Goal: Information Seeking & Learning: Learn about a topic

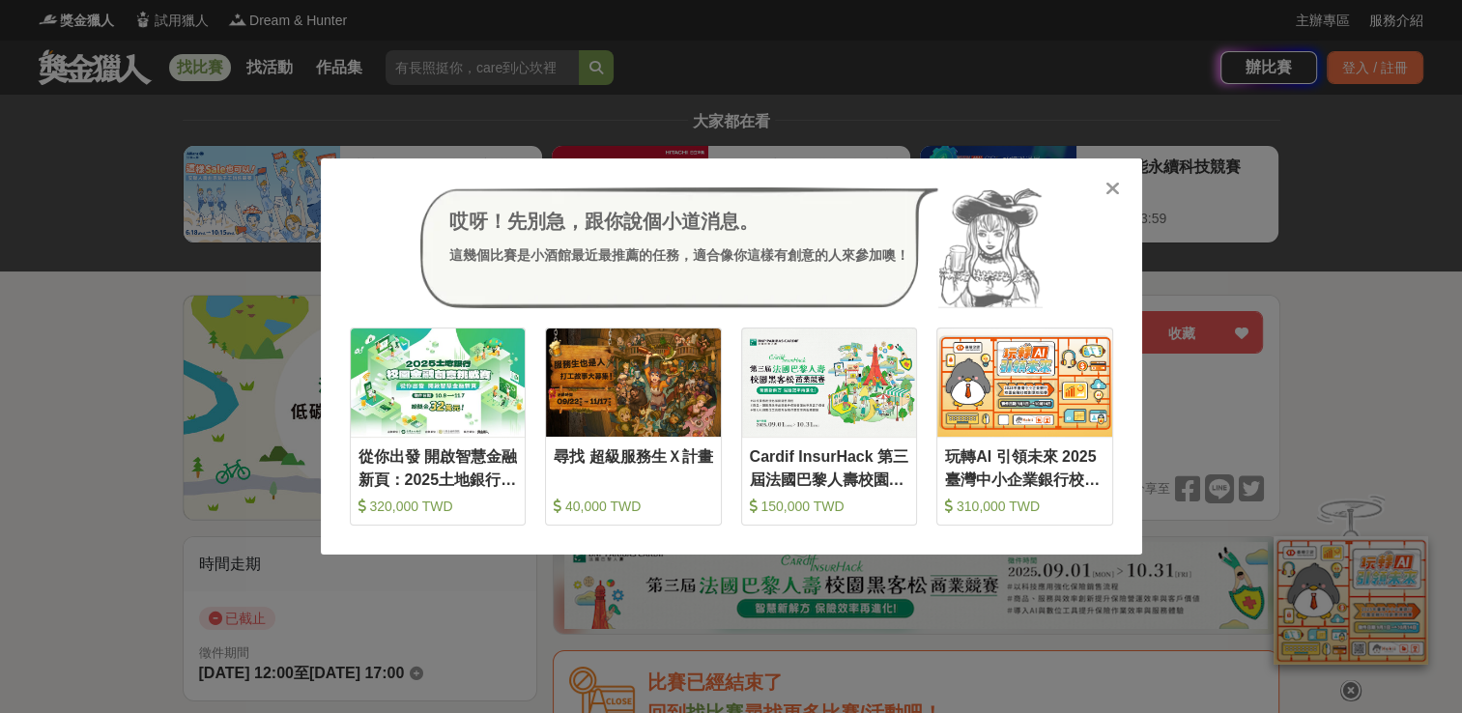
click at [1119, 195] on icon at bounding box center [1112, 188] width 14 height 19
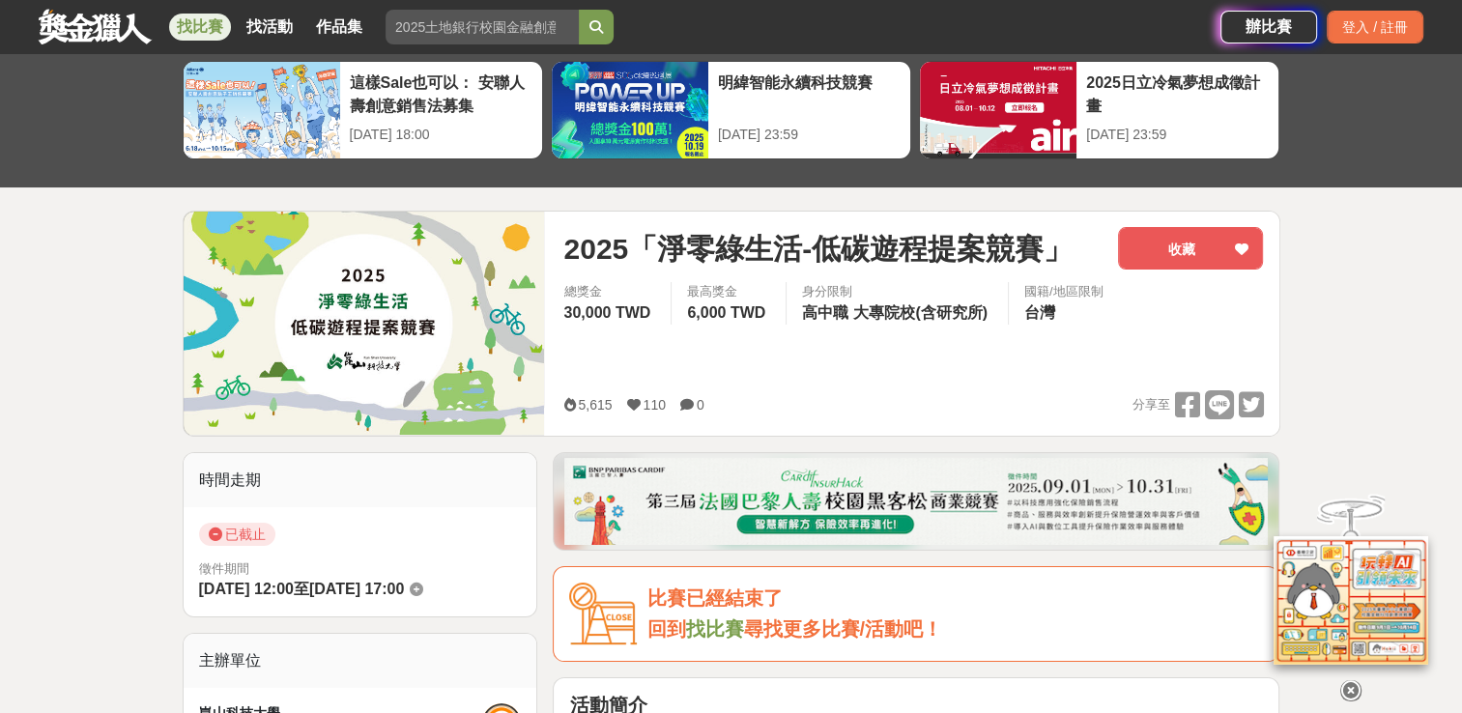
scroll to position [131, 0]
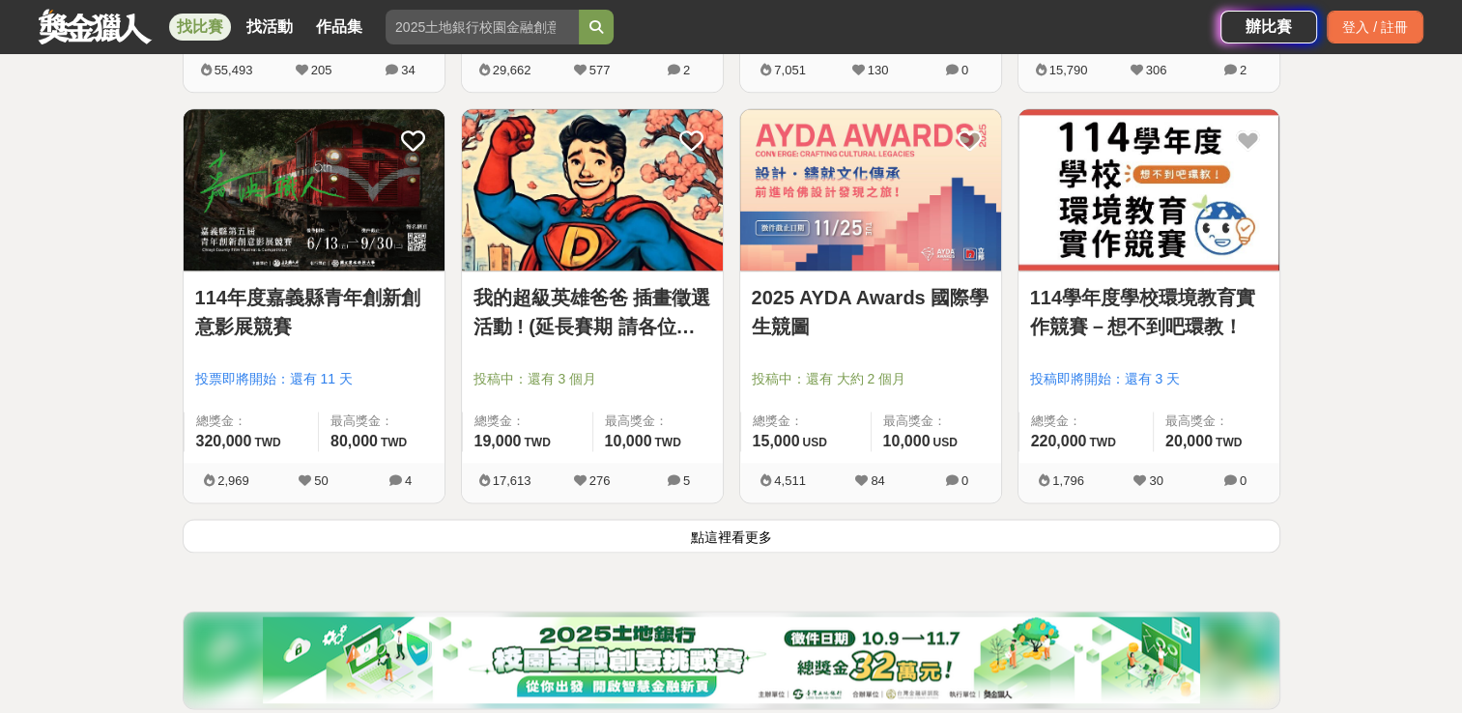
scroll to position [2367, 0]
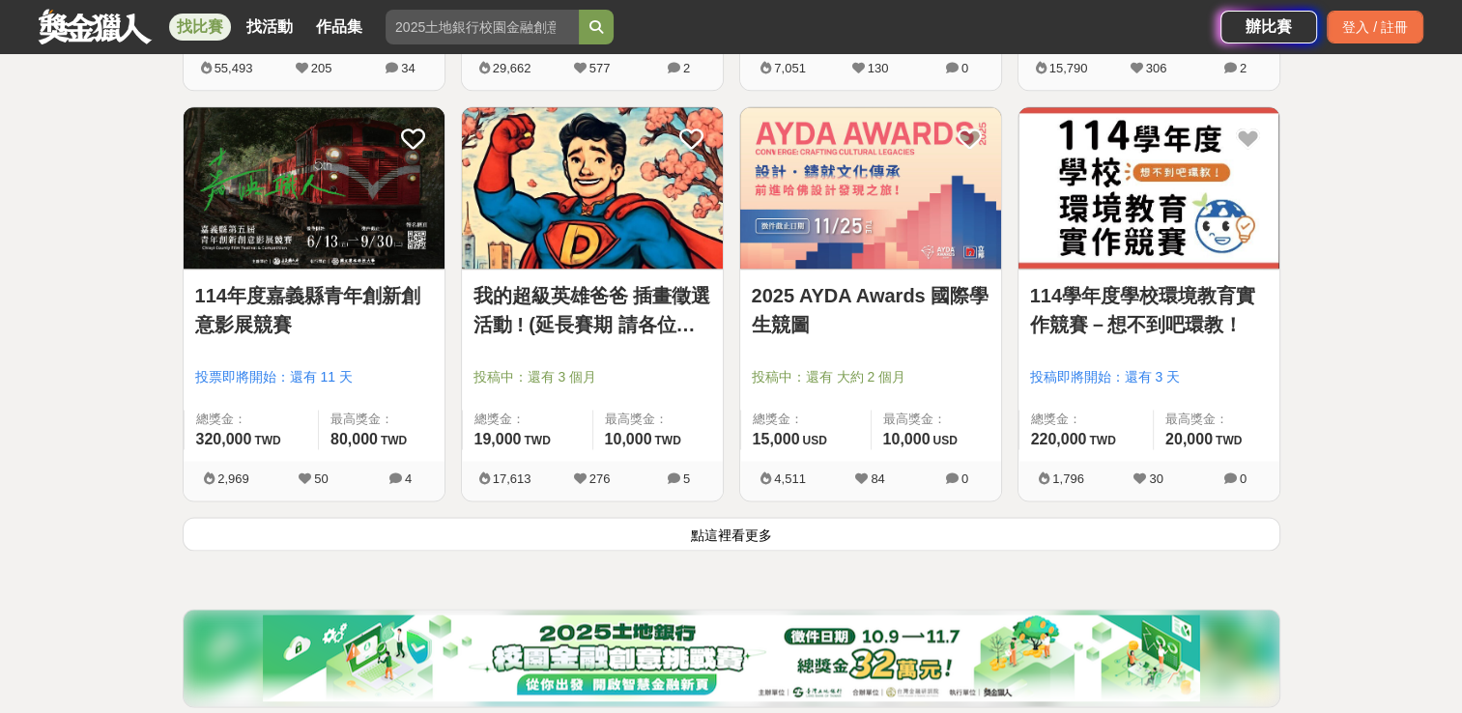
click at [1232, 281] on link "114學年度學校環境教育實作競賽－想不到吧環教！" at bounding box center [1149, 310] width 238 height 58
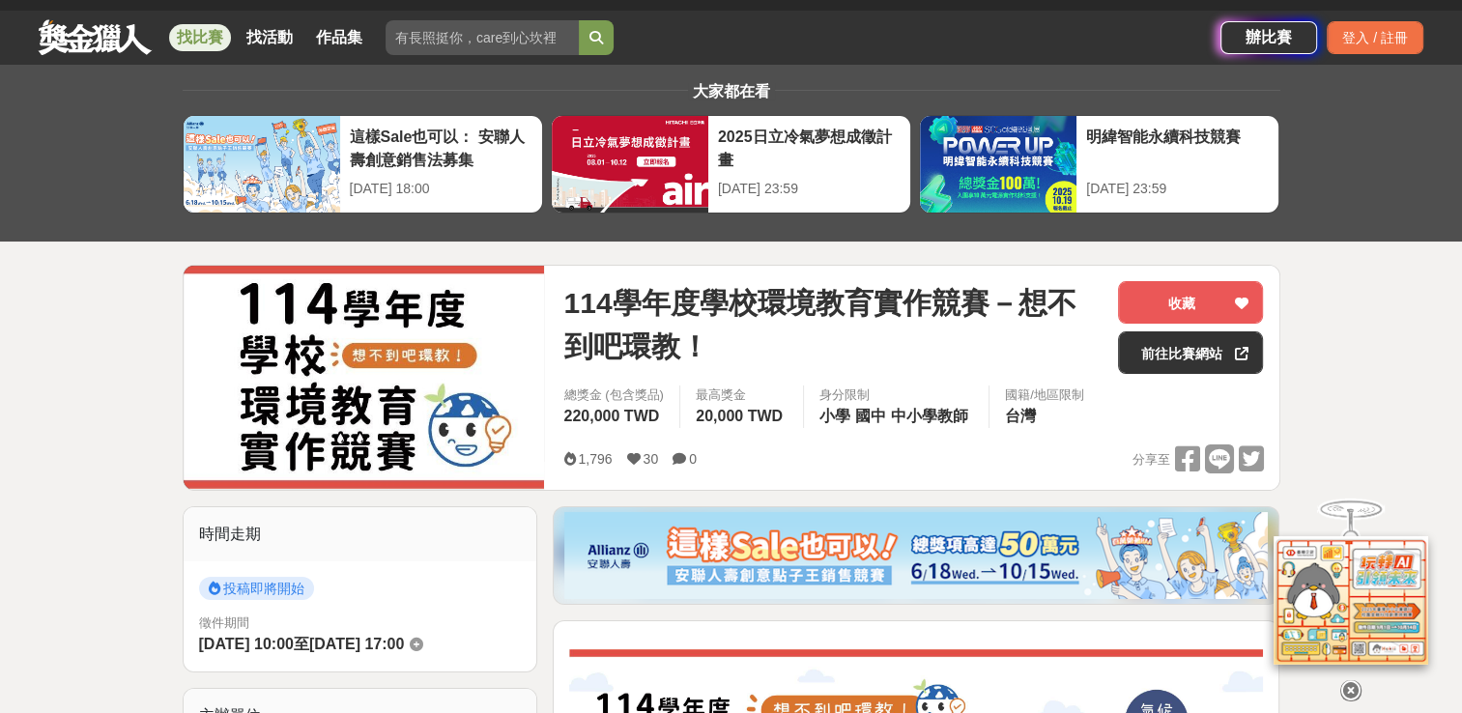
scroll to position [31, 0]
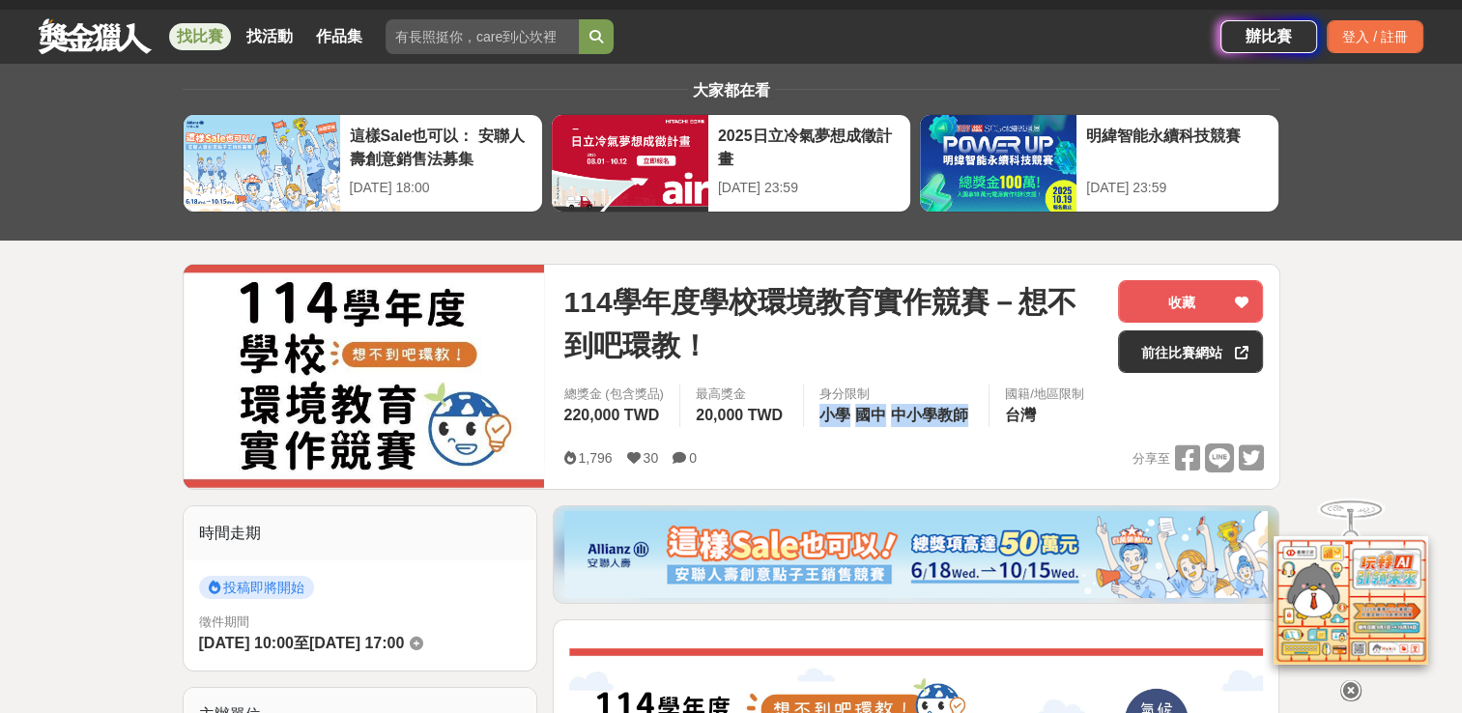
drag, startPoint x: 805, startPoint y: 416, endPoint x: 972, endPoint y: 427, distance: 167.6
click at [972, 427] on div "總獎金 (包含獎品) 220,000 TWD 最高獎金 20,000 TWD 身分限制 小學 國中 中小學教師 國籍/地區限制 台灣" at bounding box center [913, 412] width 731 height 54
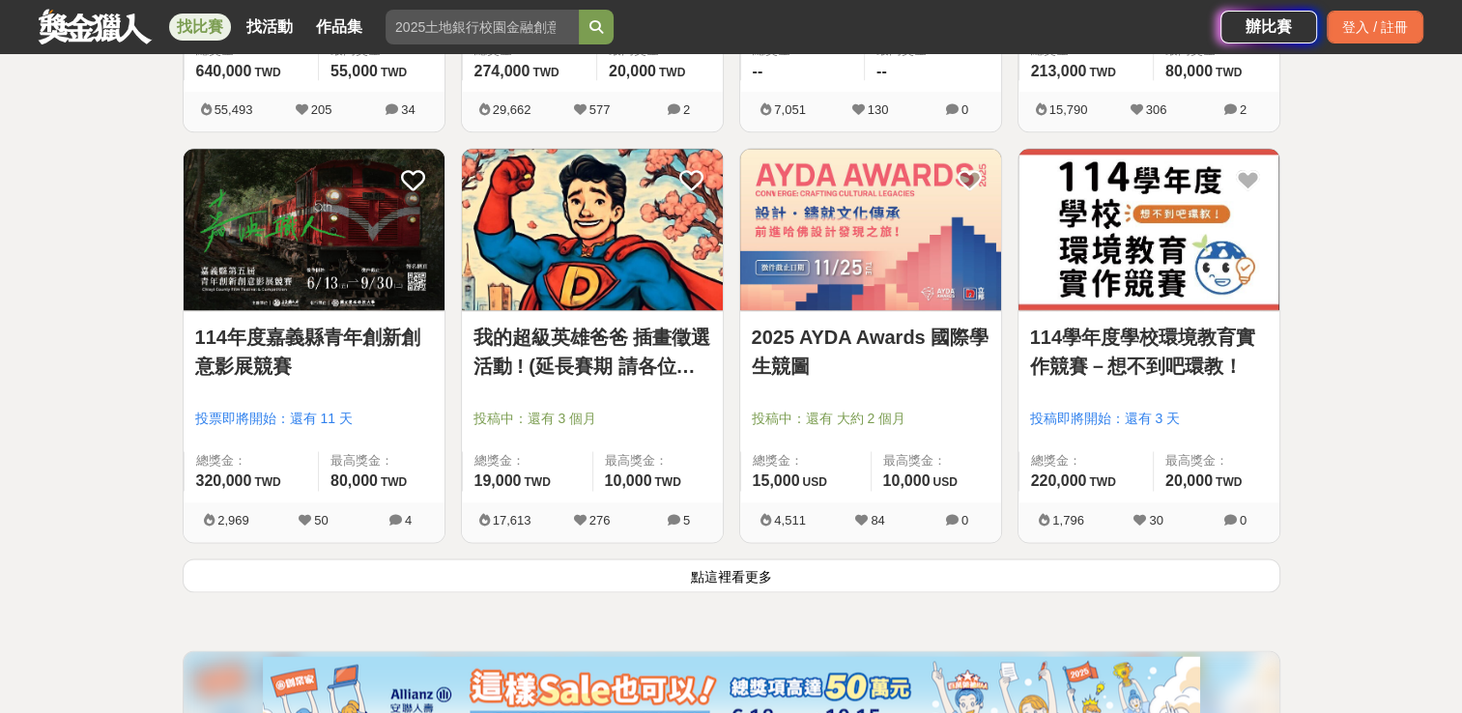
scroll to position [2367, 0]
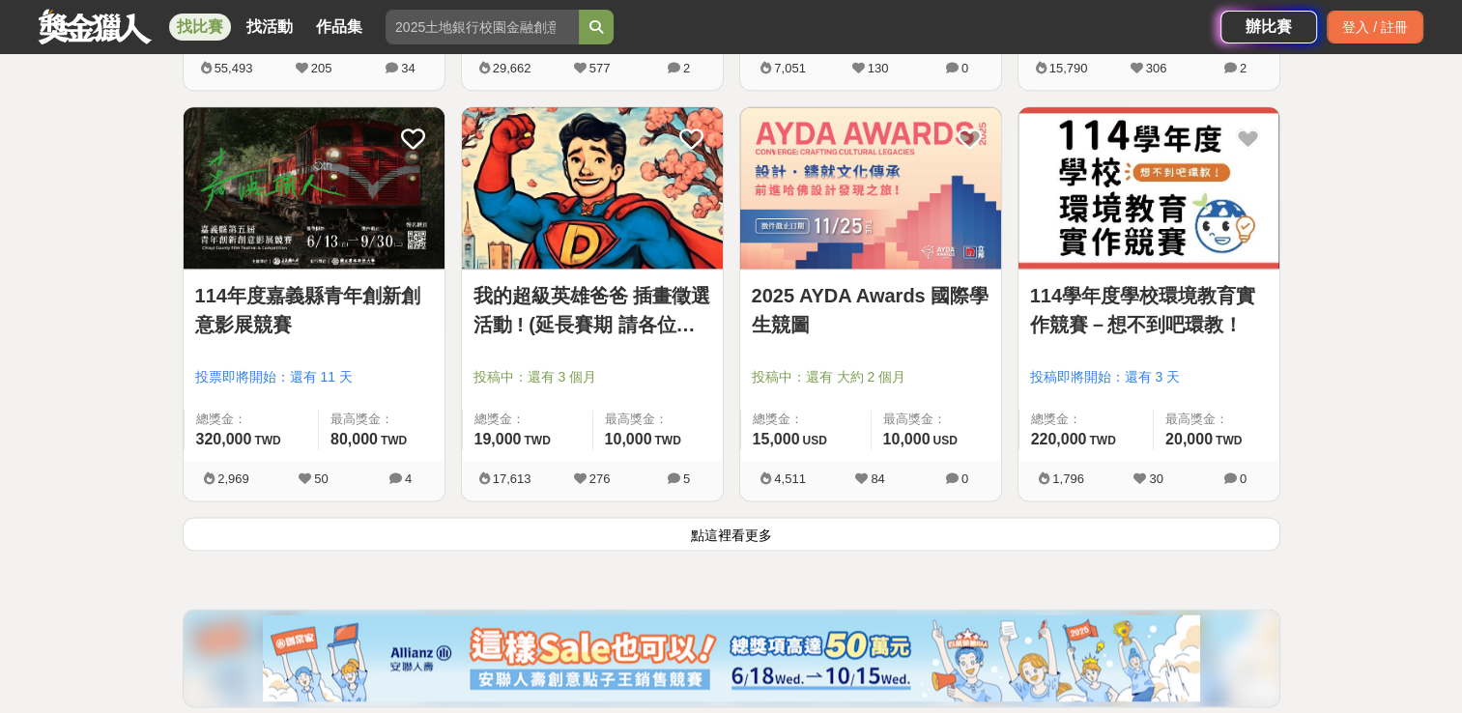
click at [545, 524] on button "點這裡看更多" at bounding box center [732, 534] width 1098 height 34
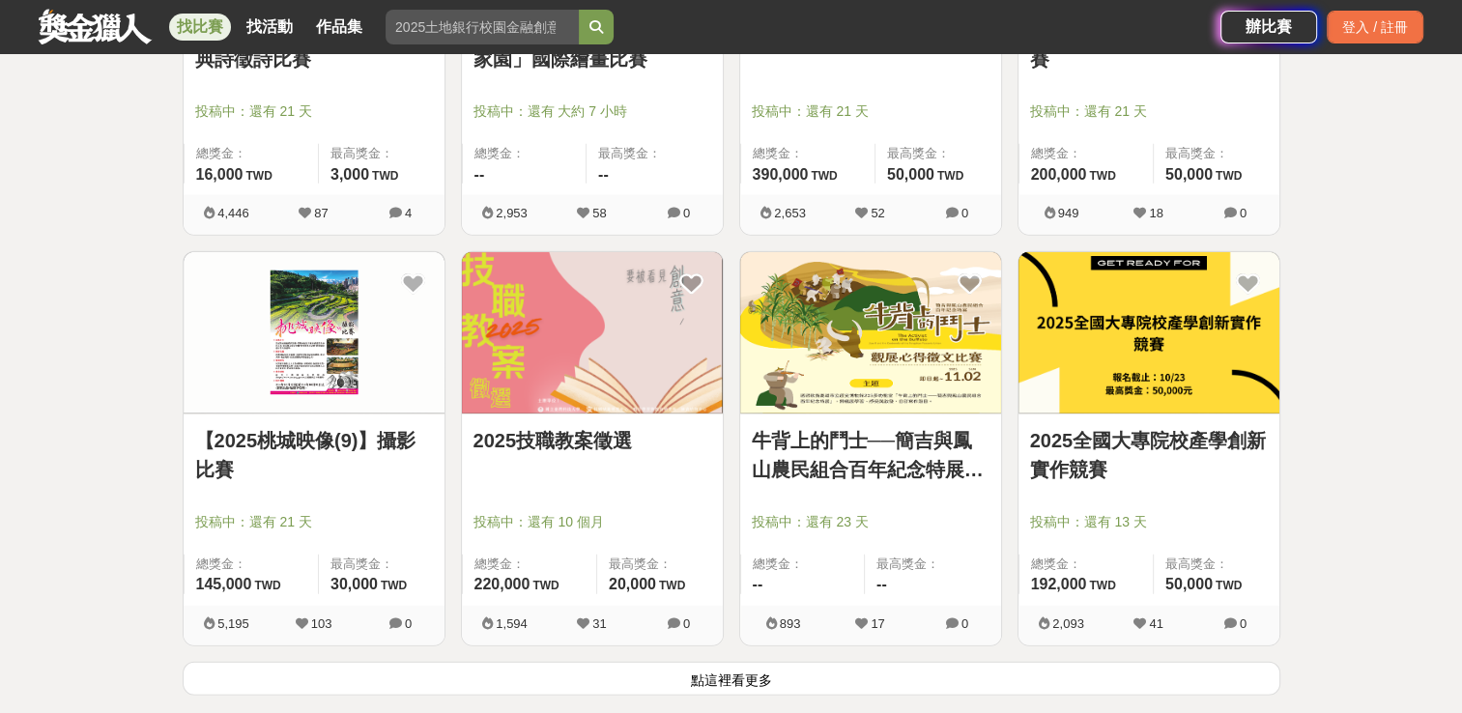
scroll to position [4686, 0]
click at [562, 684] on button "點這裡看更多" at bounding box center [732, 678] width 1098 height 34
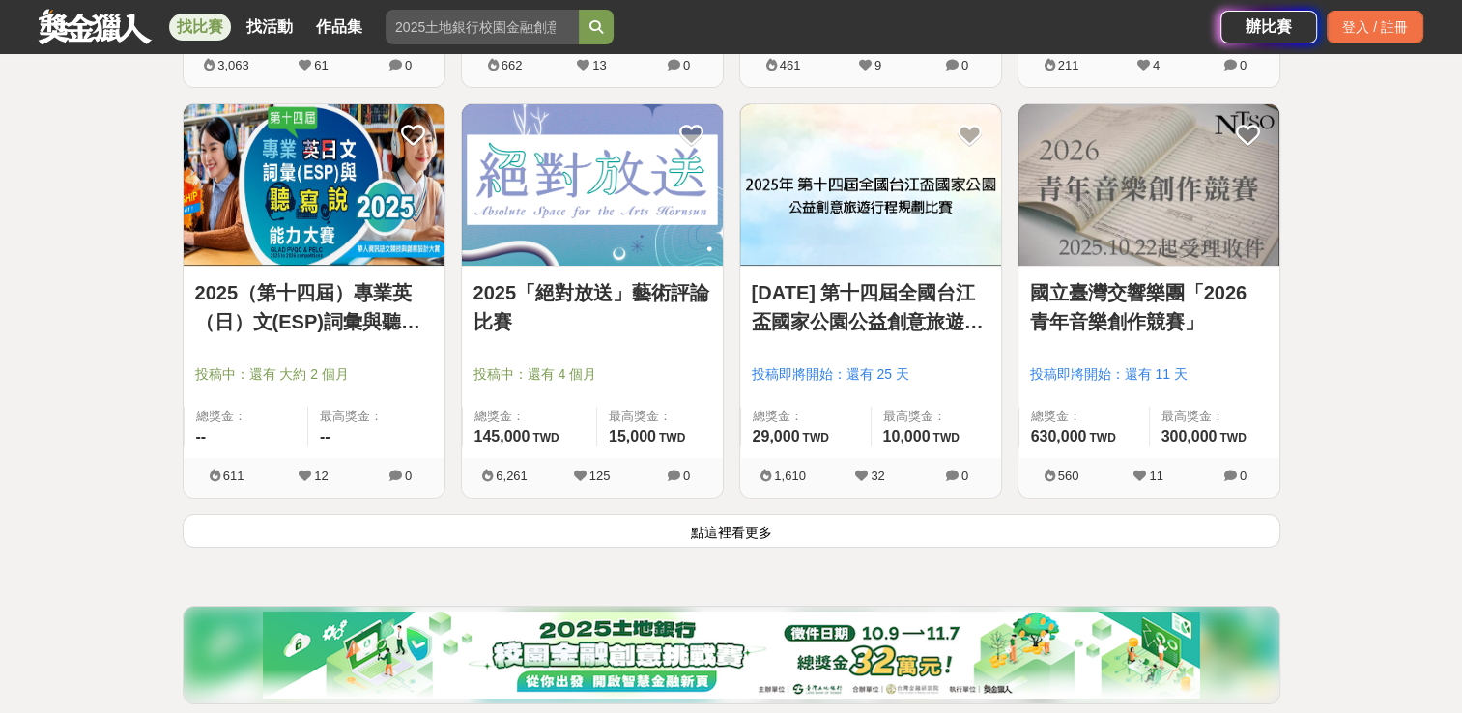
scroll to position [7306, 0]
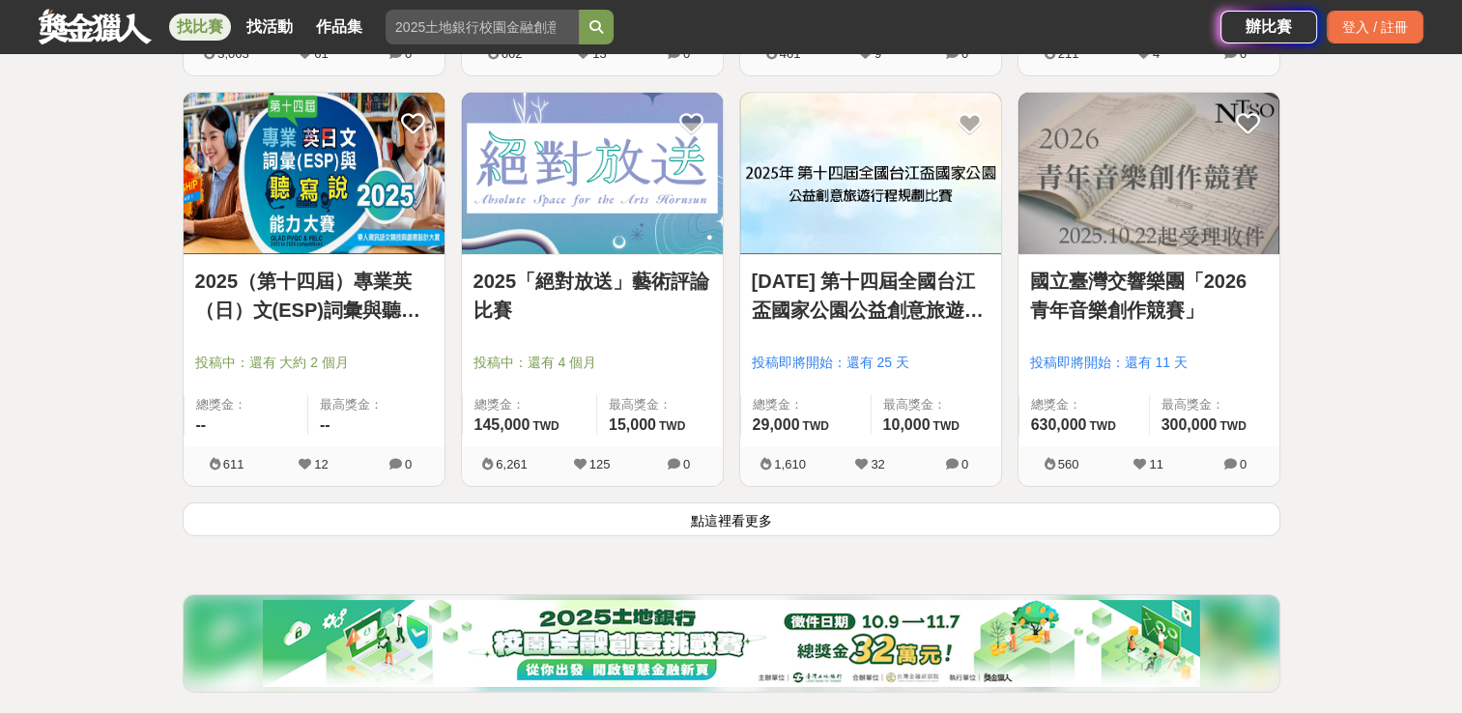
click at [1117, 284] on link "國立臺灣交響樂團「2026 青年音樂創作競賽」" at bounding box center [1149, 296] width 238 height 58
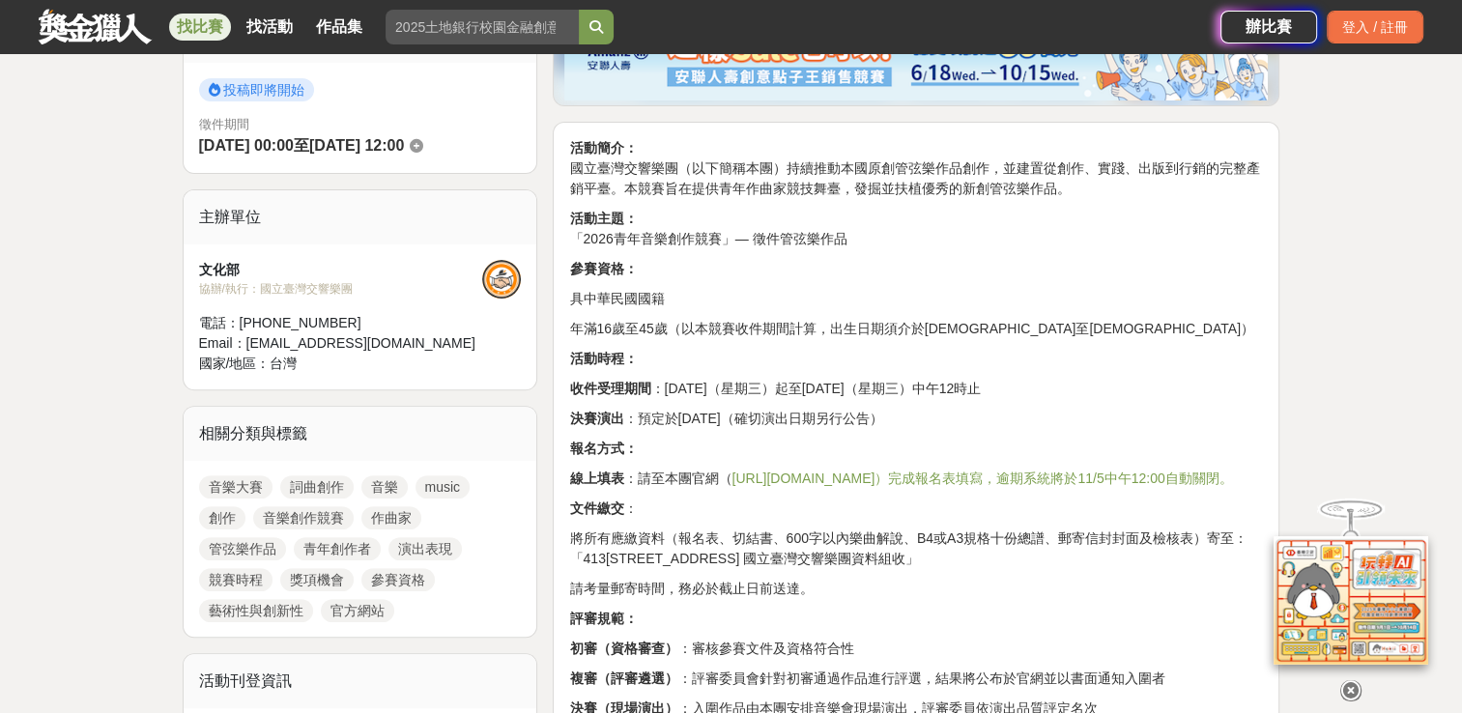
scroll to position [530, 0]
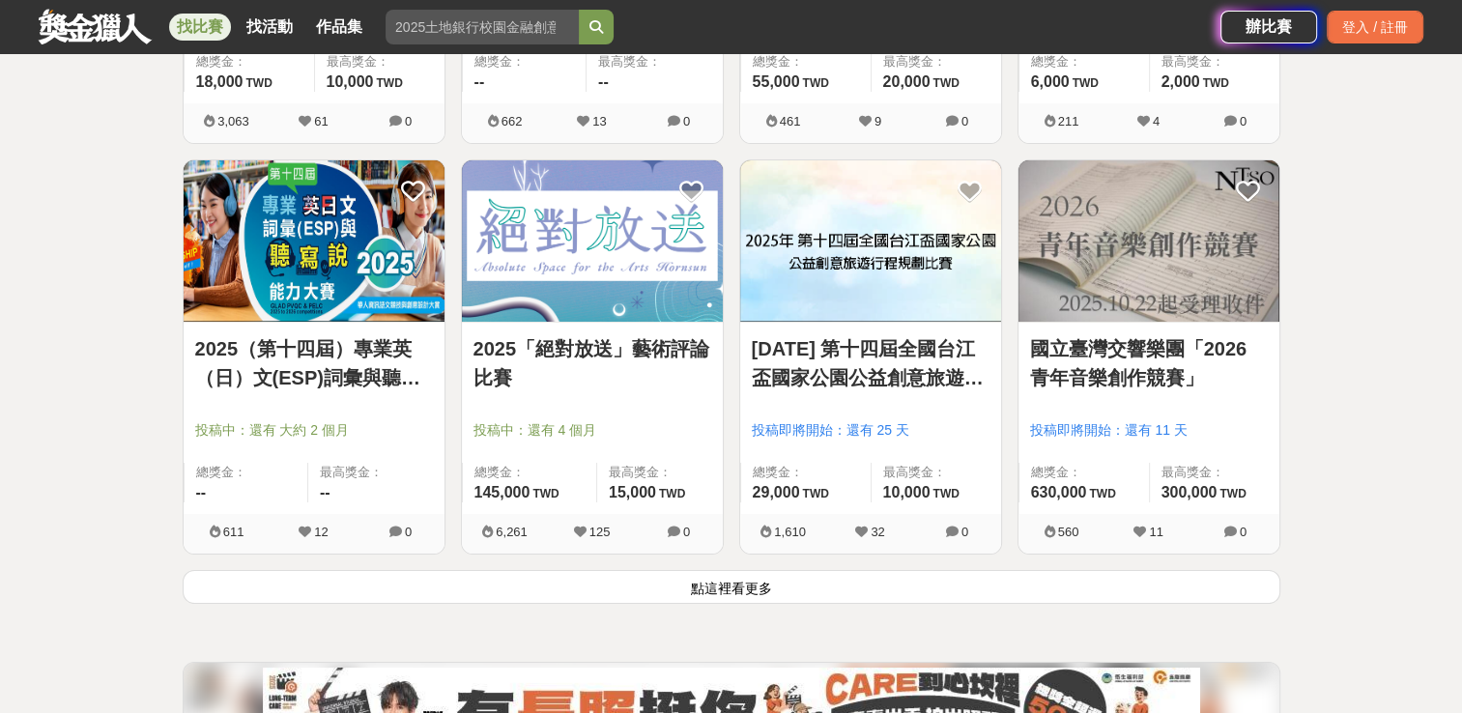
scroll to position [7306, 0]
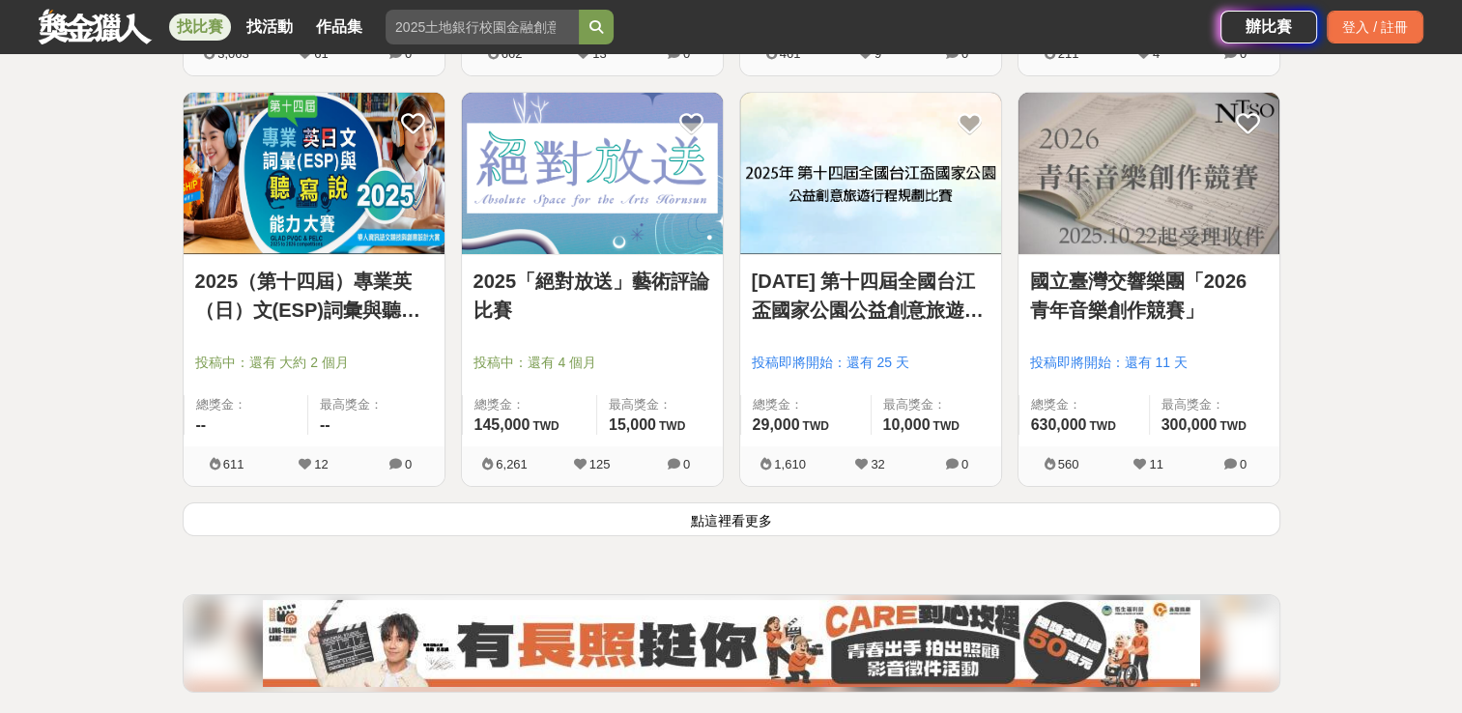
click at [538, 508] on button "點這裡看更多" at bounding box center [732, 519] width 1098 height 34
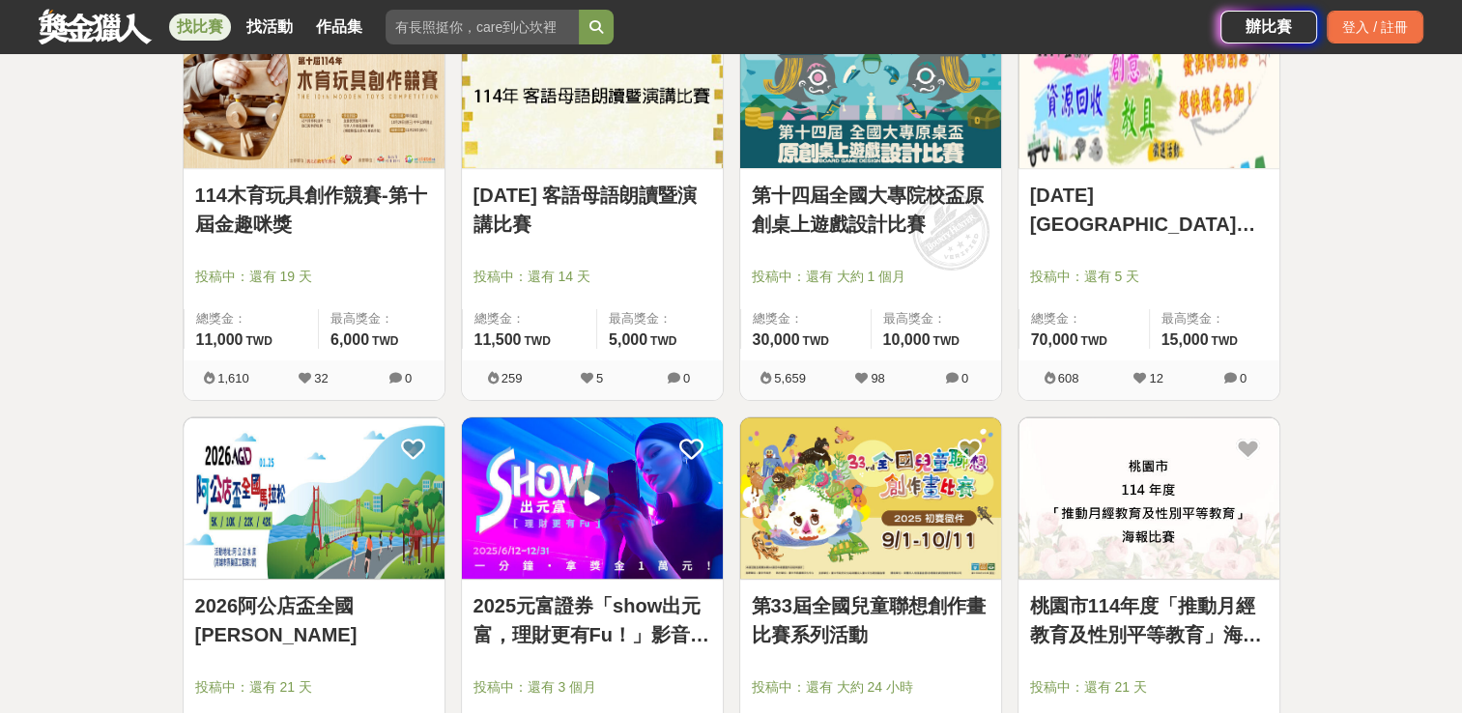
scroll to position [7777, 0]
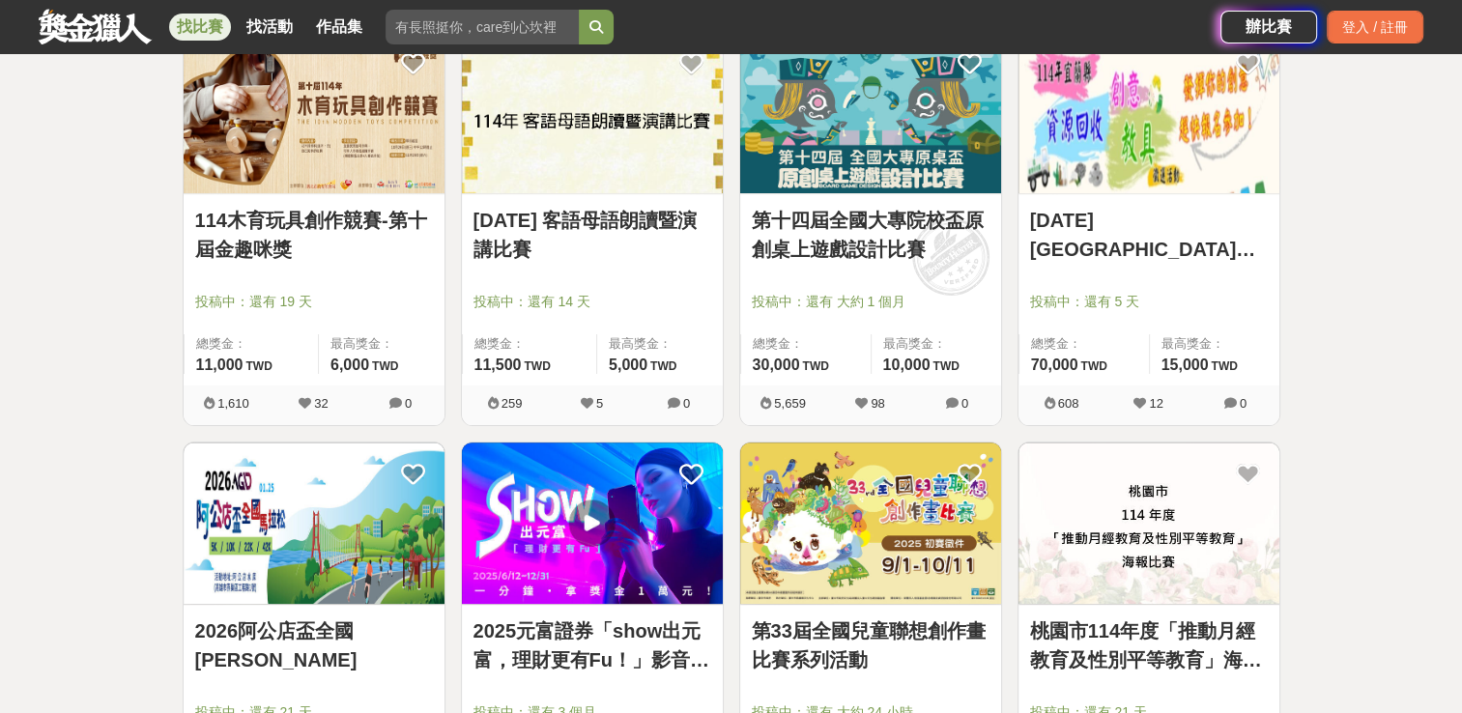
click at [1176, 292] on span "投稿中：還有 5 天" at bounding box center [1149, 302] width 238 height 20
click at [1082, 206] on link "[DATE][GEOGRAPHIC_DATA]資源回收[DEMOGRAPHIC_DATA]徵選活動" at bounding box center [1149, 235] width 238 height 58
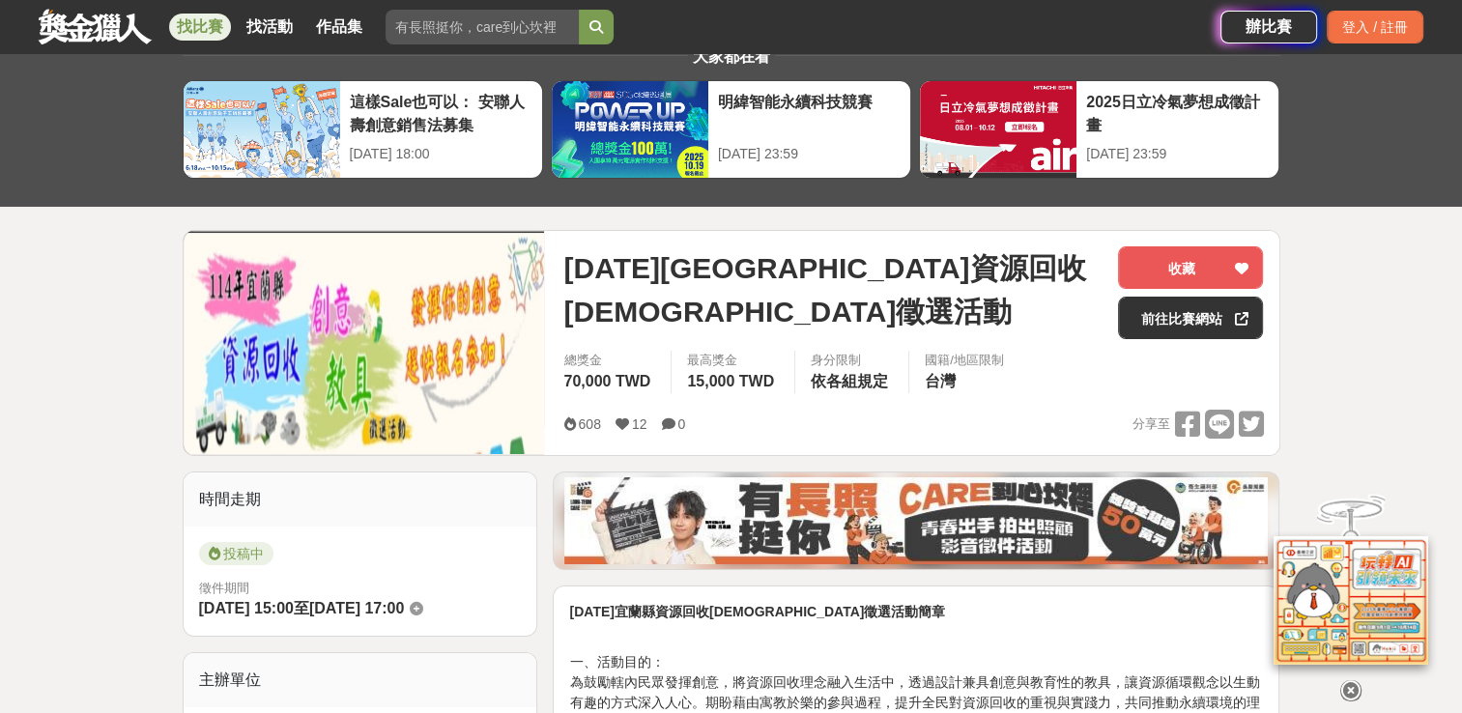
scroll to position [66, 0]
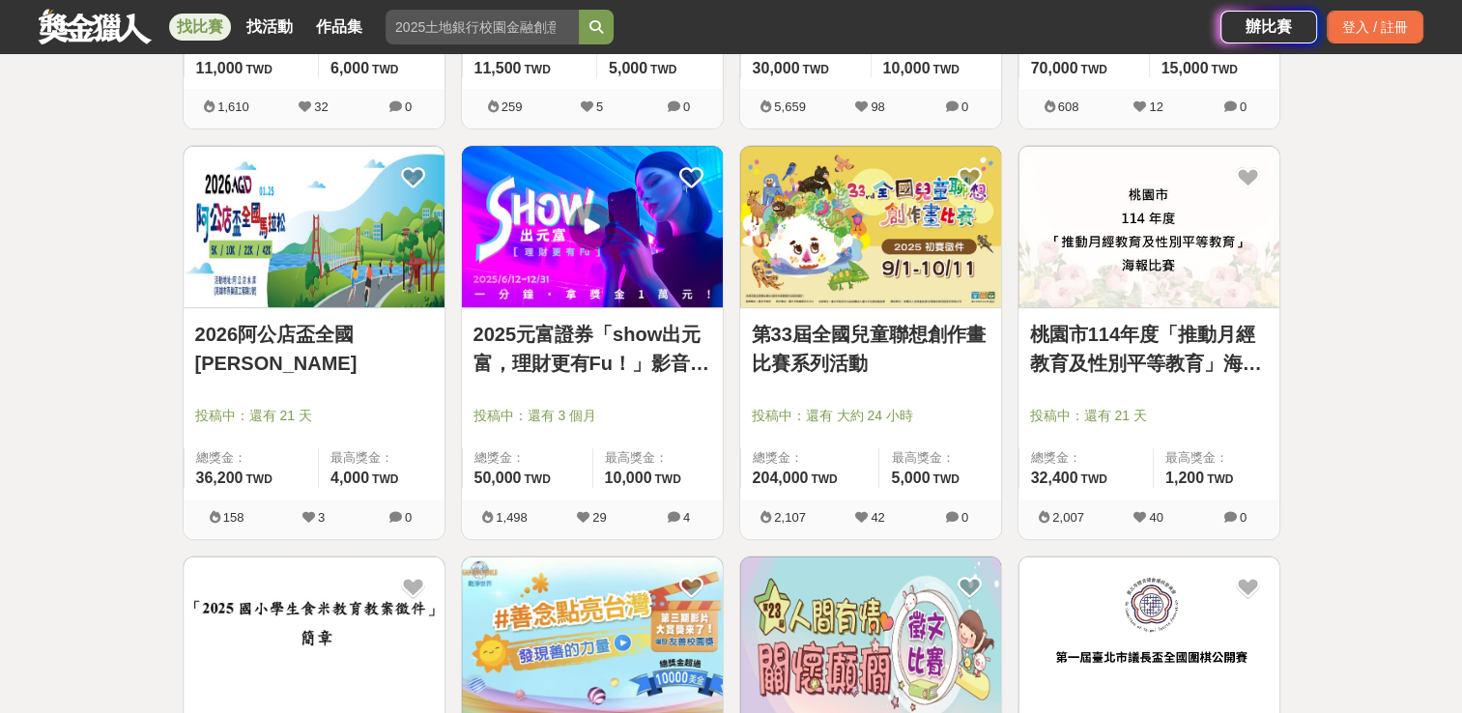
scroll to position [8074, 0]
click at [236, 376] on div at bounding box center [319, 387] width 249 height 23
click at [279, 278] on img at bounding box center [314, 225] width 261 height 161
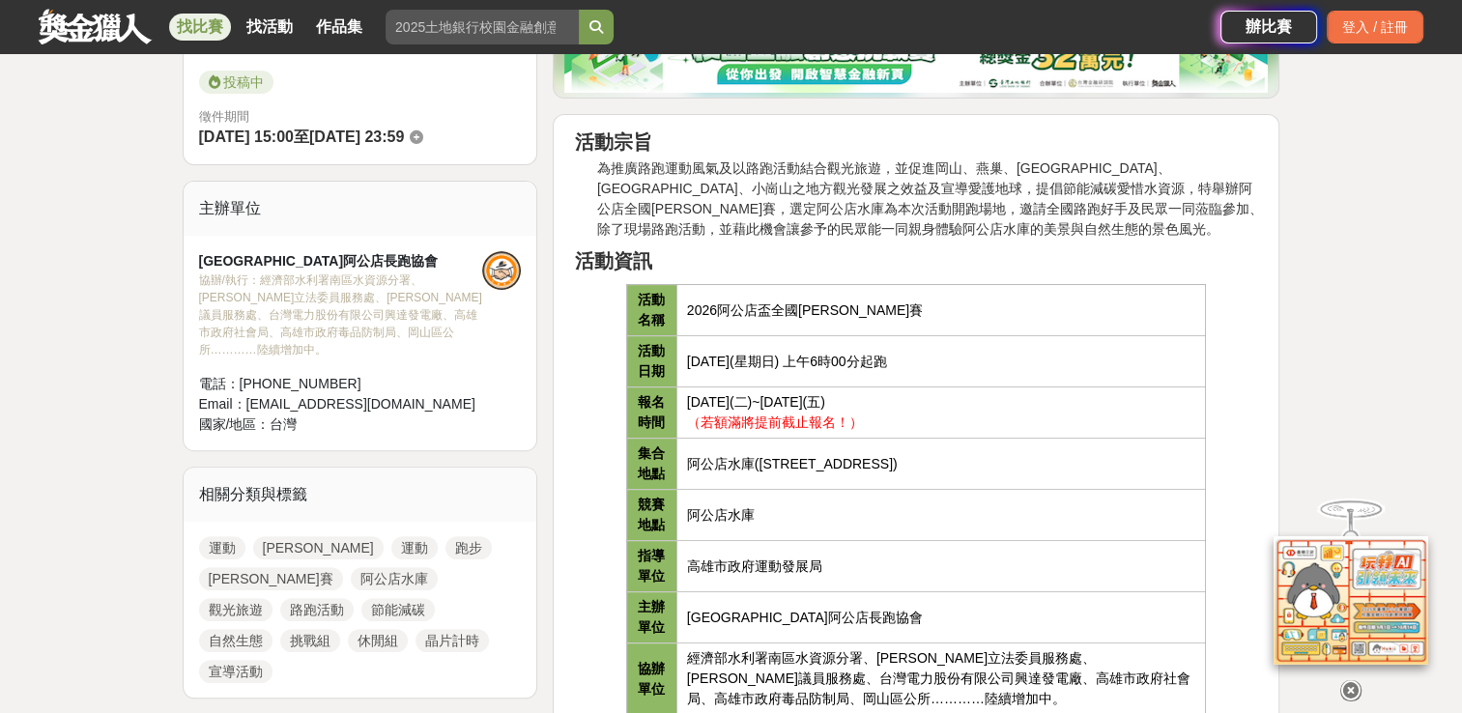
scroll to position [540, 0]
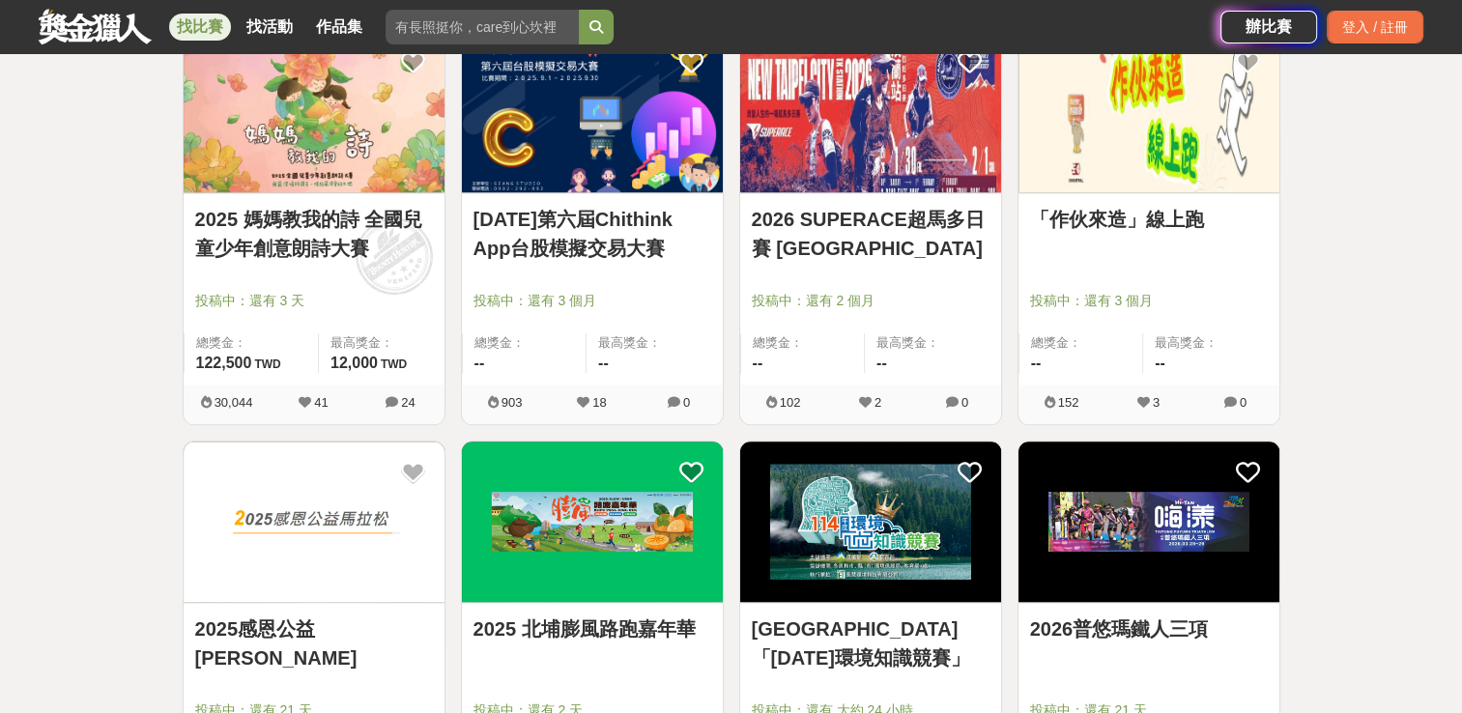
scroll to position [9420, 0]
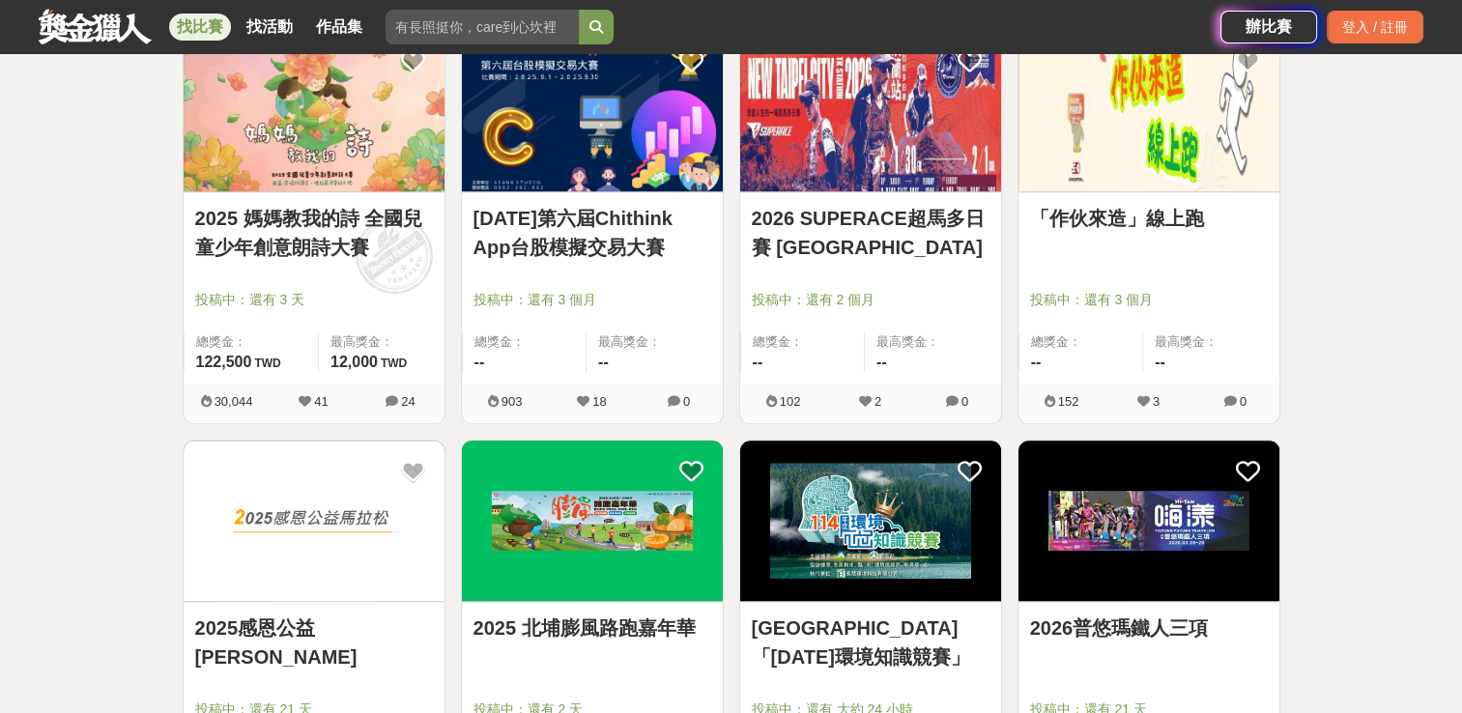
click at [553, 332] on span "總獎金：" at bounding box center [524, 341] width 100 height 19
click at [549, 220] on link "[DATE]第六屆Chithink App台股模擬交易大賽" at bounding box center [592, 233] width 238 height 58
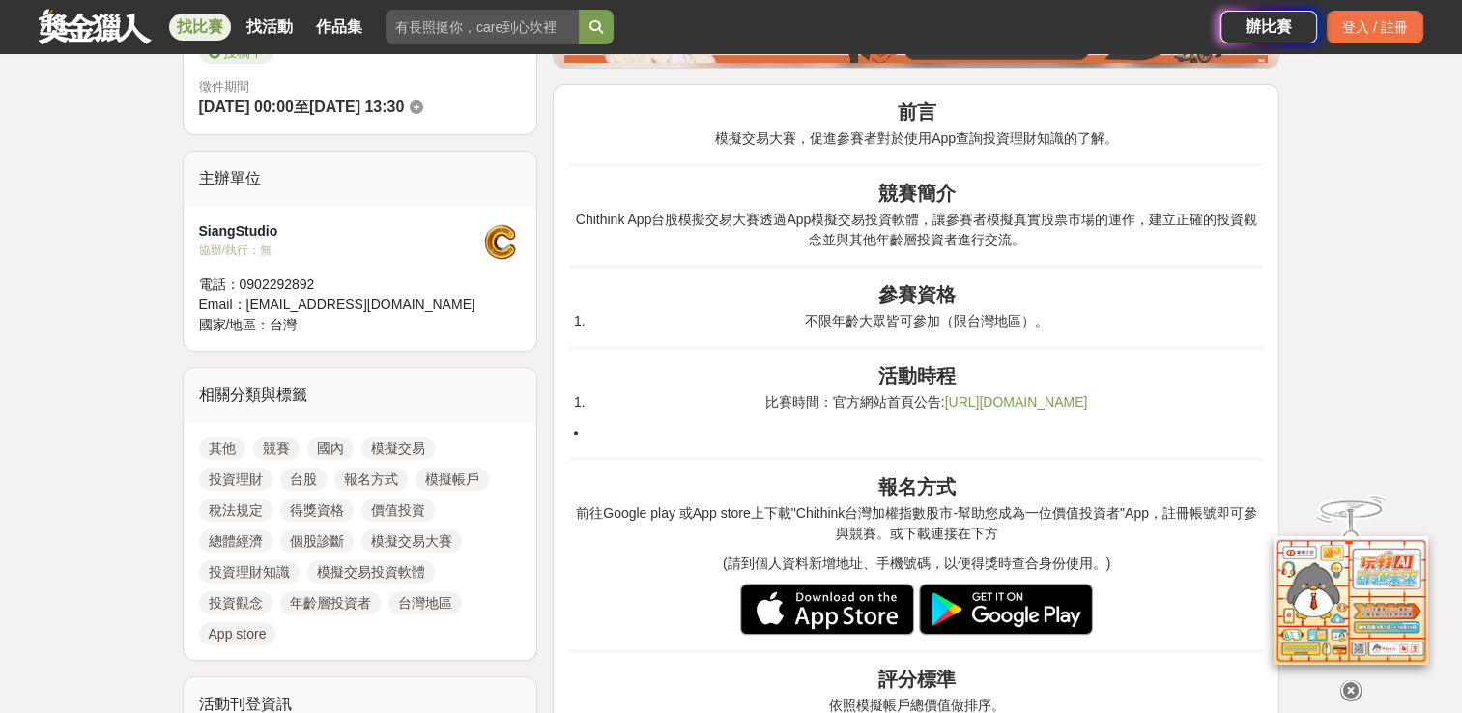
scroll to position [567, 0]
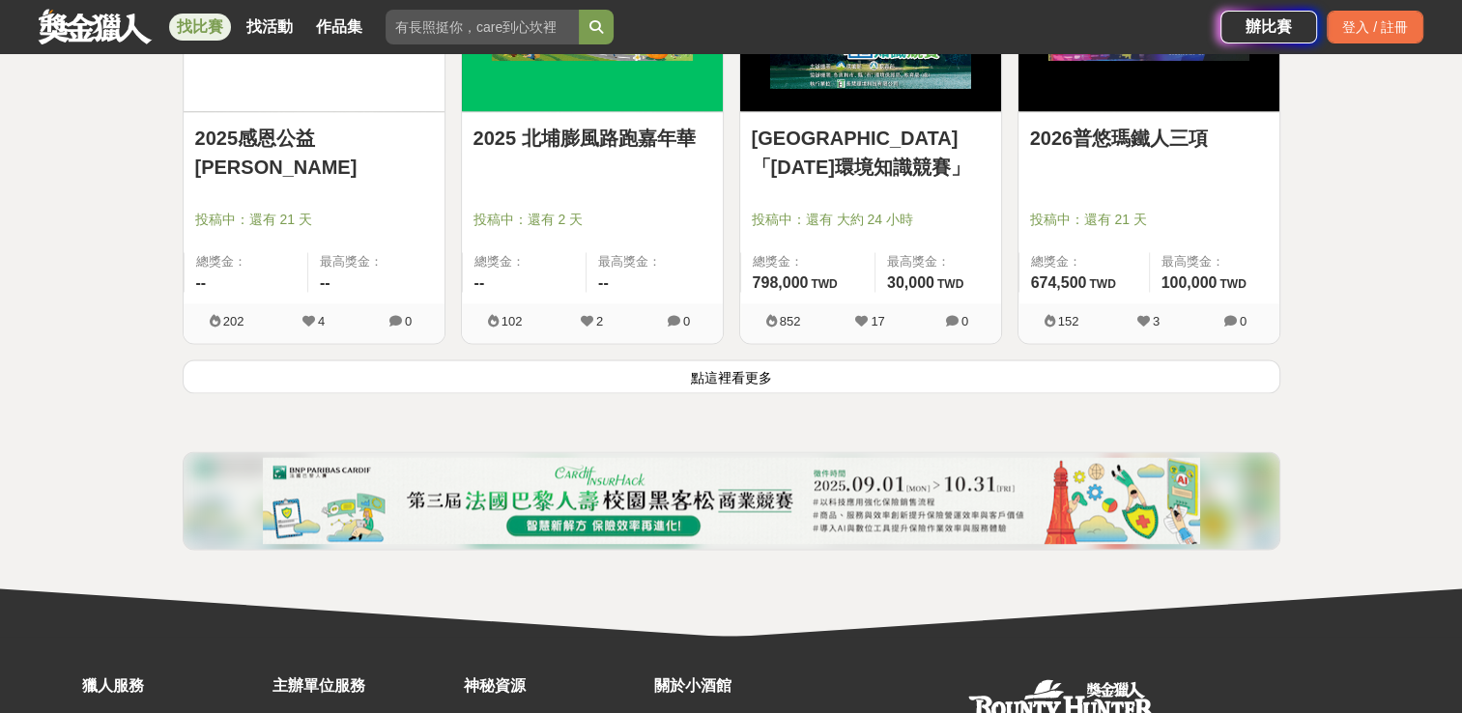
scroll to position [9915, 0]
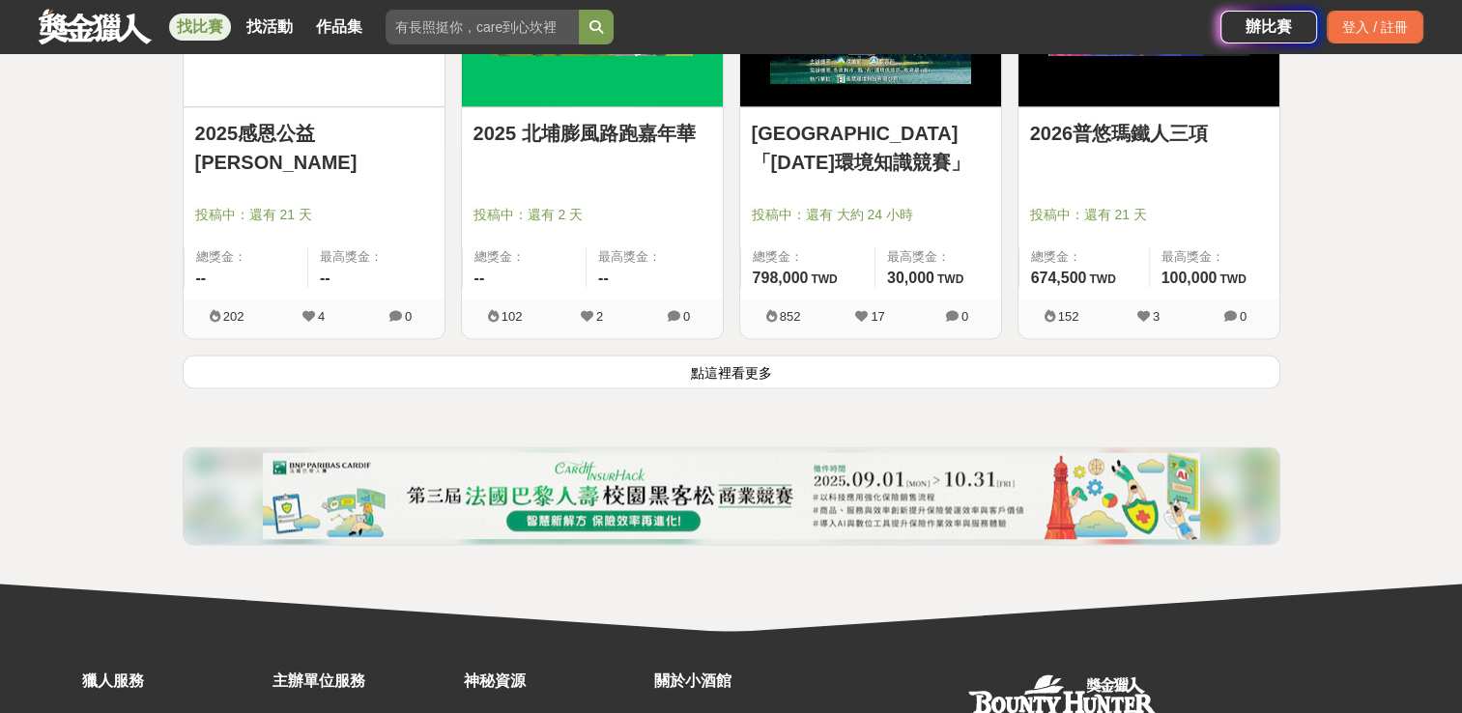
click at [690, 369] on button "點這裡看更多" at bounding box center [732, 372] width 1098 height 34
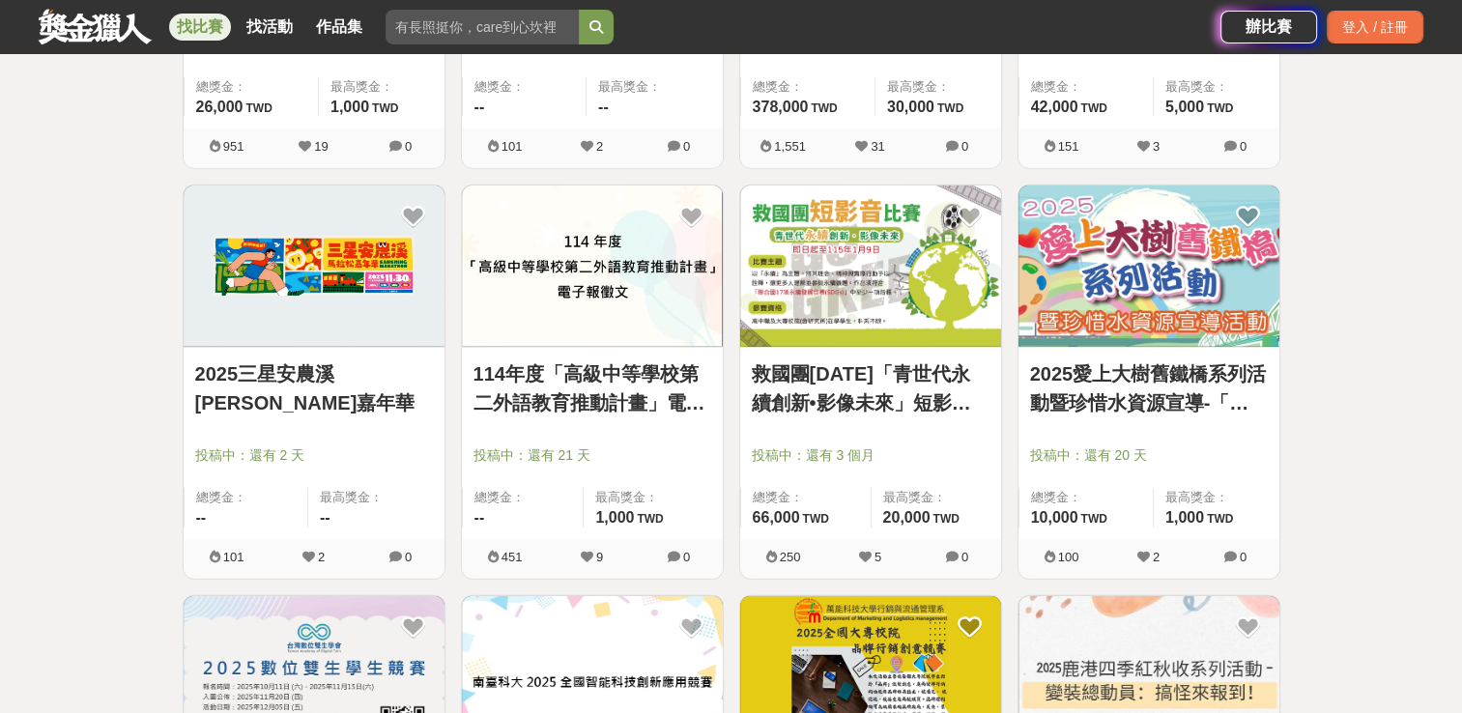
scroll to position [11728, 0]
click at [852, 405] on link "救國團[DATE]「青世代永續創新•影像未來」短影音比賽" at bounding box center [871, 387] width 238 height 58
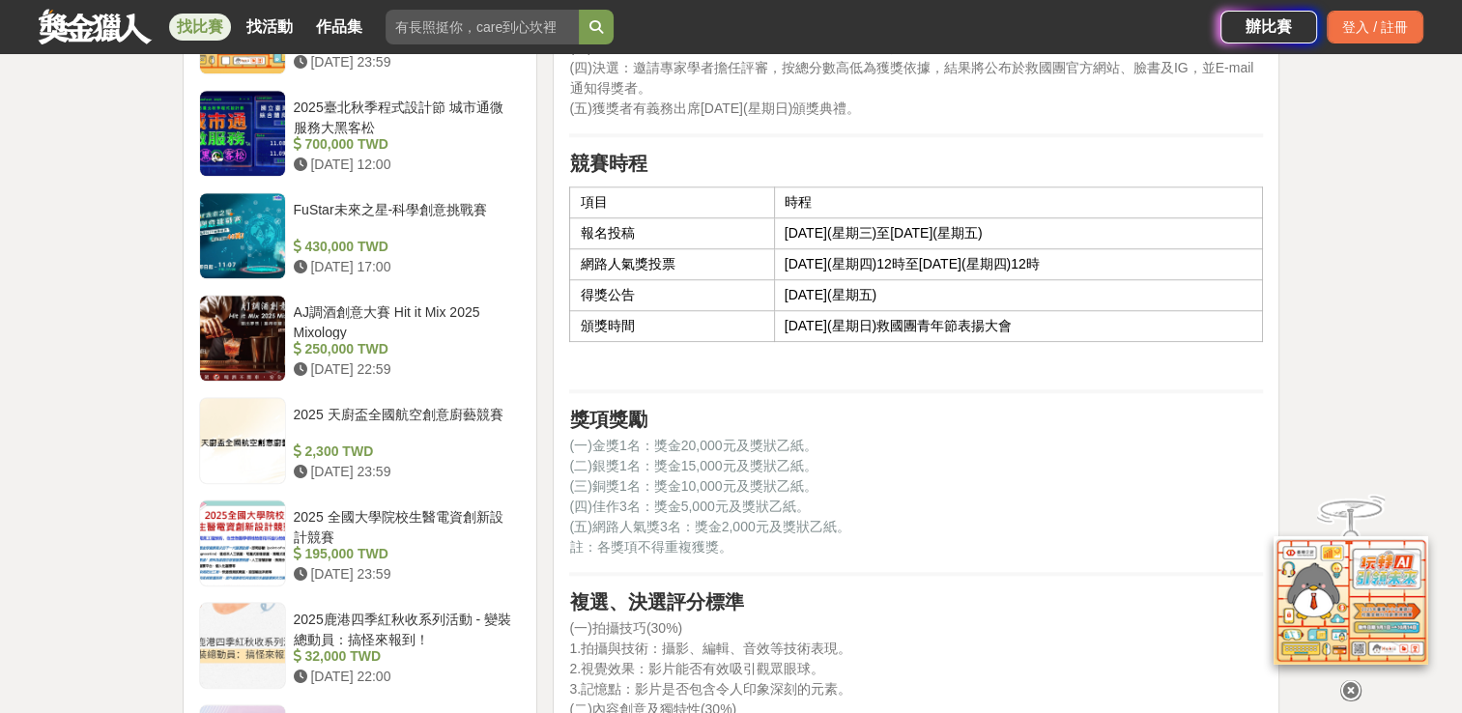
scroll to position [1573, 0]
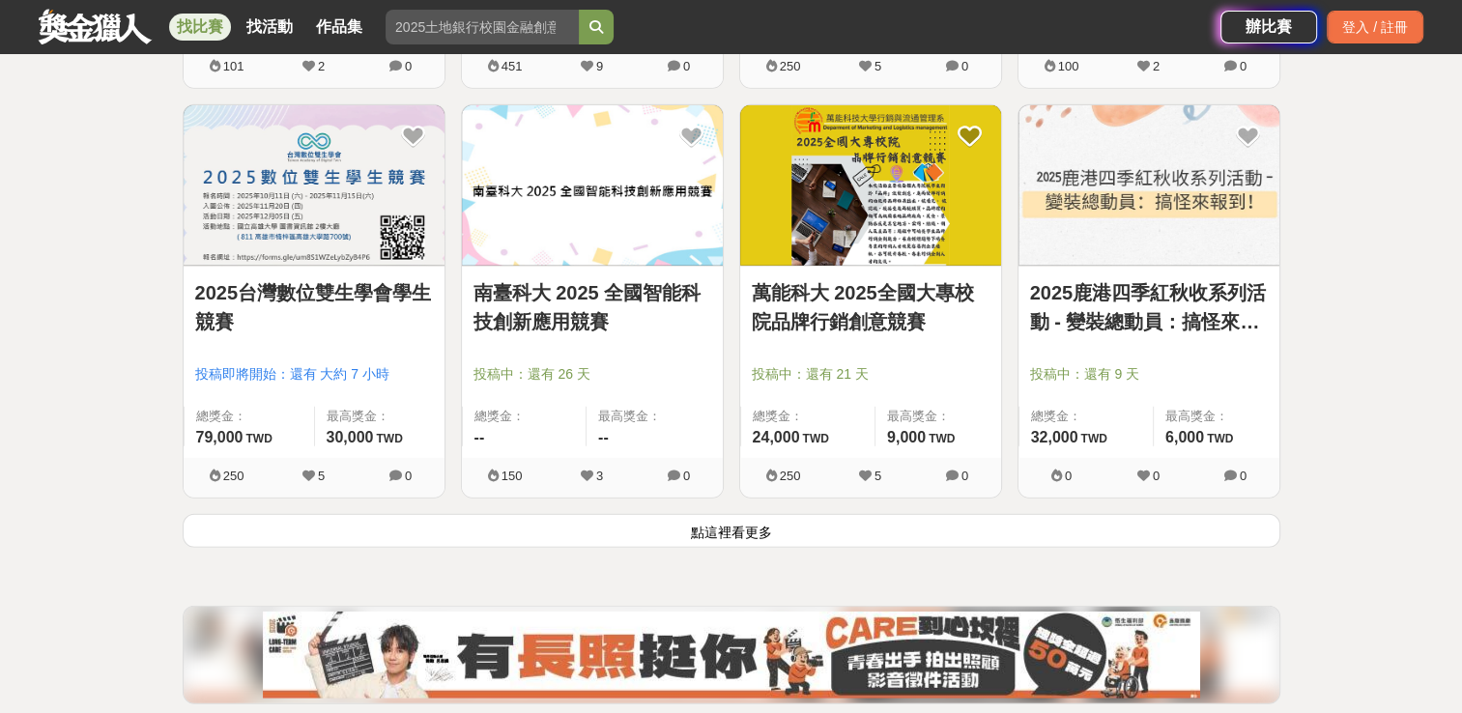
scroll to position [12220, 0]
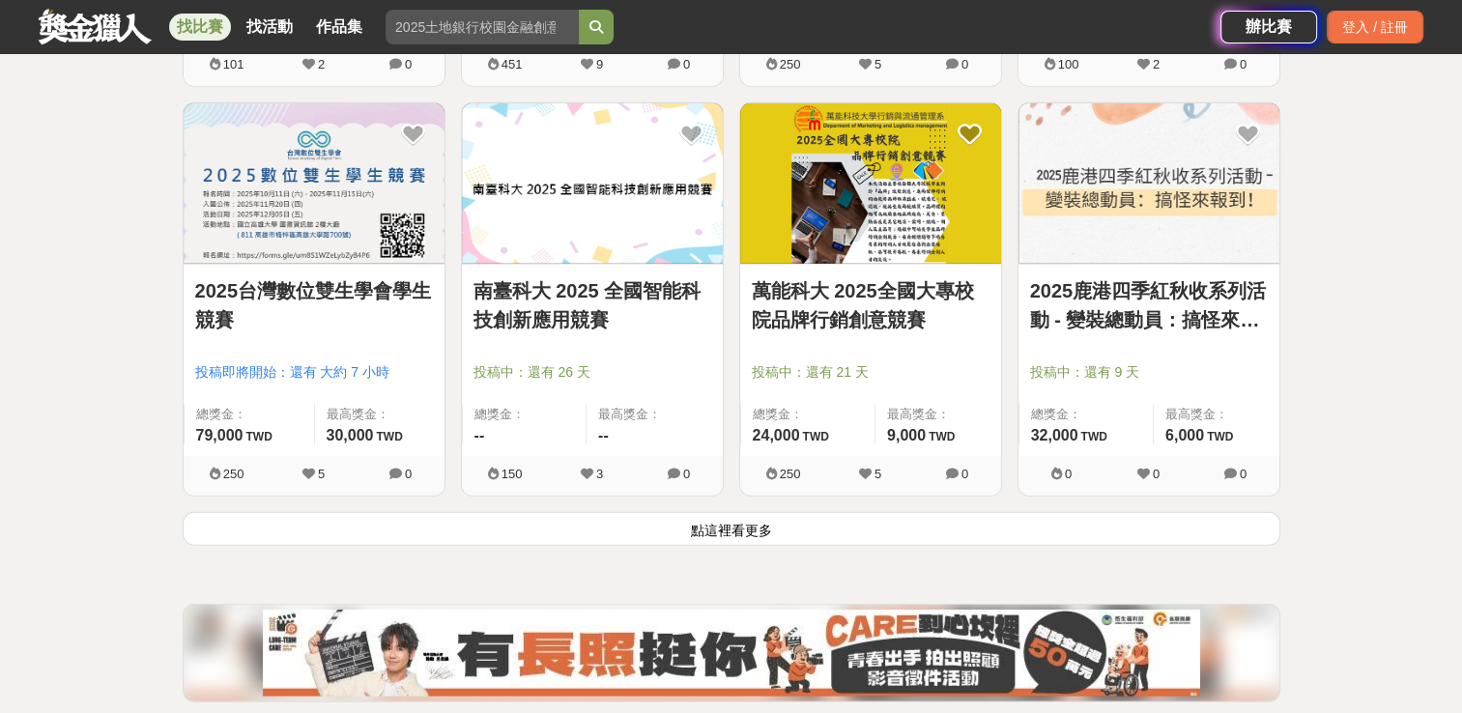
click at [364, 245] on img at bounding box center [314, 183] width 261 height 161
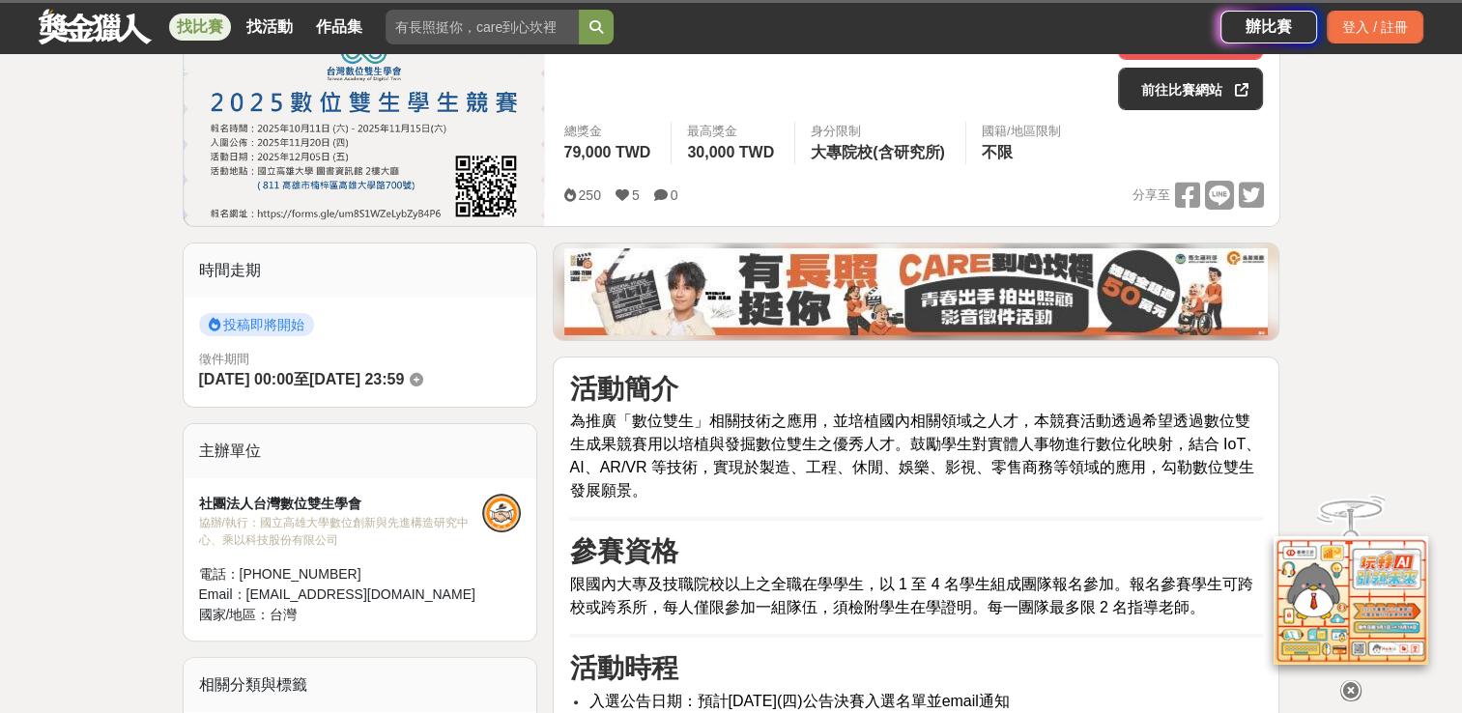
scroll to position [296, 0]
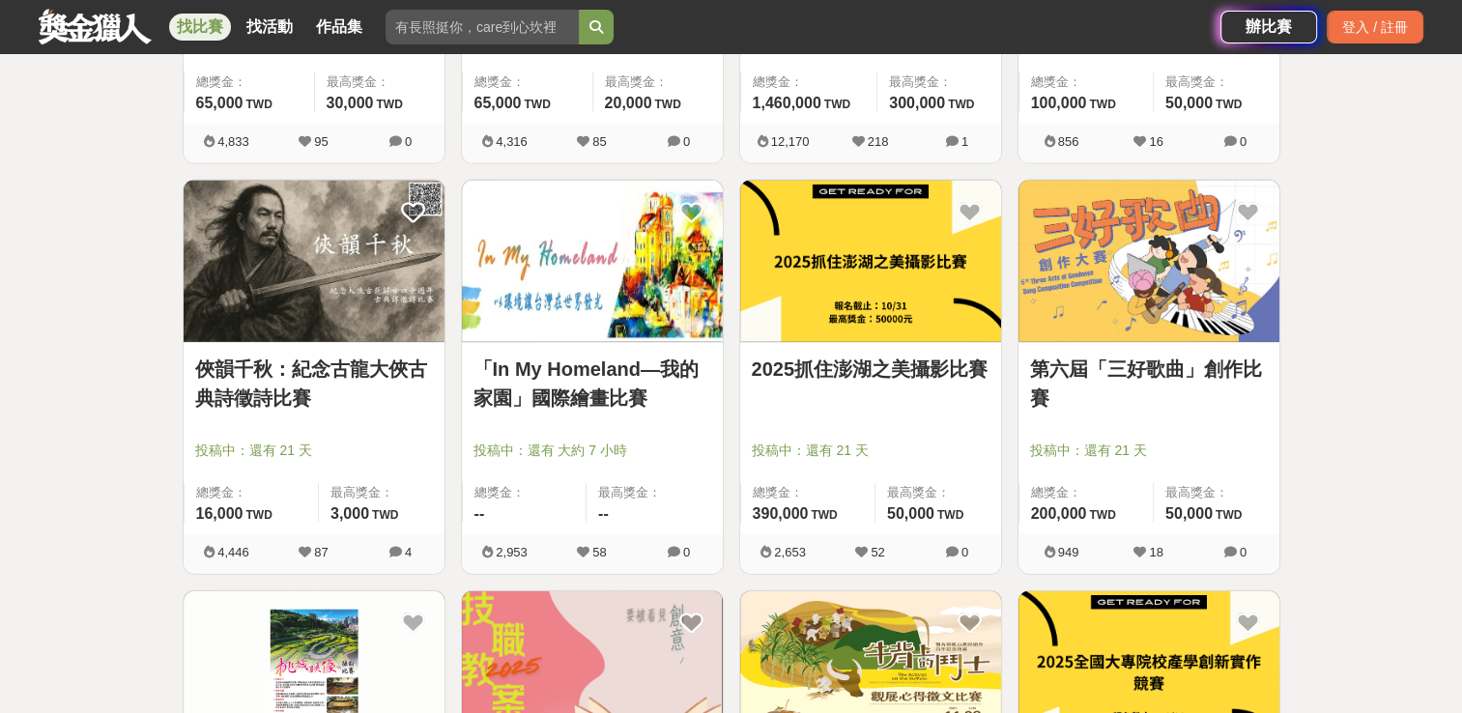
scroll to position [12220, 0]
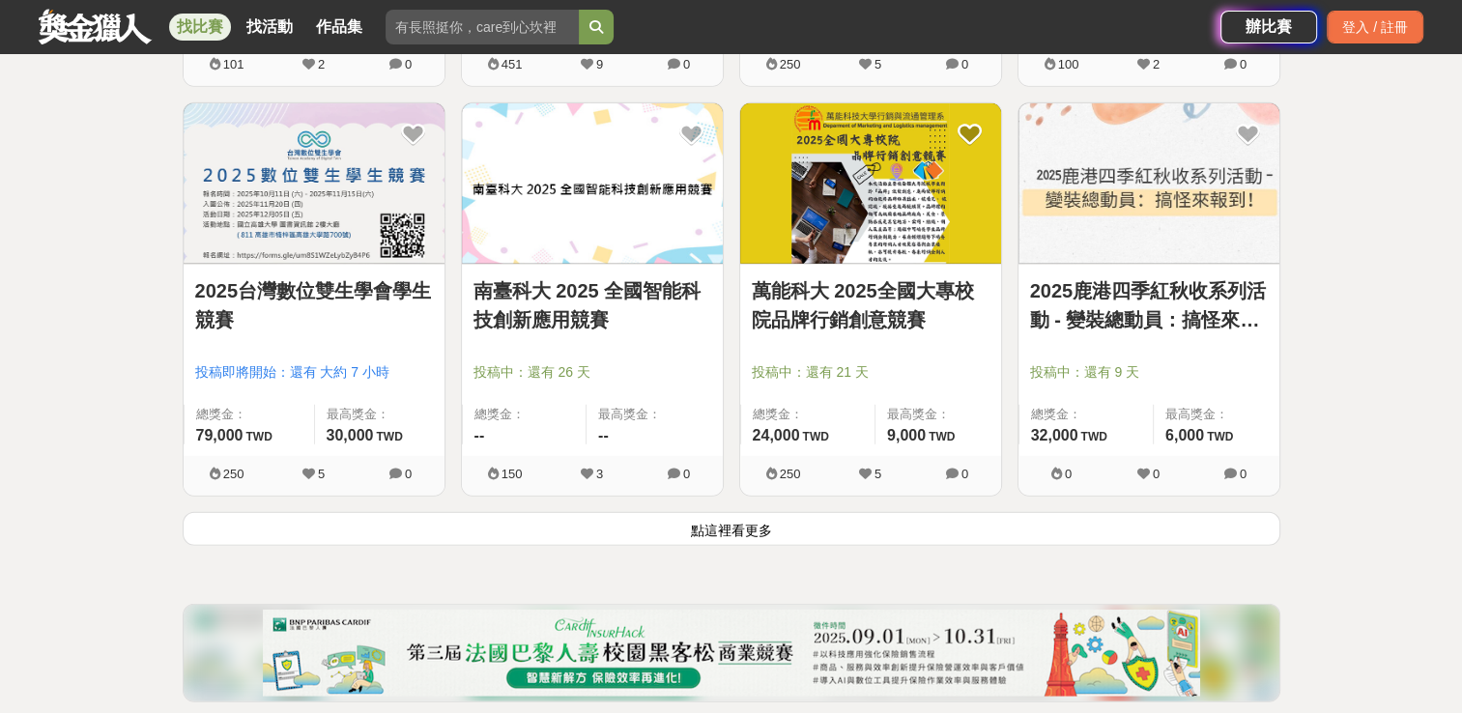
click at [613, 526] on button "點這裡看更多" at bounding box center [732, 529] width 1098 height 34
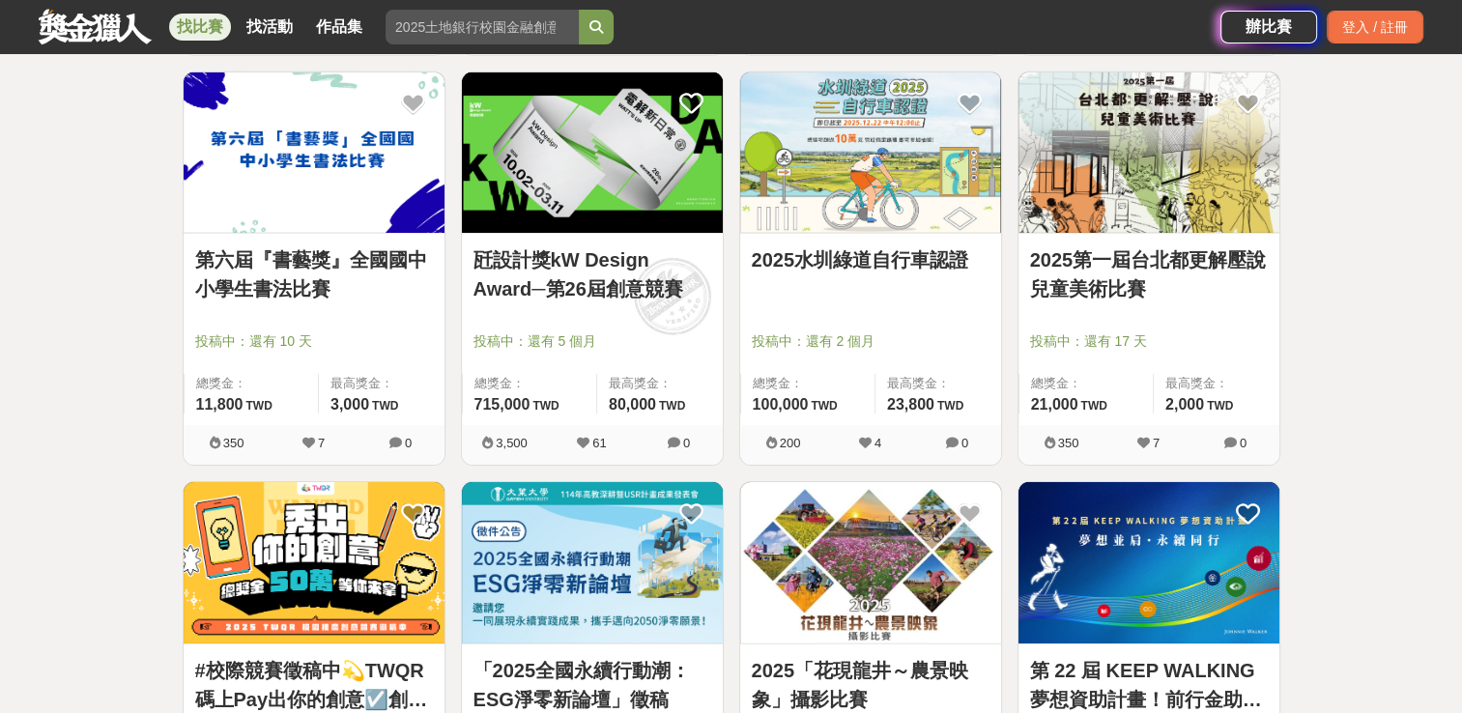
scroll to position [13647, 0]
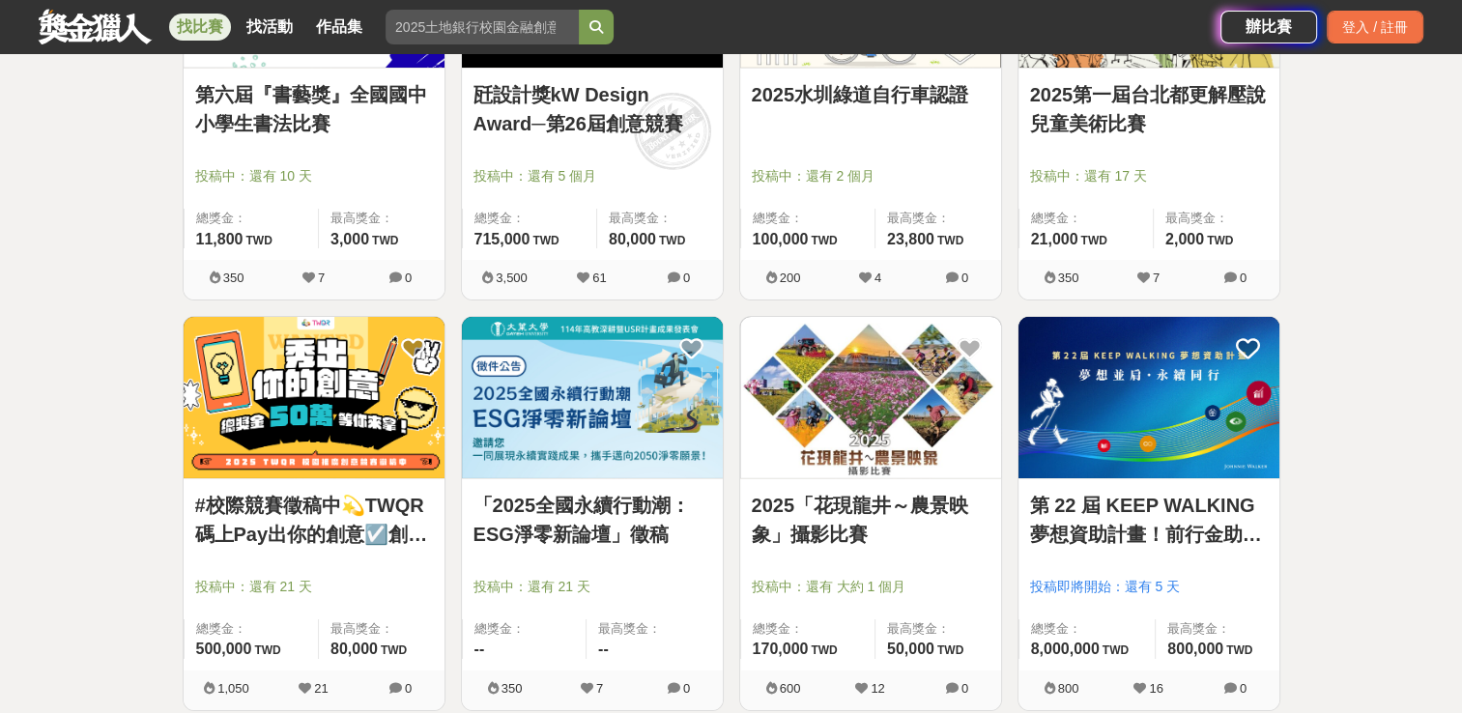
click at [627, 505] on link "「2025全國永續行動潮：ESG淨零新論壇」徵稿" at bounding box center [592, 520] width 238 height 58
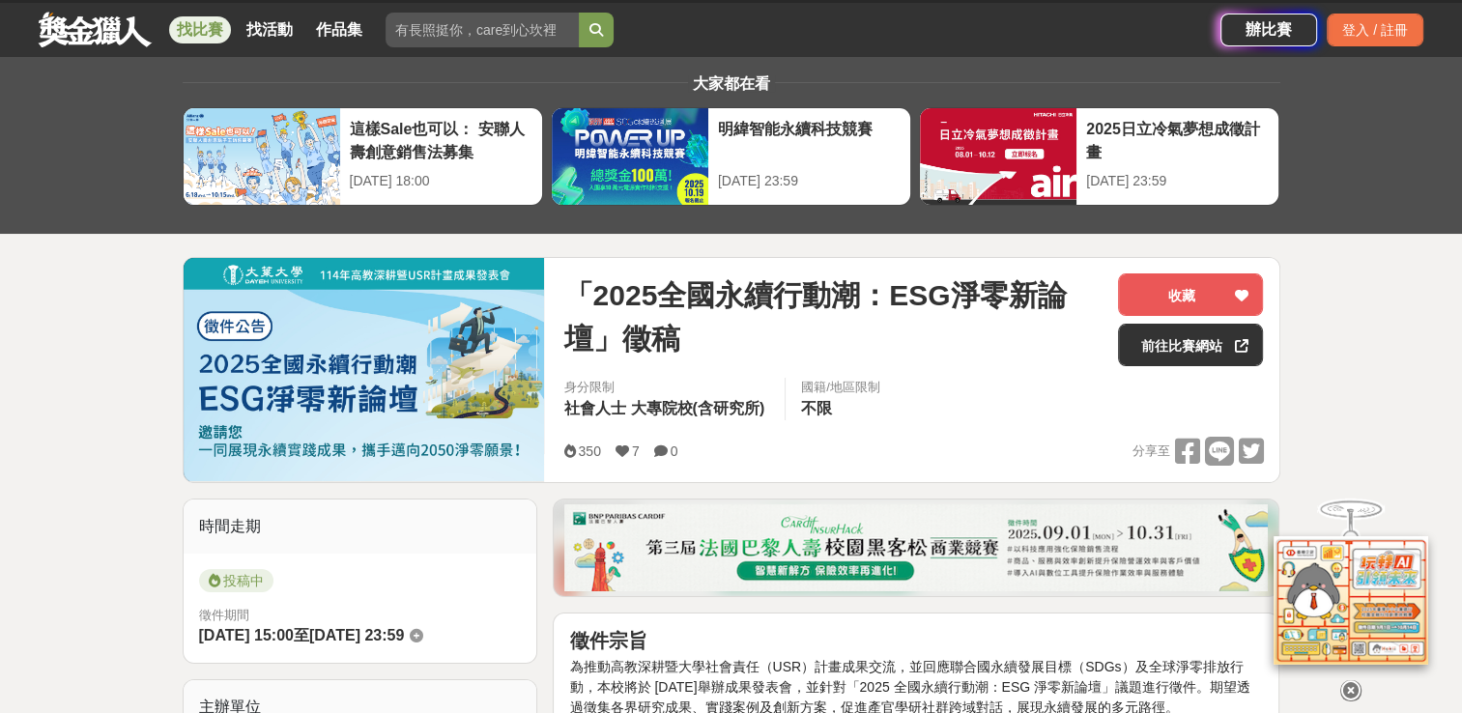
scroll to position [39, 0]
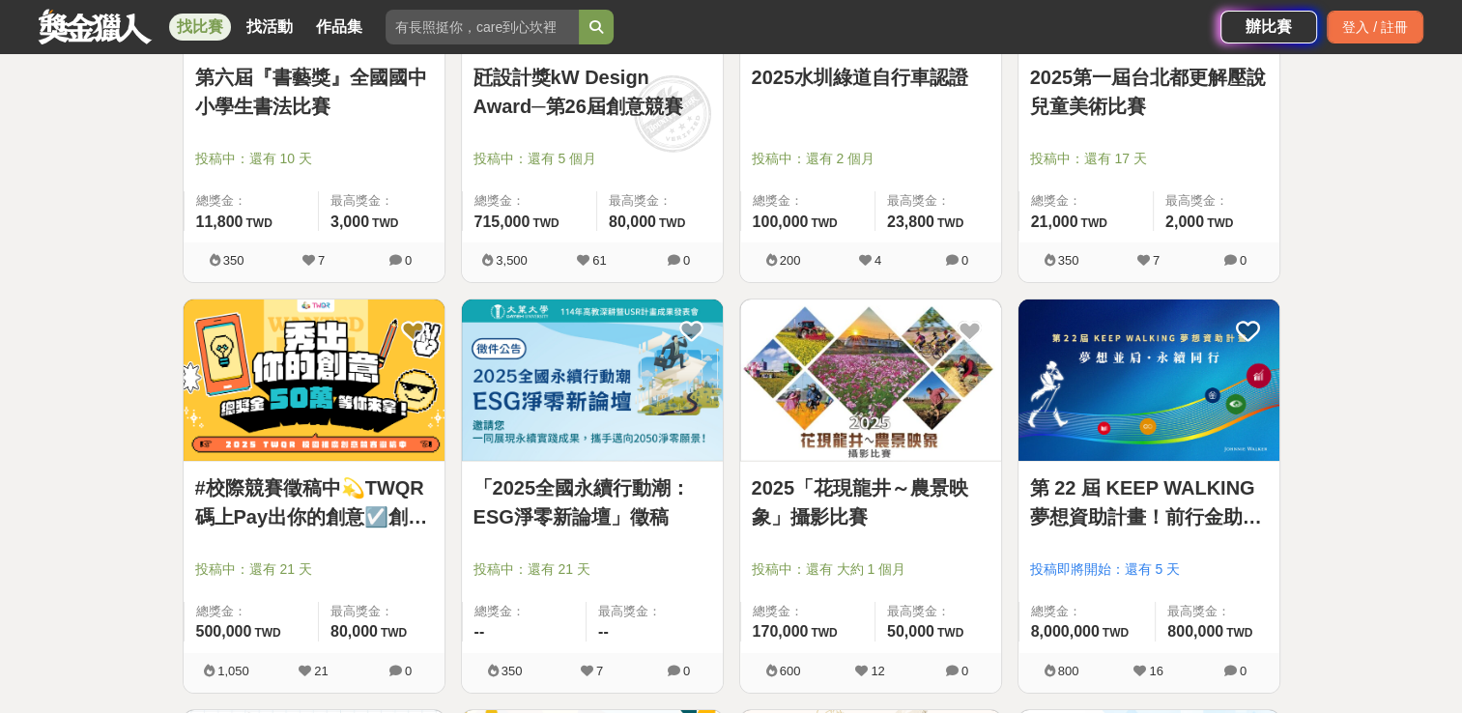
scroll to position [13666, 0]
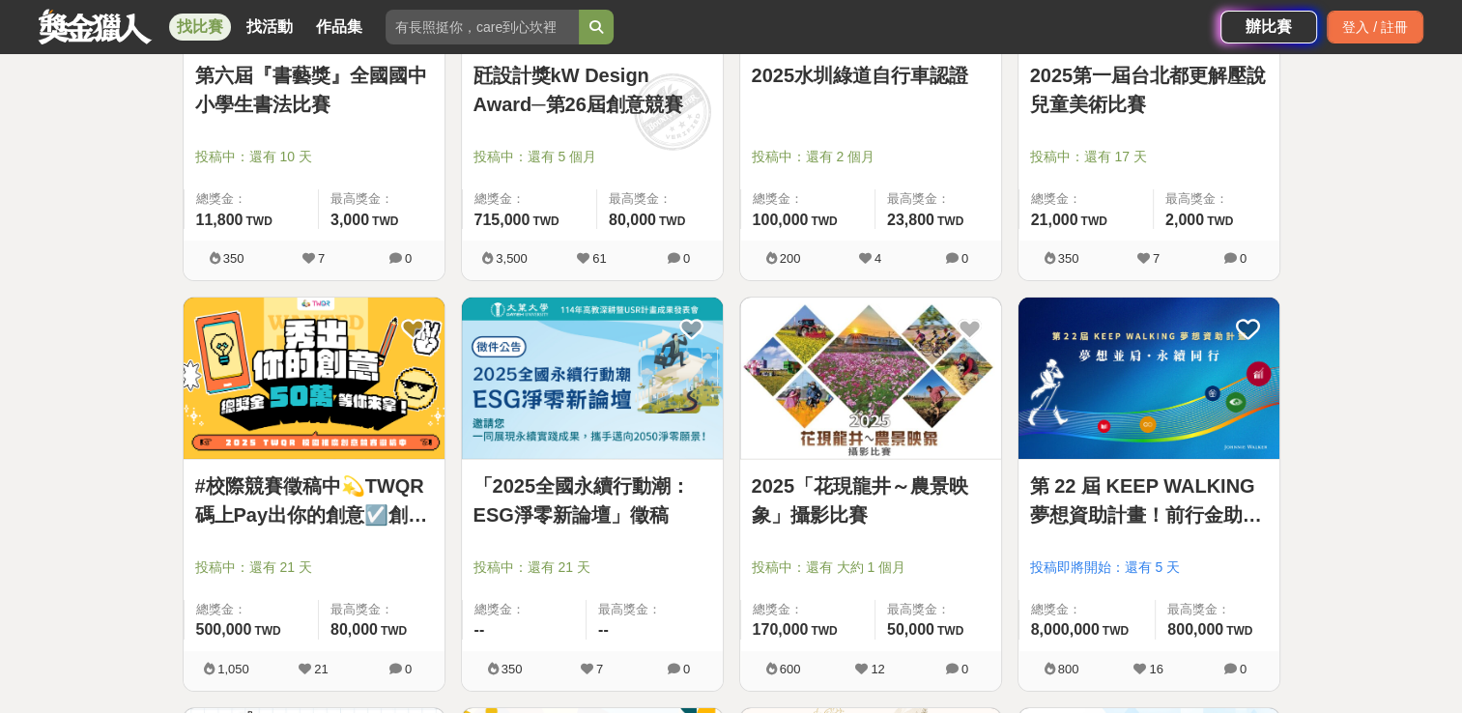
click at [1109, 492] on link "第 22 屆 KEEP WALKING 夢想資助計畫！前行金助力夢想起飛👣" at bounding box center [1149, 501] width 238 height 58
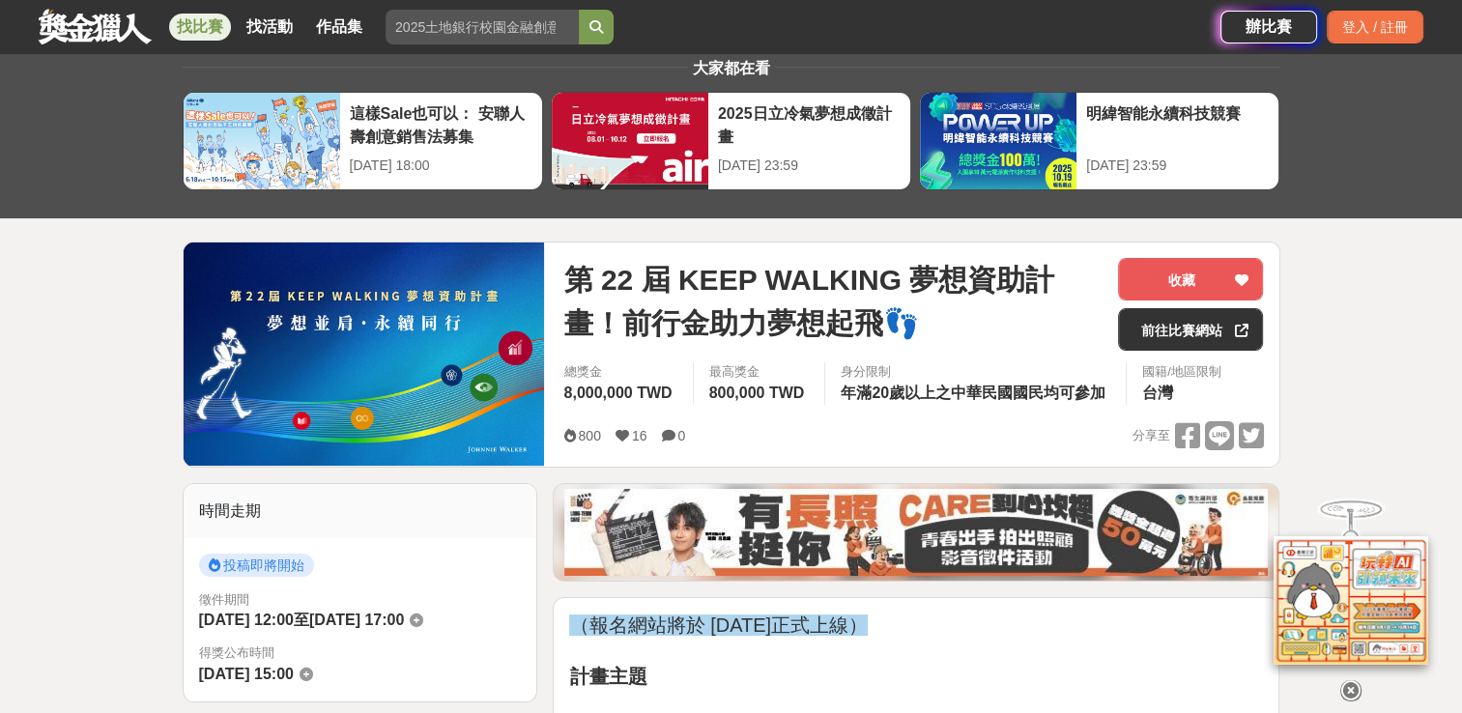
scroll to position [54, 0]
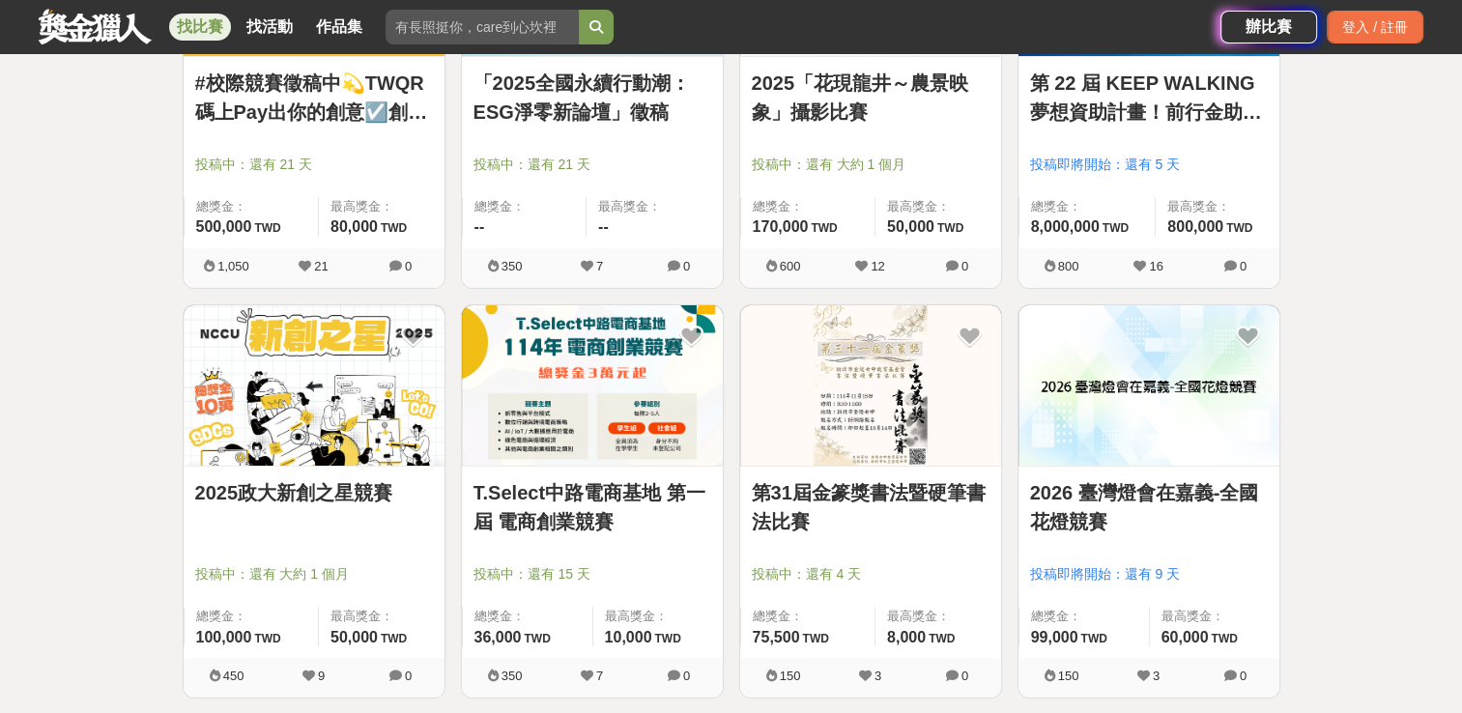
scroll to position [14068, 0]
click at [296, 468] on div "2025政大新創之星競賽 投稿中：還有 大約 1 個月 總獎金： 100,000 100,000 TWD 最高獎金： 50,000 TWD" at bounding box center [314, 563] width 261 height 191
click at [289, 487] on link "2025政大新創之星競賽" at bounding box center [314, 493] width 238 height 29
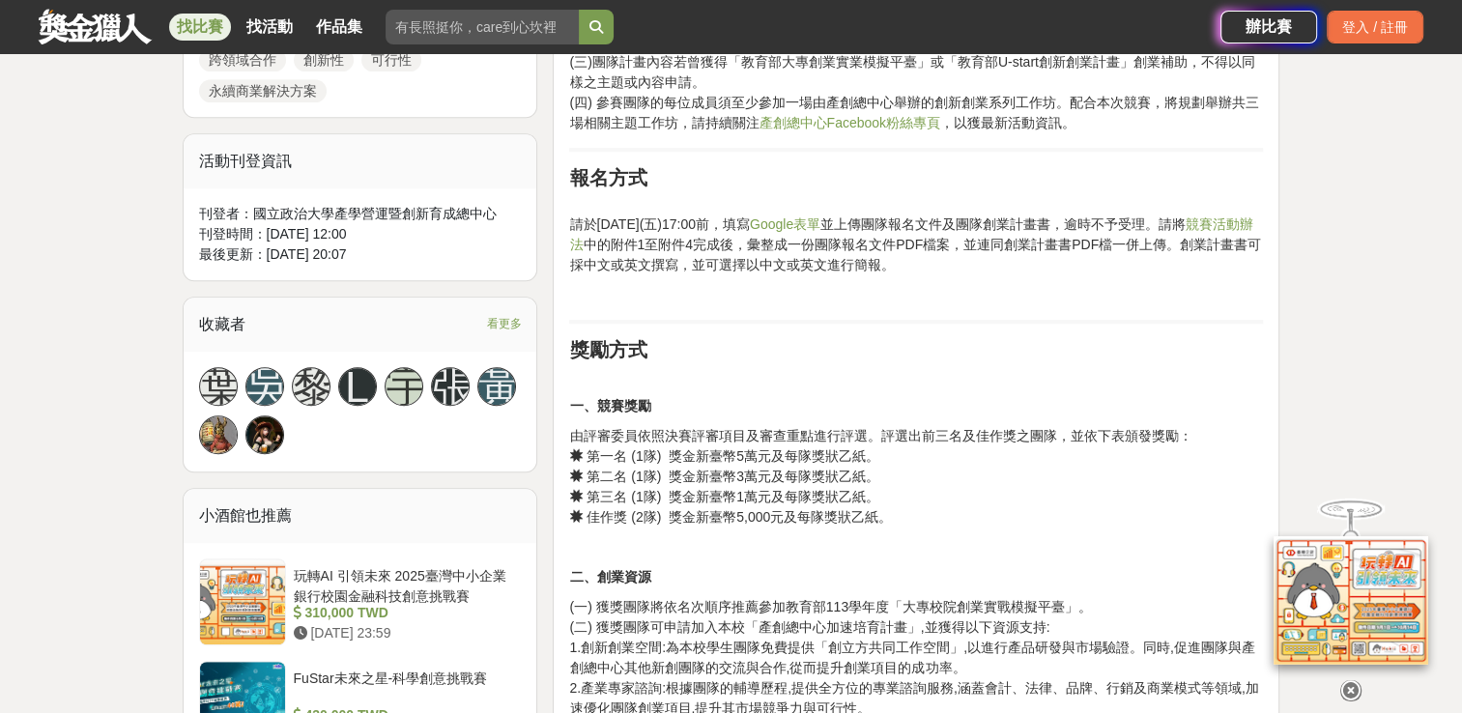
scroll to position [1087, 0]
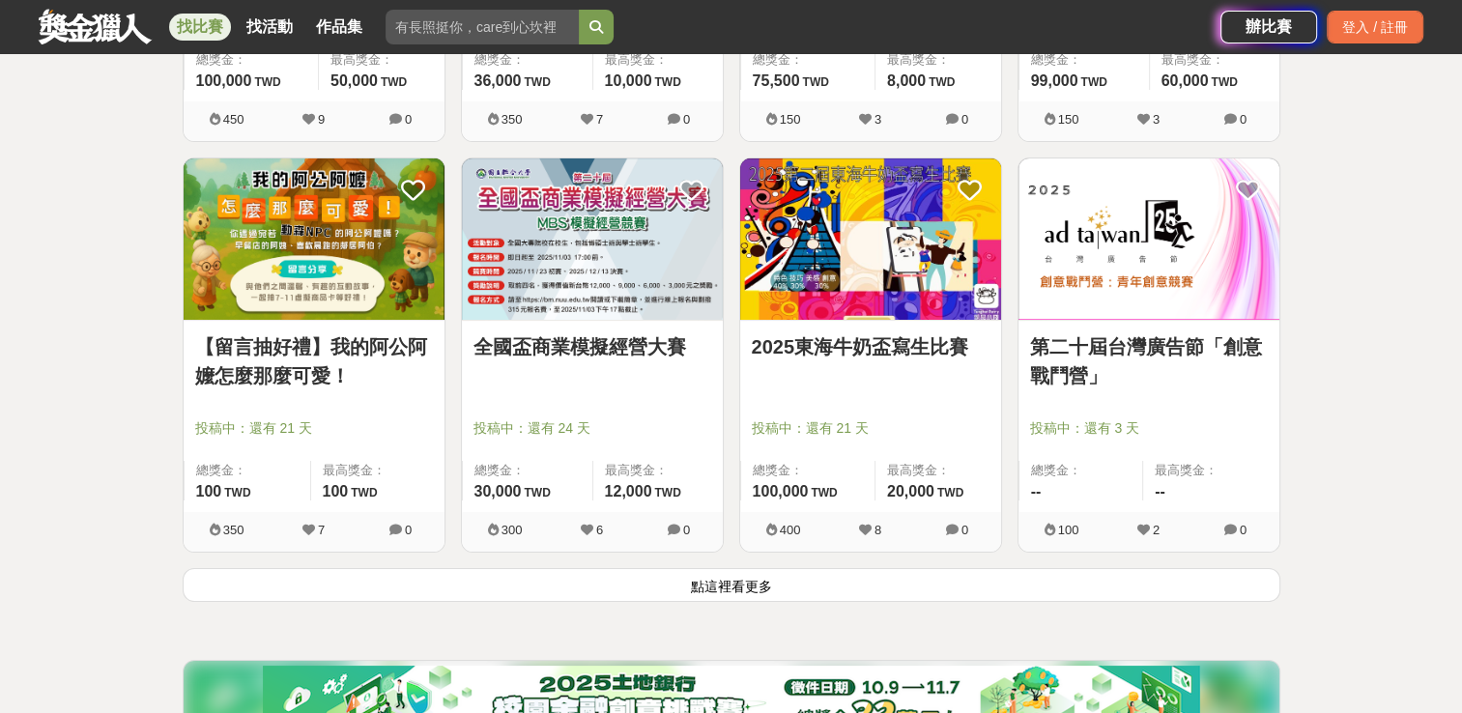
scroll to position [14639, 0]
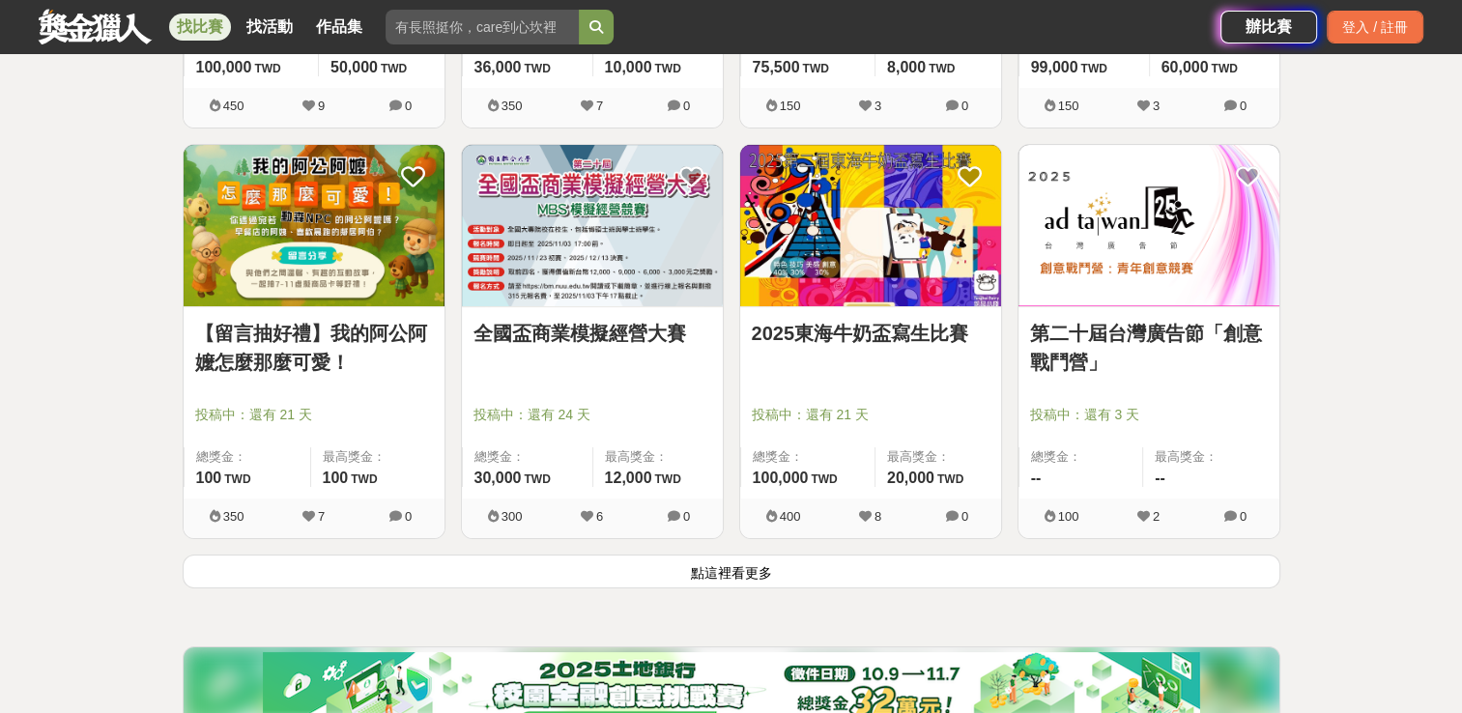
click at [588, 307] on div "全國盃商業模擬經營大賽 投稿中：還有 24 天 總獎金： 30,000 30,000 TWD 最高獎金： 12,000 TWD" at bounding box center [592, 402] width 261 height 191
click at [585, 323] on link "全國盃商業模擬經營大賽" at bounding box center [592, 333] width 238 height 29
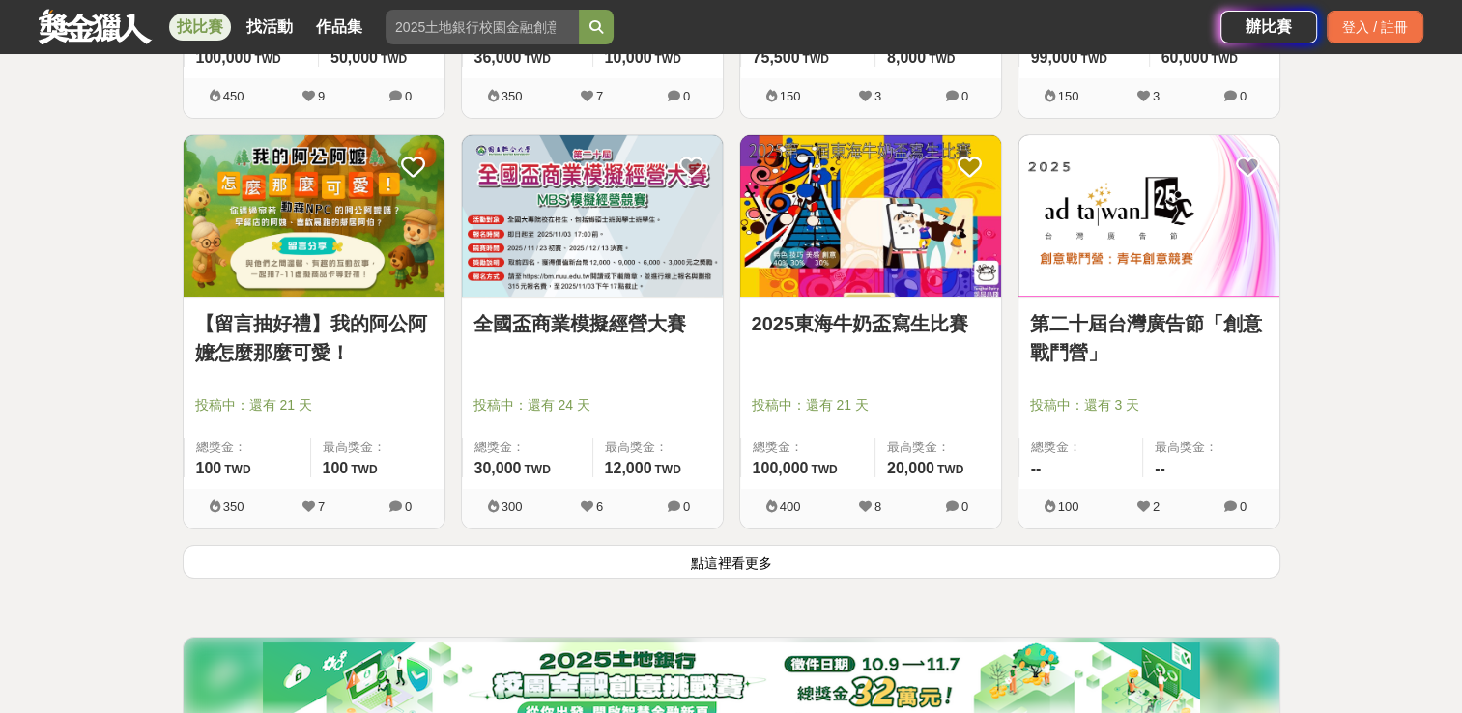
scroll to position [14650, 0]
click at [441, 550] on button "點這裡看更多" at bounding box center [732, 561] width 1098 height 34
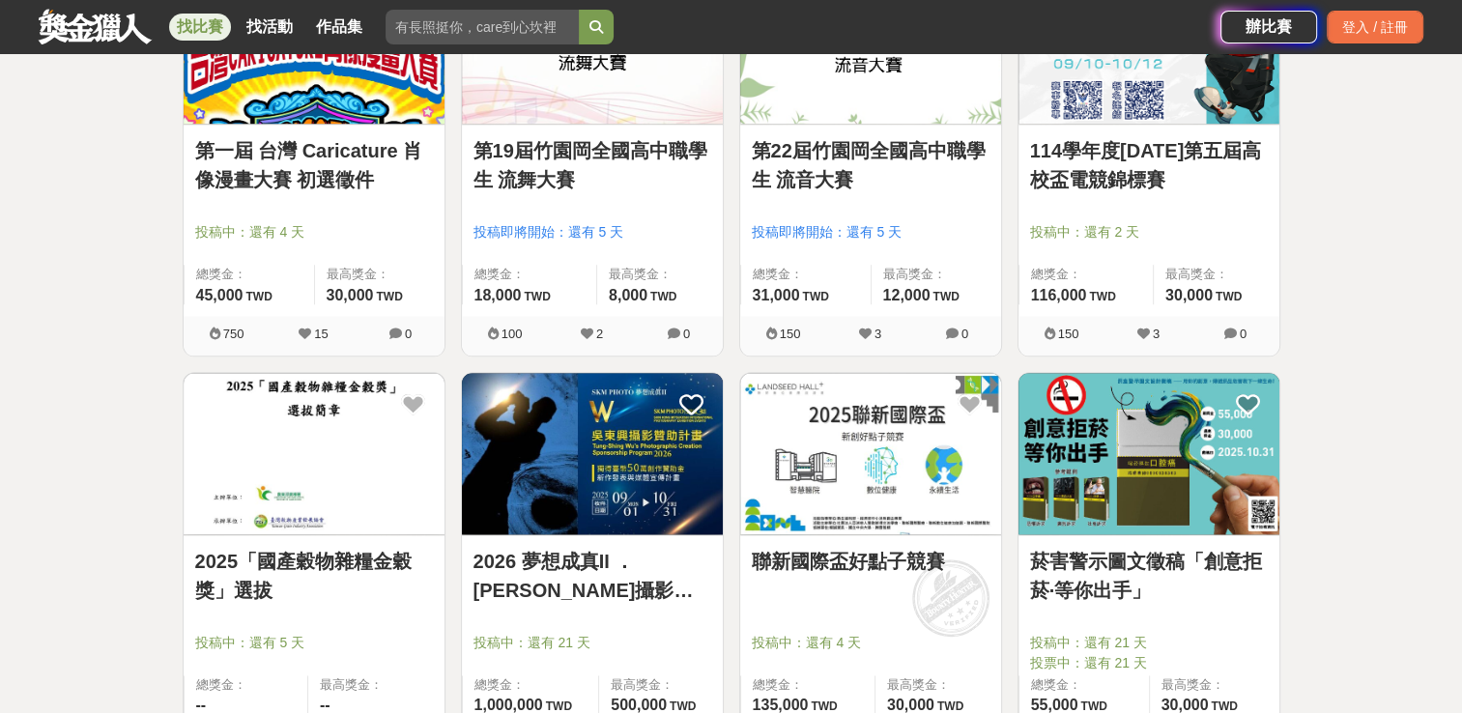
scroll to position [16876, 0]
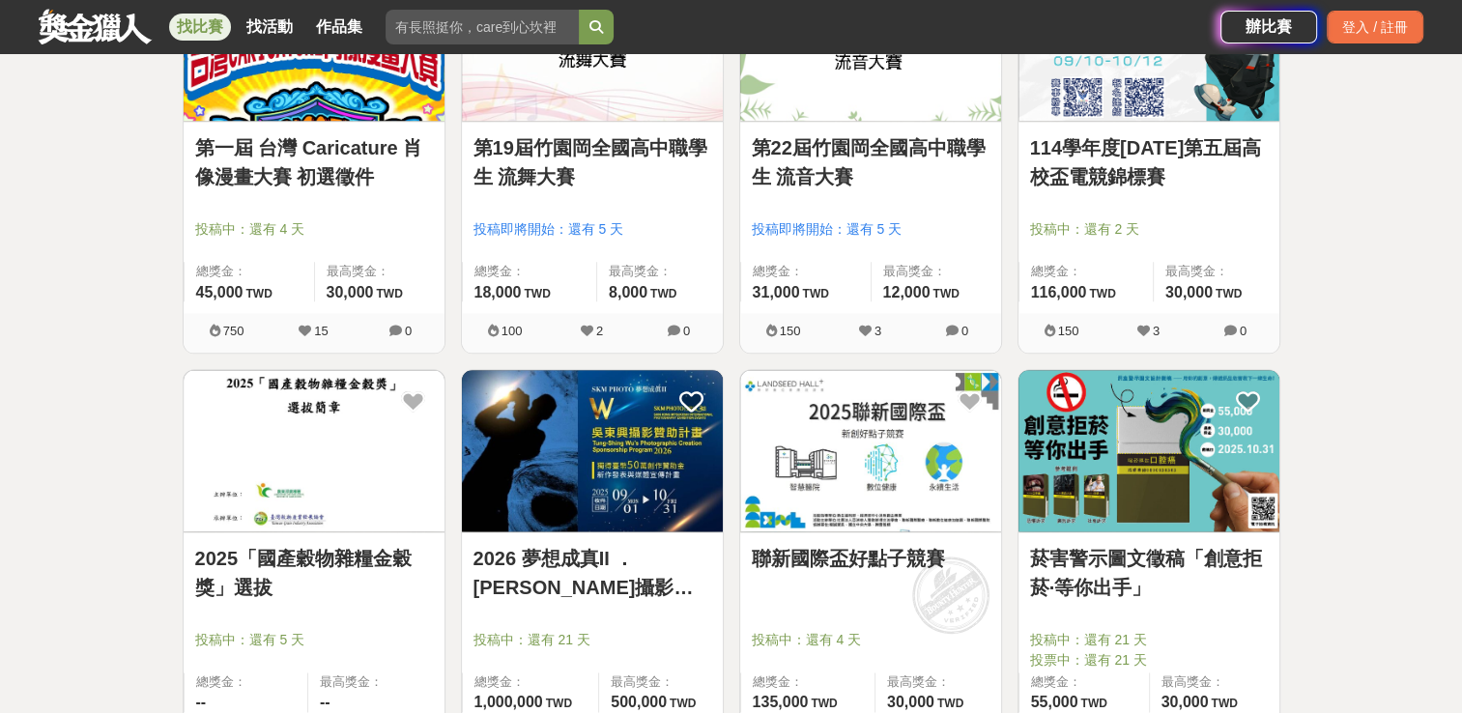
click at [866, 544] on link "聯新國際盃好點子競賽" at bounding box center [871, 558] width 238 height 29
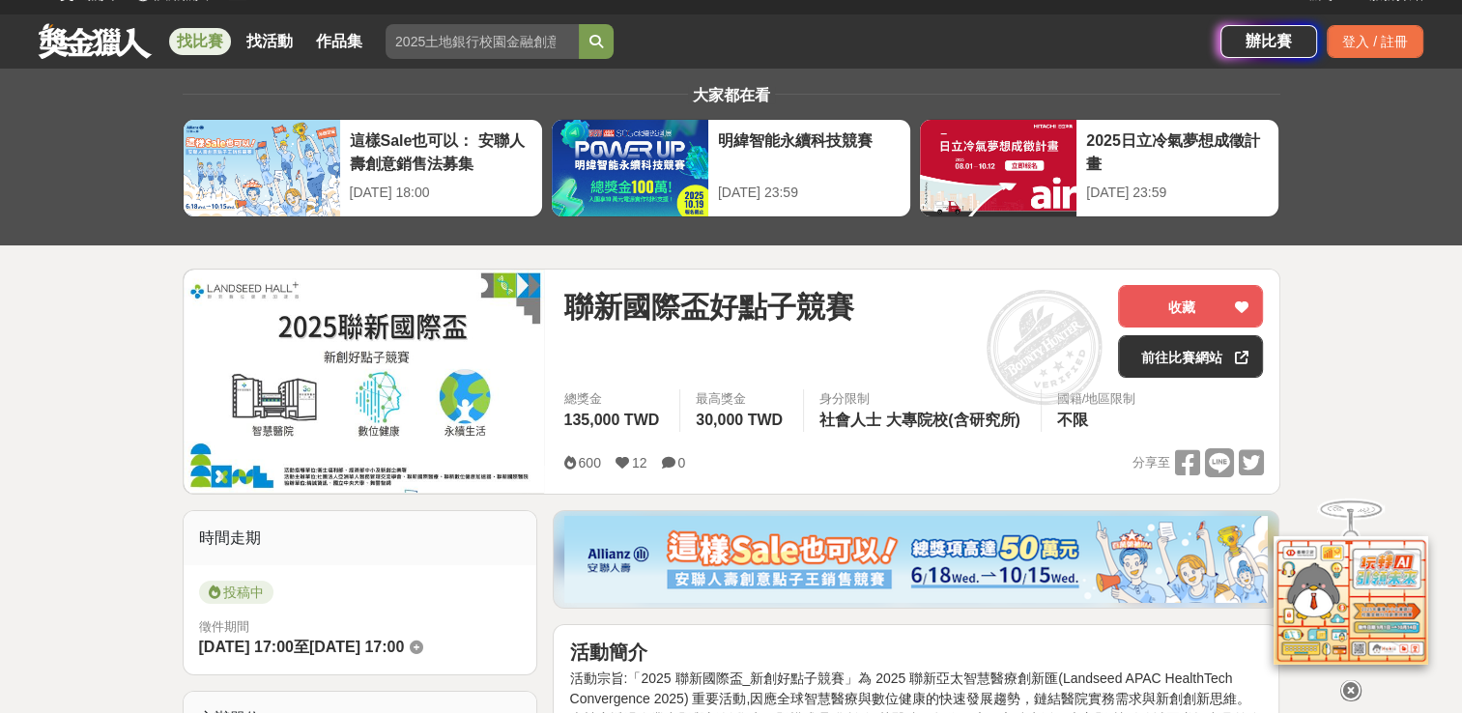
scroll to position [27, 0]
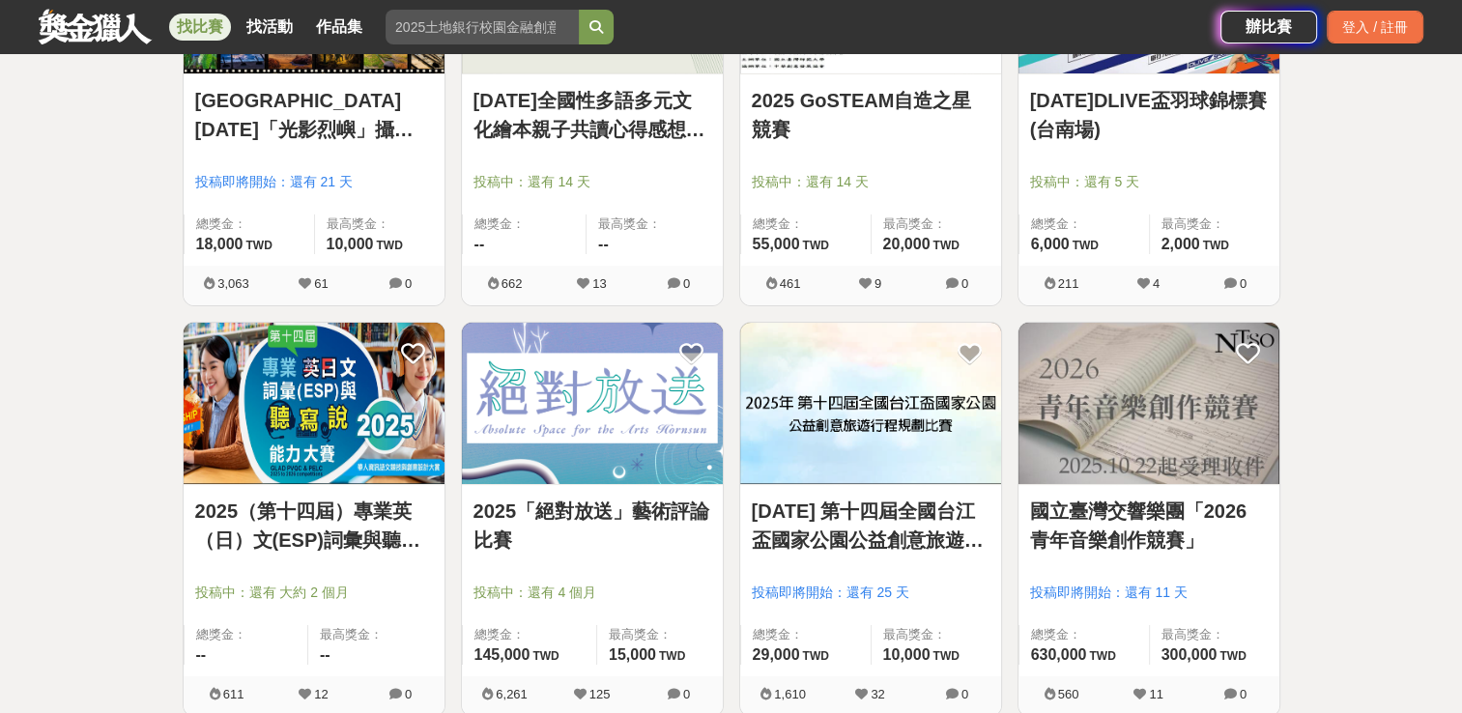
scroll to position [16876, 0]
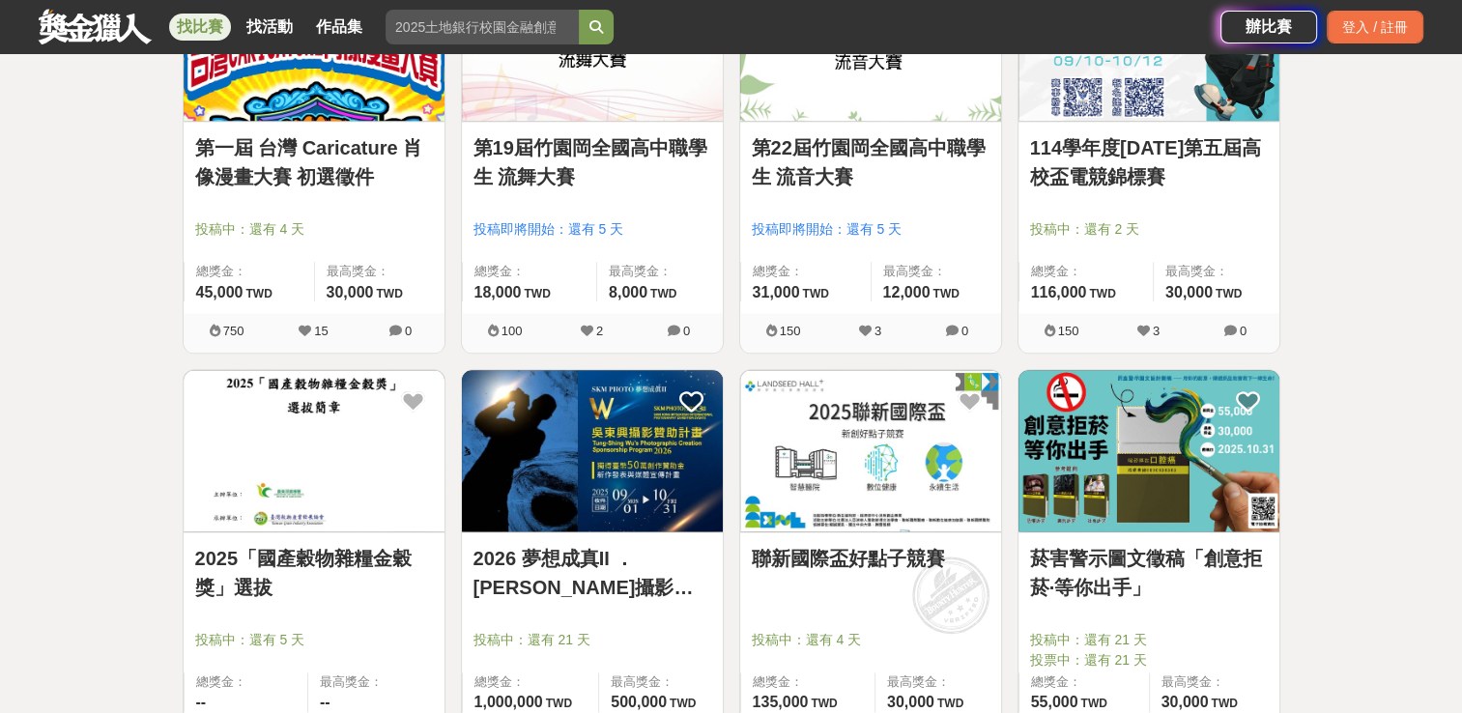
click at [611, 481] on img at bounding box center [592, 450] width 261 height 161
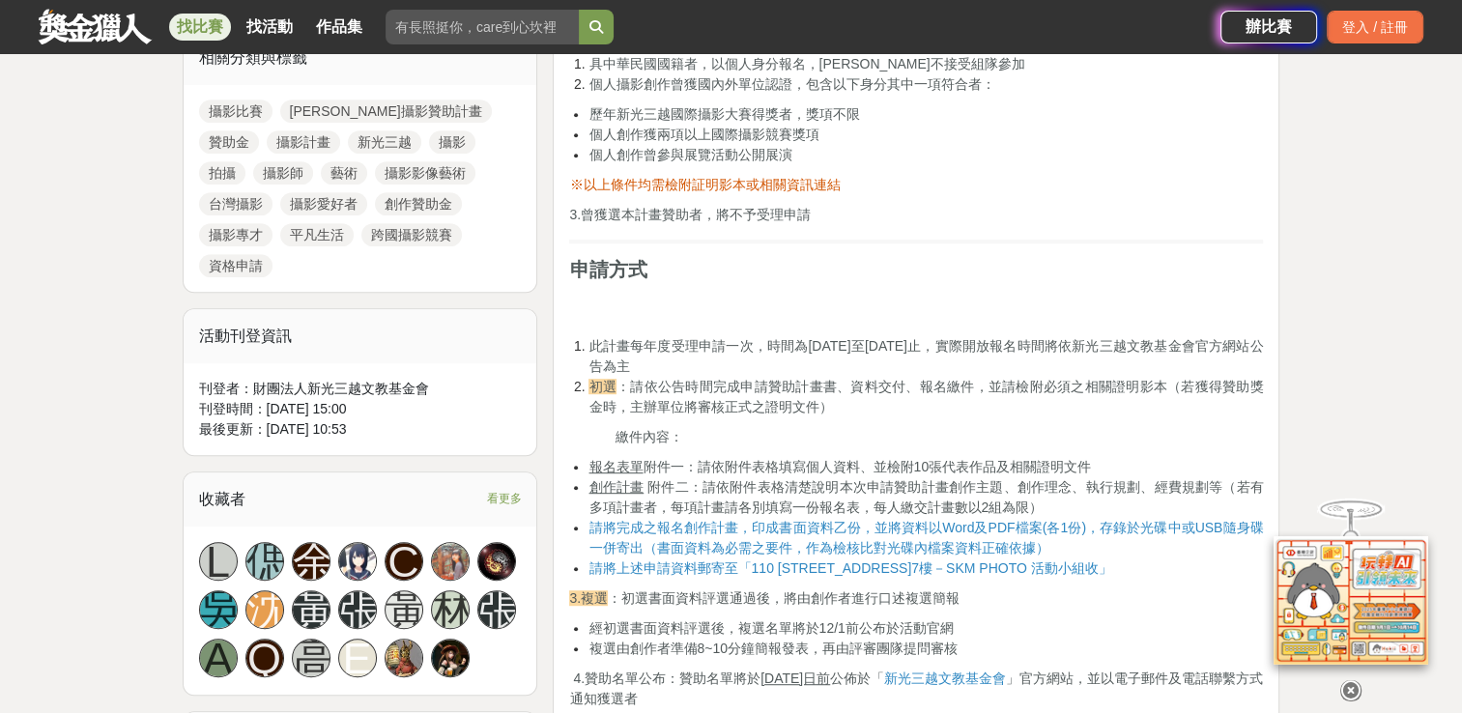
scroll to position [904, 0]
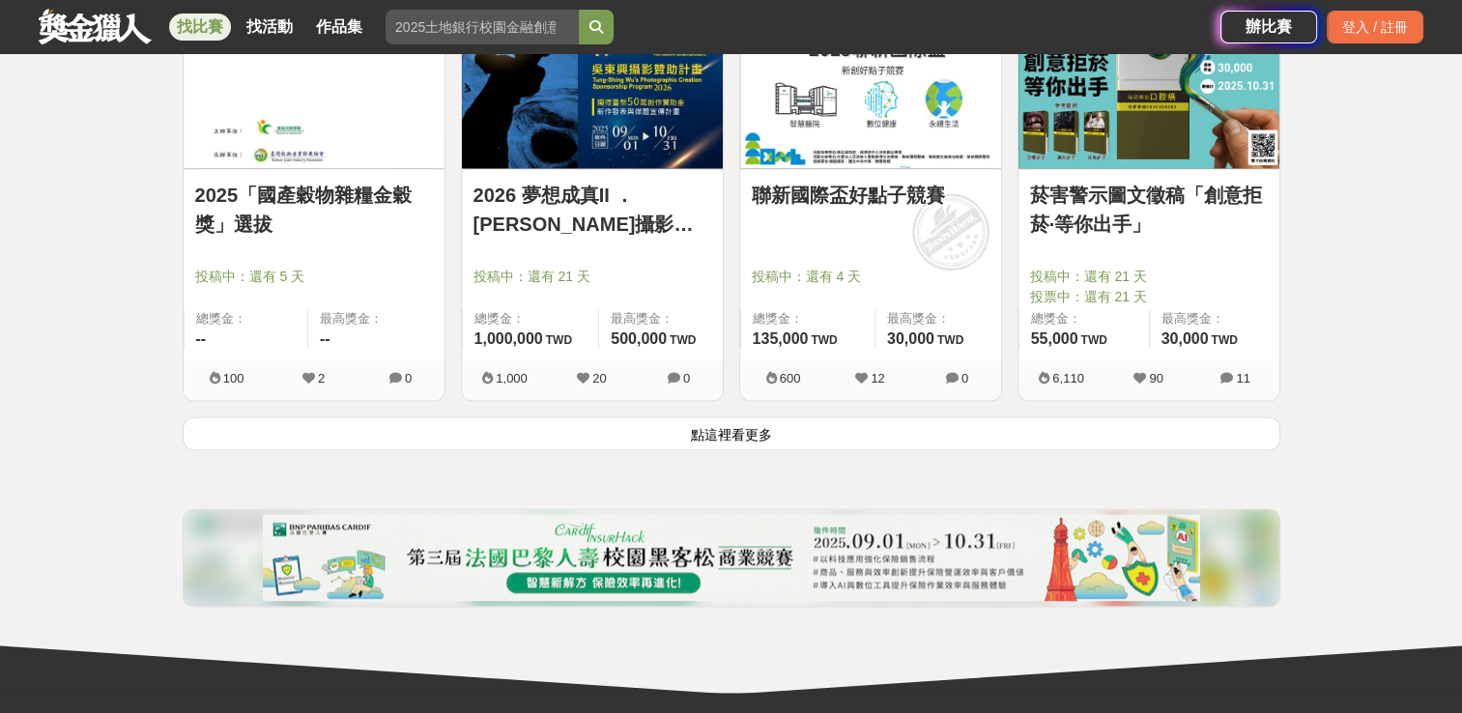
scroll to position [17244, 0]
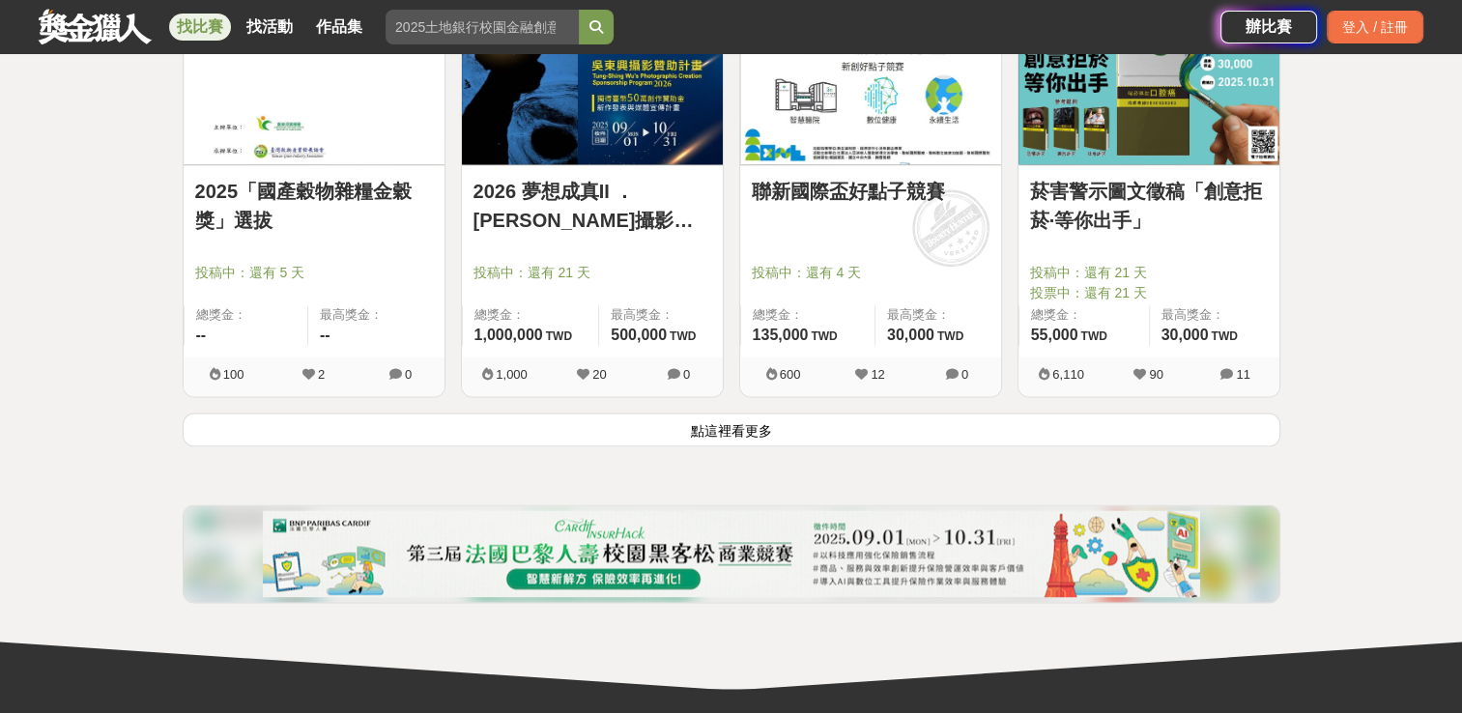
click at [566, 425] on button "點這裡看更多" at bounding box center [732, 430] width 1098 height 34
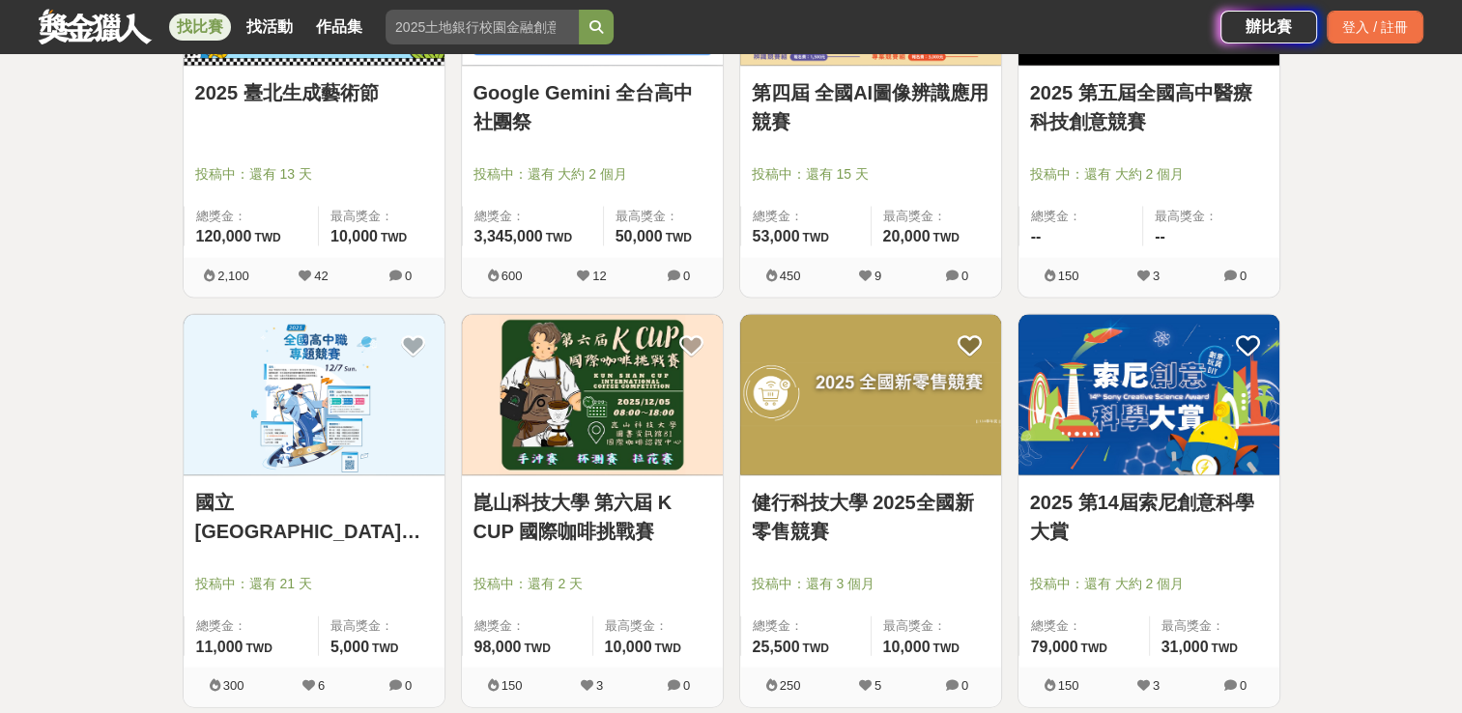
scroll to position [18581, 0]
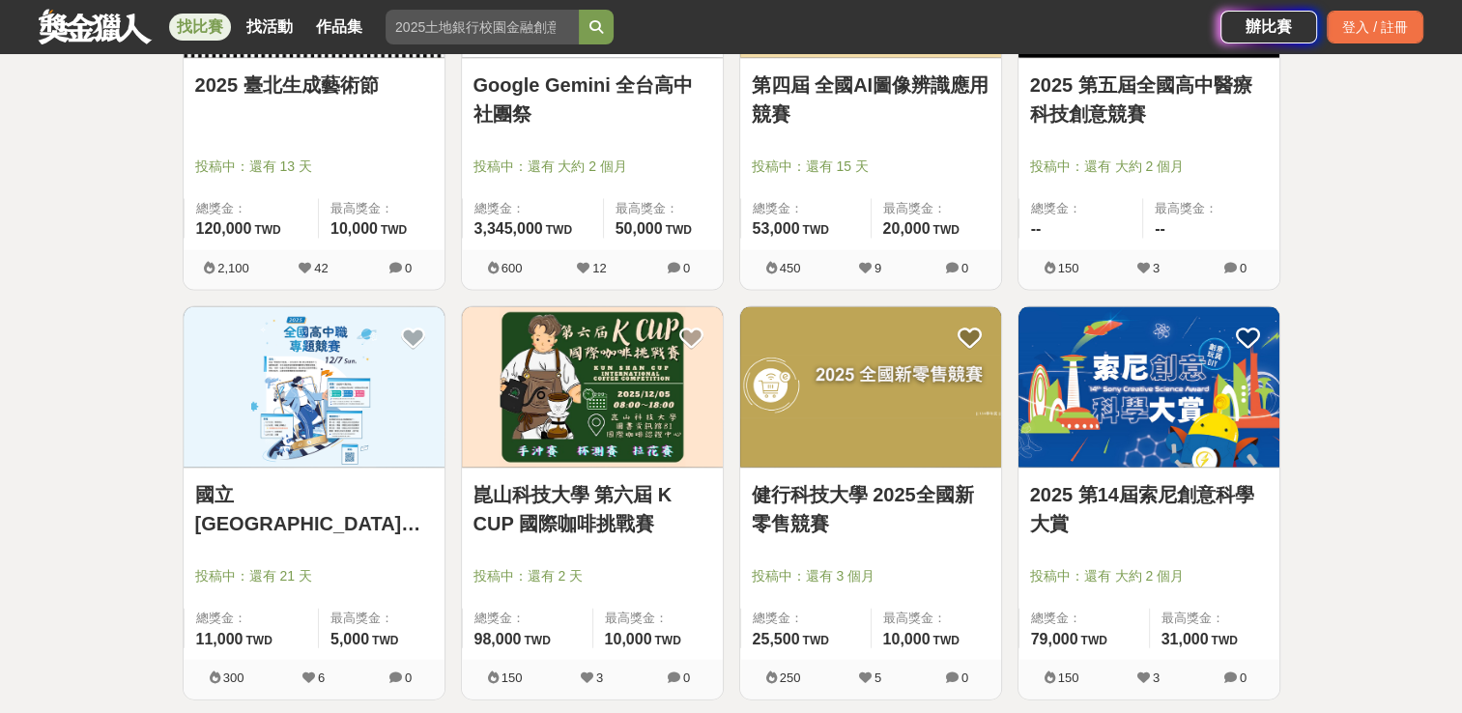
click at [281, 537] on div at bounding box center [319, 548] width 249 height 23
click at [302, 507] on link "國立[GEOGRAPHIC_DATA]資訊學院 2025全國高中職專題競賽" at bounding box center [314, 509] width 238 height 58
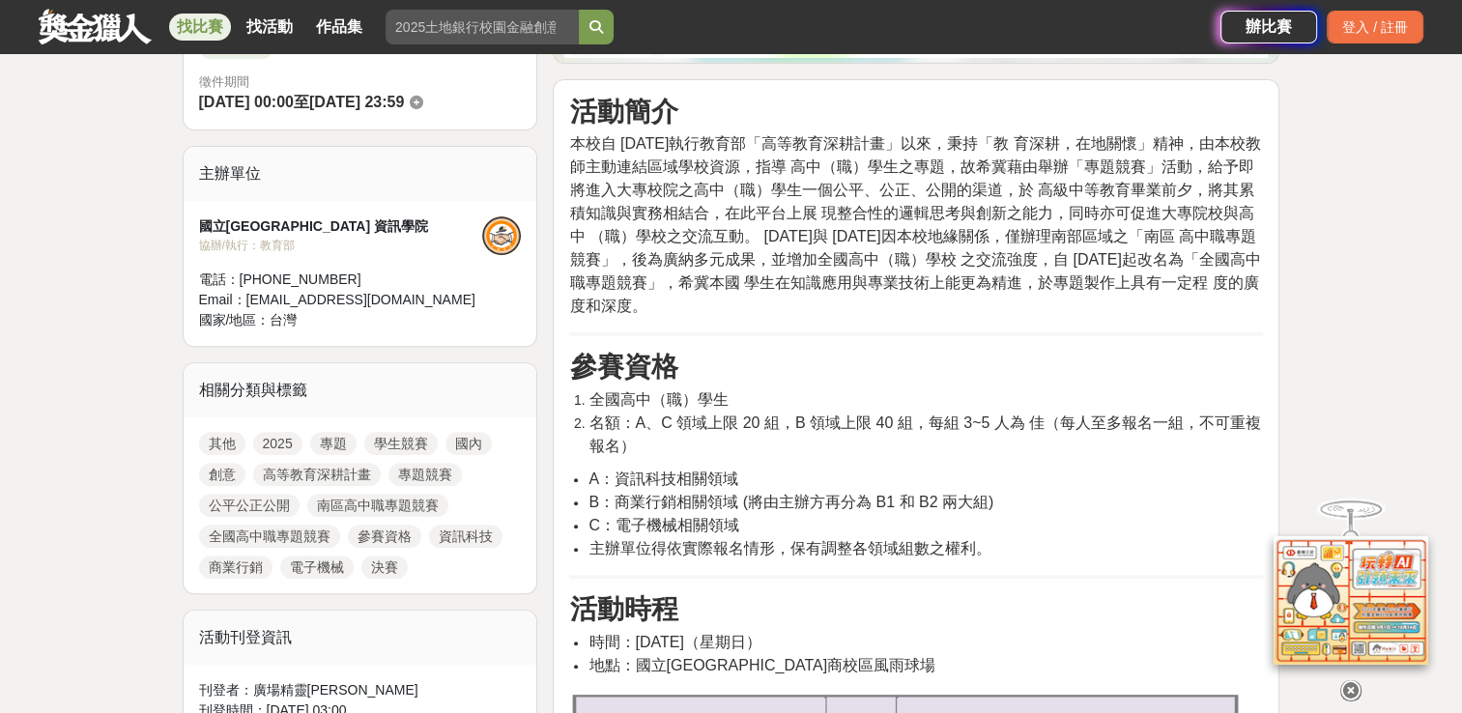
scroll to position [622, 0]
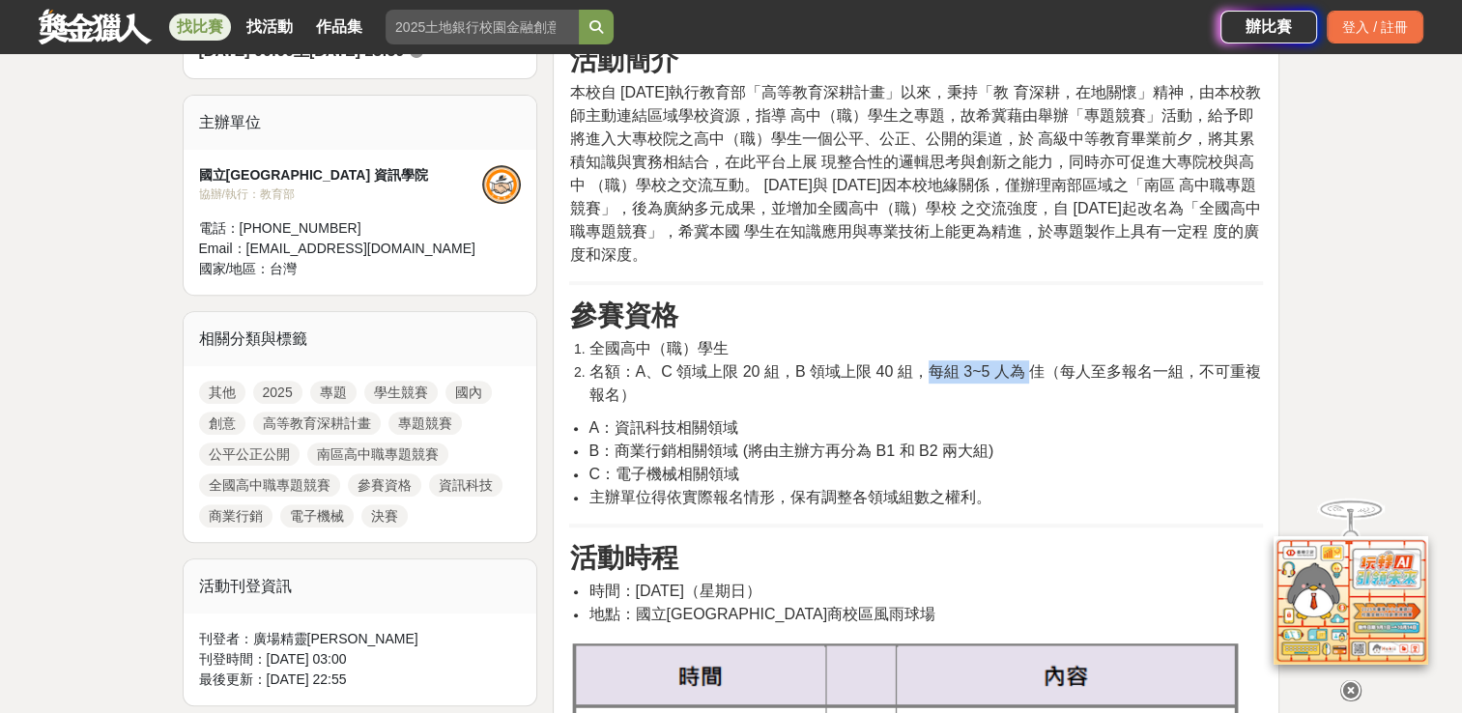
drag, startPoint x: 924, startPoint y: 359, endPoint x: 1028, endPoint y: 369, distance: 104.8
click at [1028, 369] on li "名額：A、C 領域上限 20 組，B 領域上限 40 組，每組 3~5 人為 佳（每人至多報名一組，不可重複報名）" at bounding box center [925, 383] width 674 height 46
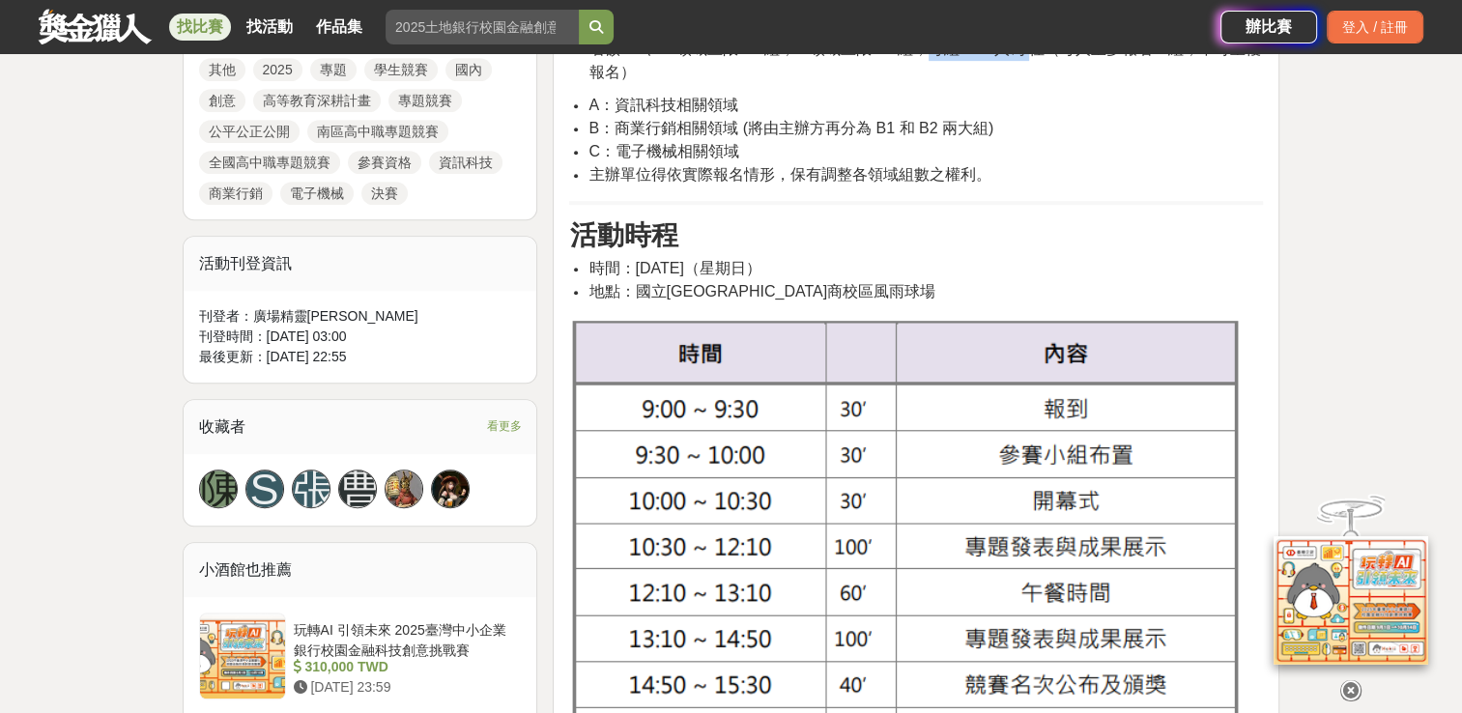
scroll to position [946, 0]
click at [974, 256] on li "時間：[DATE]（星期日）" at bounding box center [925, 267] width 674 height 23
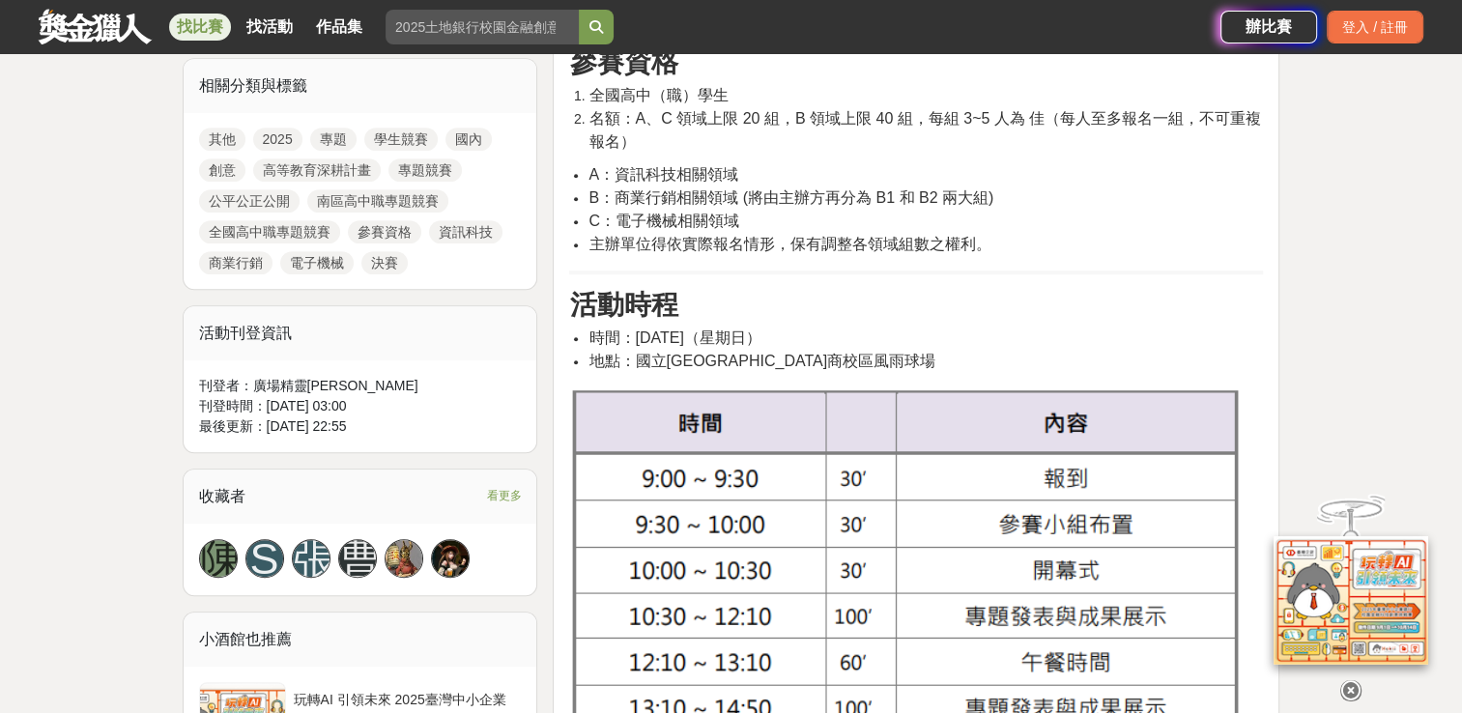
scroll to position [874, 0]
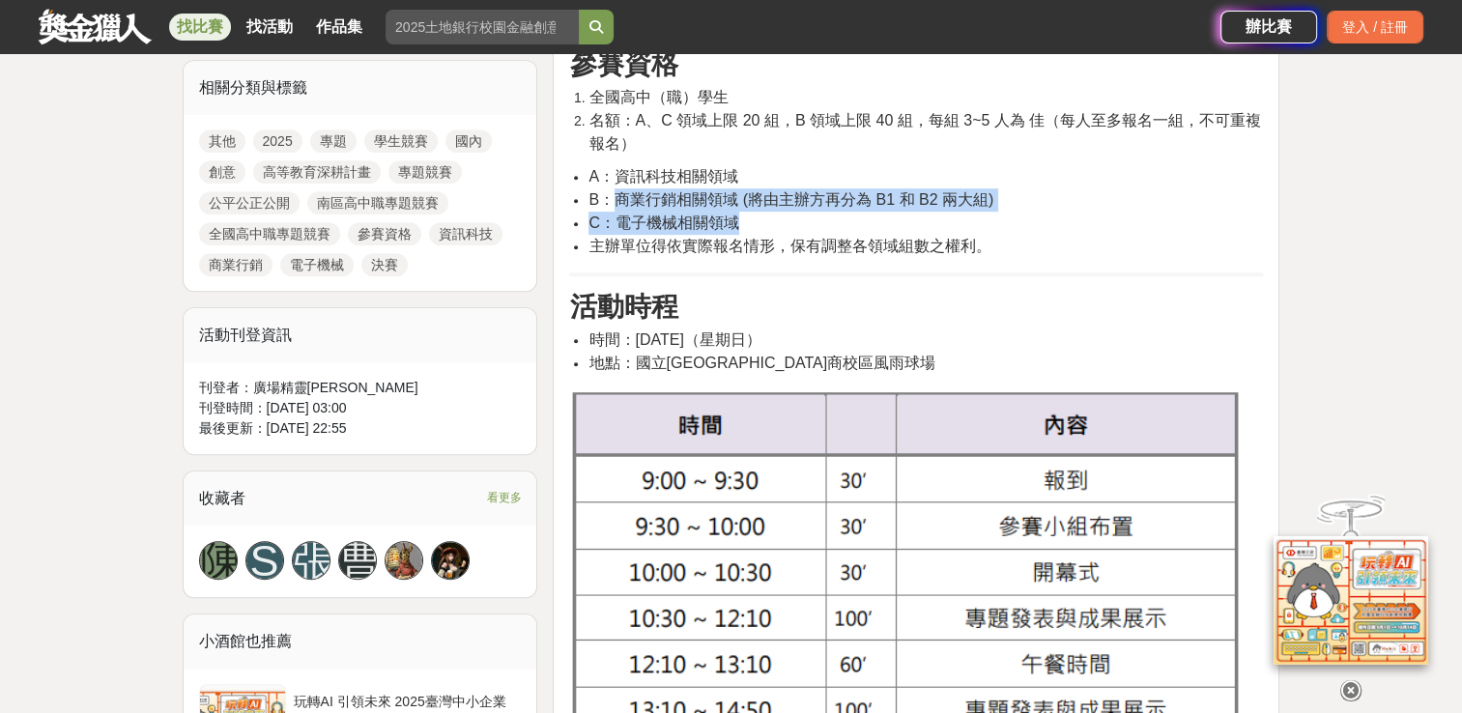
drag, startPoint x: 613, startPoint y: 199, endPoint x: 740, endPoint y: 222, distance: 129.6
click at [740, 222] on ul "A：資訊科技相關領域 B：商業行銷相關領域 (將由主辦方再分為 B1 和 B2 兩大組) C：電子機械相關領域 主辦單位得依實際報名情形，保有調整各領域組數之…" at bounding box center [916, 211] width 694 height 93
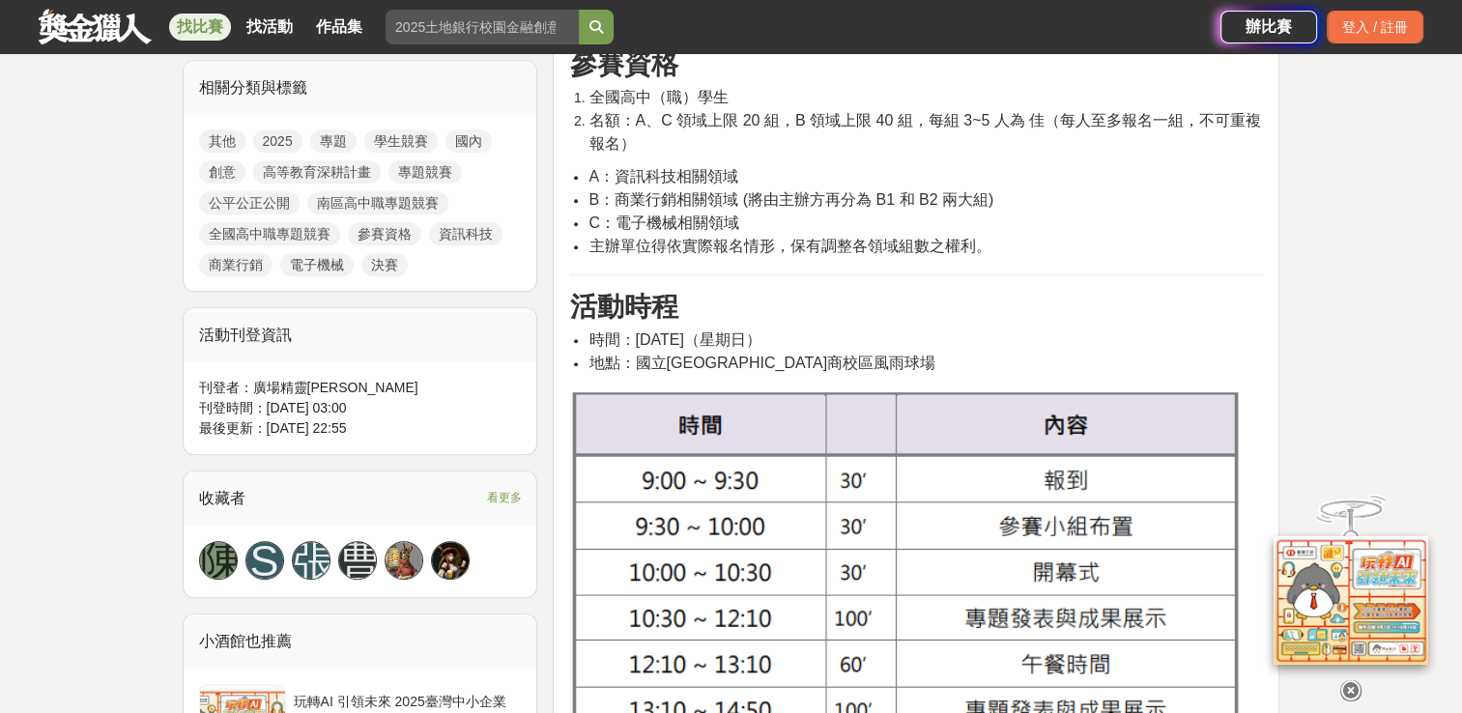
drag, startPoint x: 740, startPoint y: 222, endPoint x: 728, endPoint y: 307, distance: 86.0
click at [728, 307] on h3 "活動時程" at bounding box center [916, 307] width 694 height 33
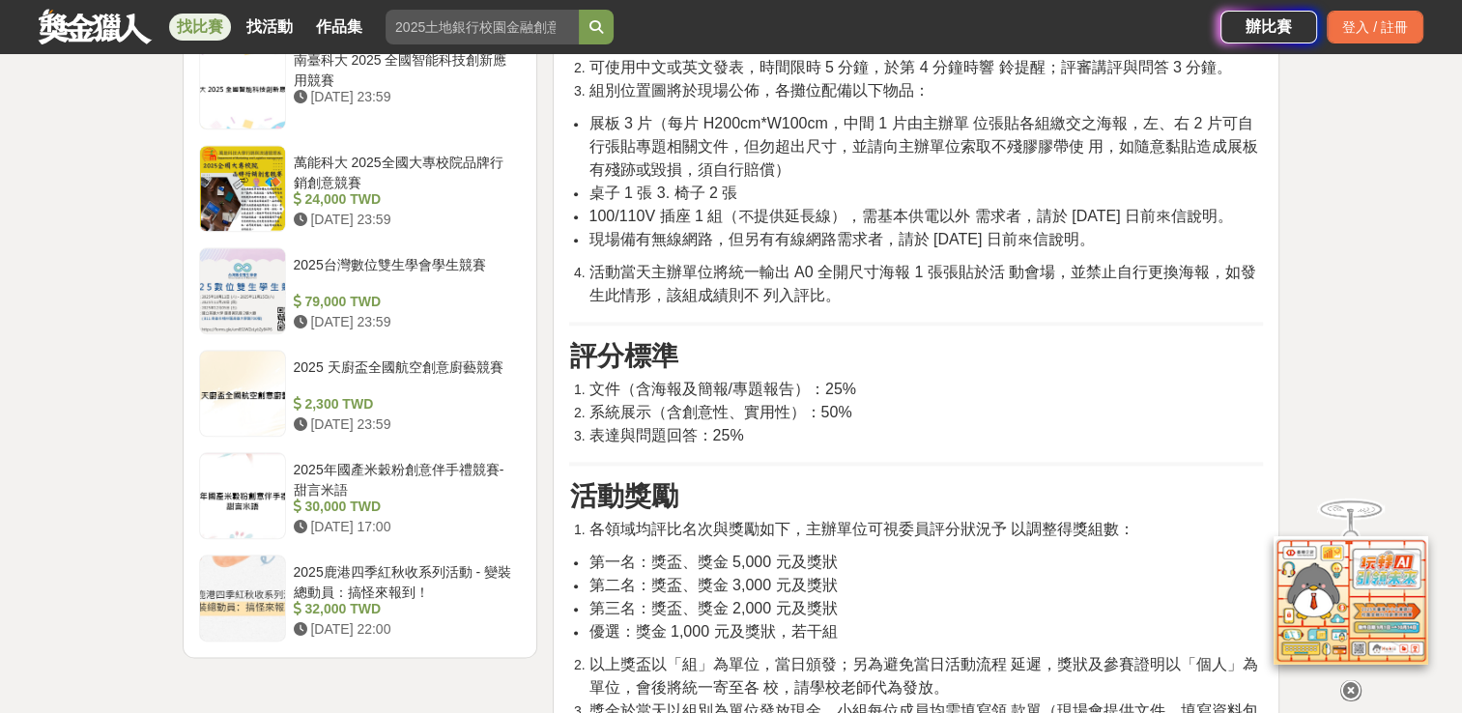
scroll to position [2132, 0]
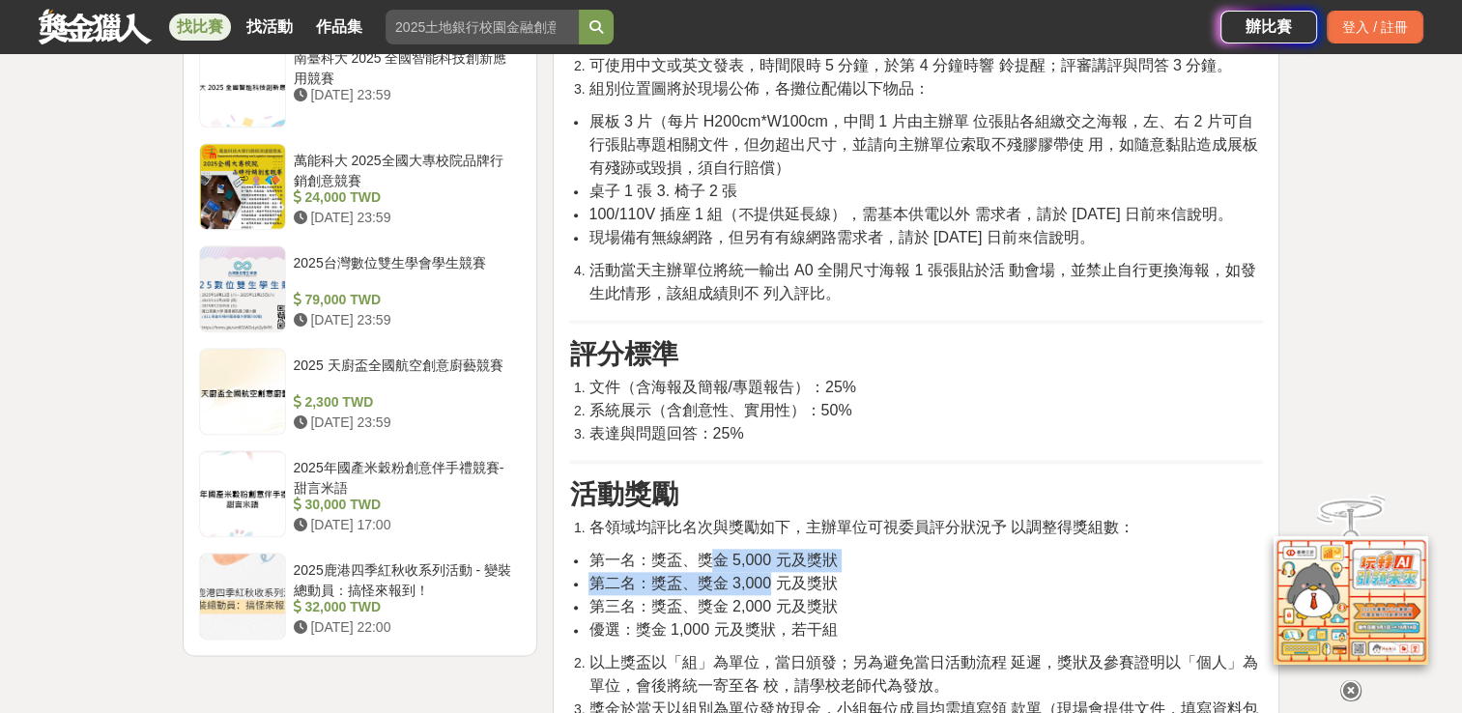
drag, startPoint x: 715, startPoint y: 565, endPoint x: 765, endPoint y: 571, distance: 50.6
click at [765, 571] on ul "第一名：獎盃、獎金 5,000 元及獎狀 第二名：獎盃、獎金 3,000 元及獎狀 第三名：獎盃、獎金 2,000 元及獎狀 優選：獎金 1,000 元及獎狀…" at bounding box center [916, 595] width 694 height 93
drag, startPoint x: 765, startPoint y: 571, endPoint x: 739, endPoint y: 555, distance: 30.8
click at [739, 555] on span "第一名：獎盃、獎金 5,000 元及獎狀" at bounding box center [712, 560] width 248 height 16
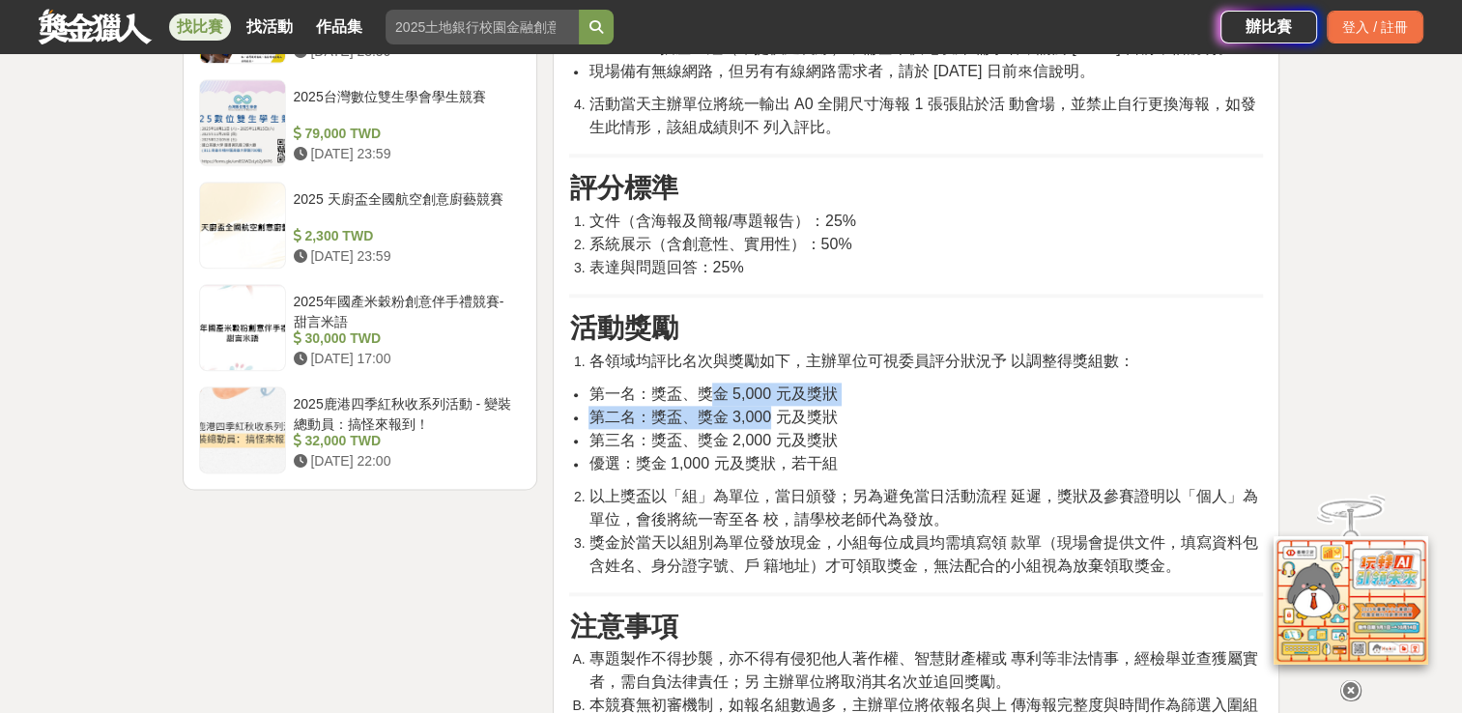
scroll to position [2315, 0]
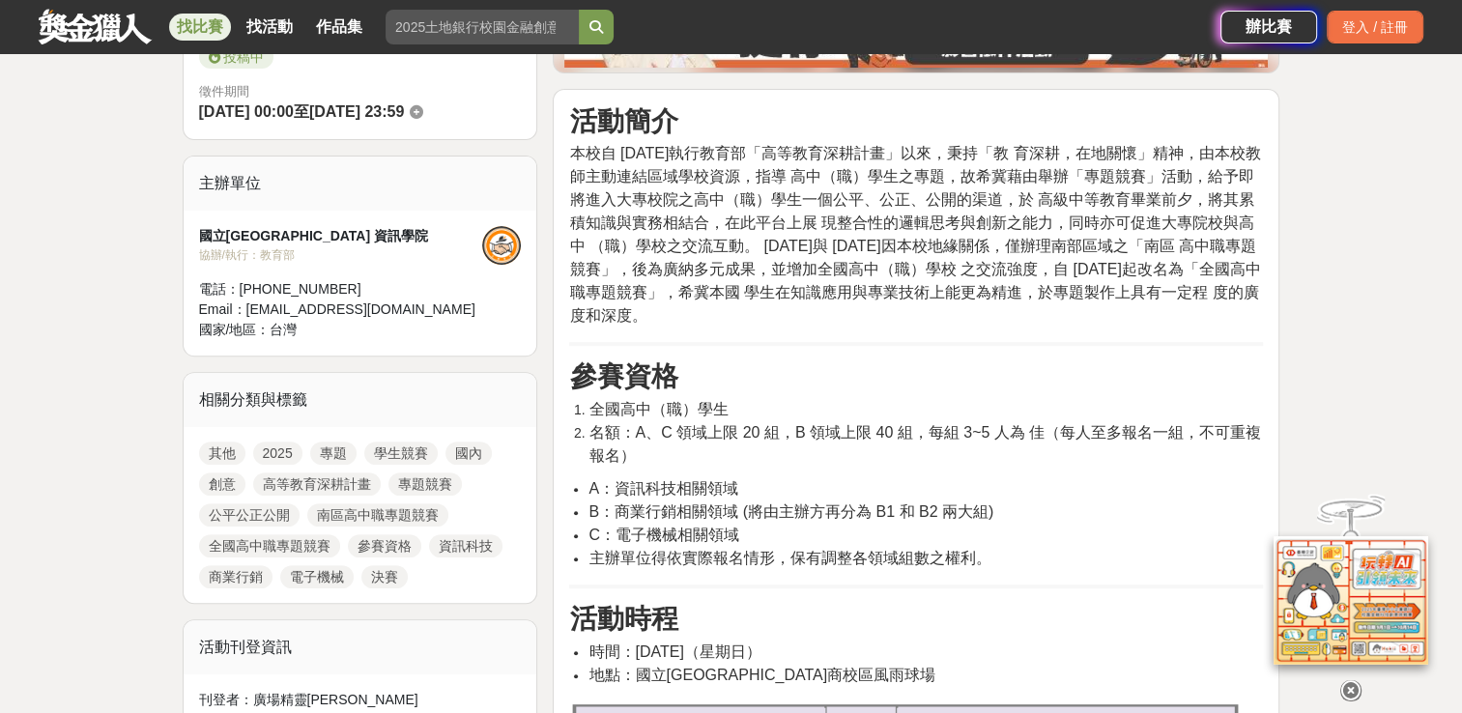
scroll to position [568, 0]
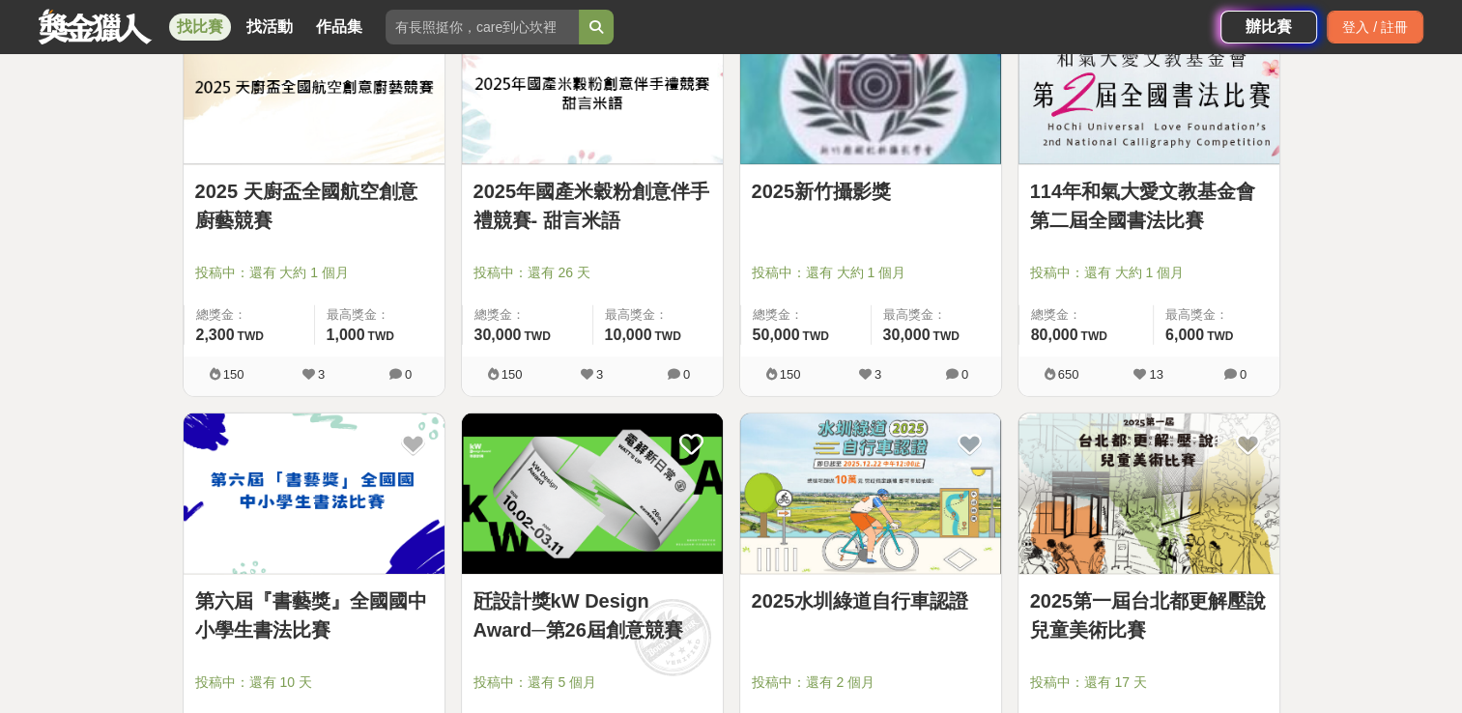
scroll to position [18581, 0]
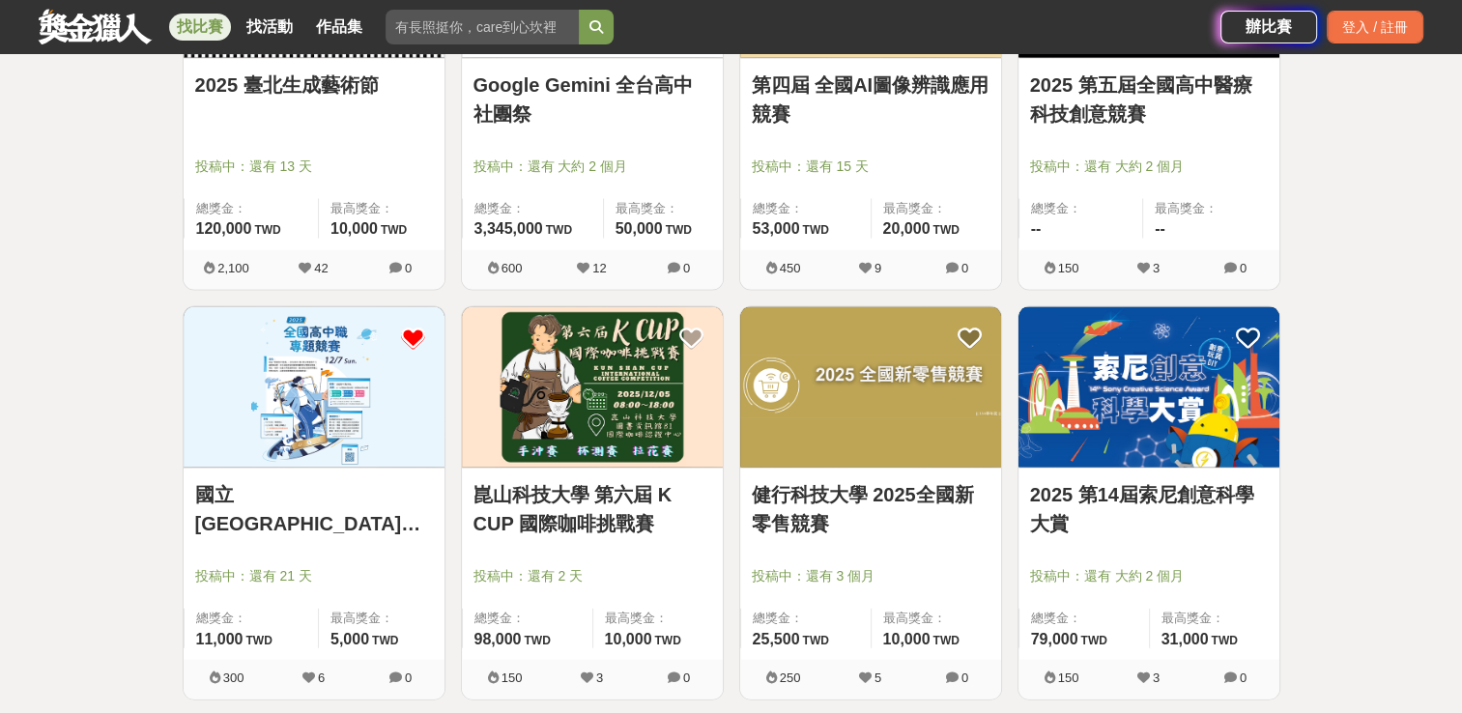
click at [405, 330] on icon at bounding box center [413, 339] width 24 height 24
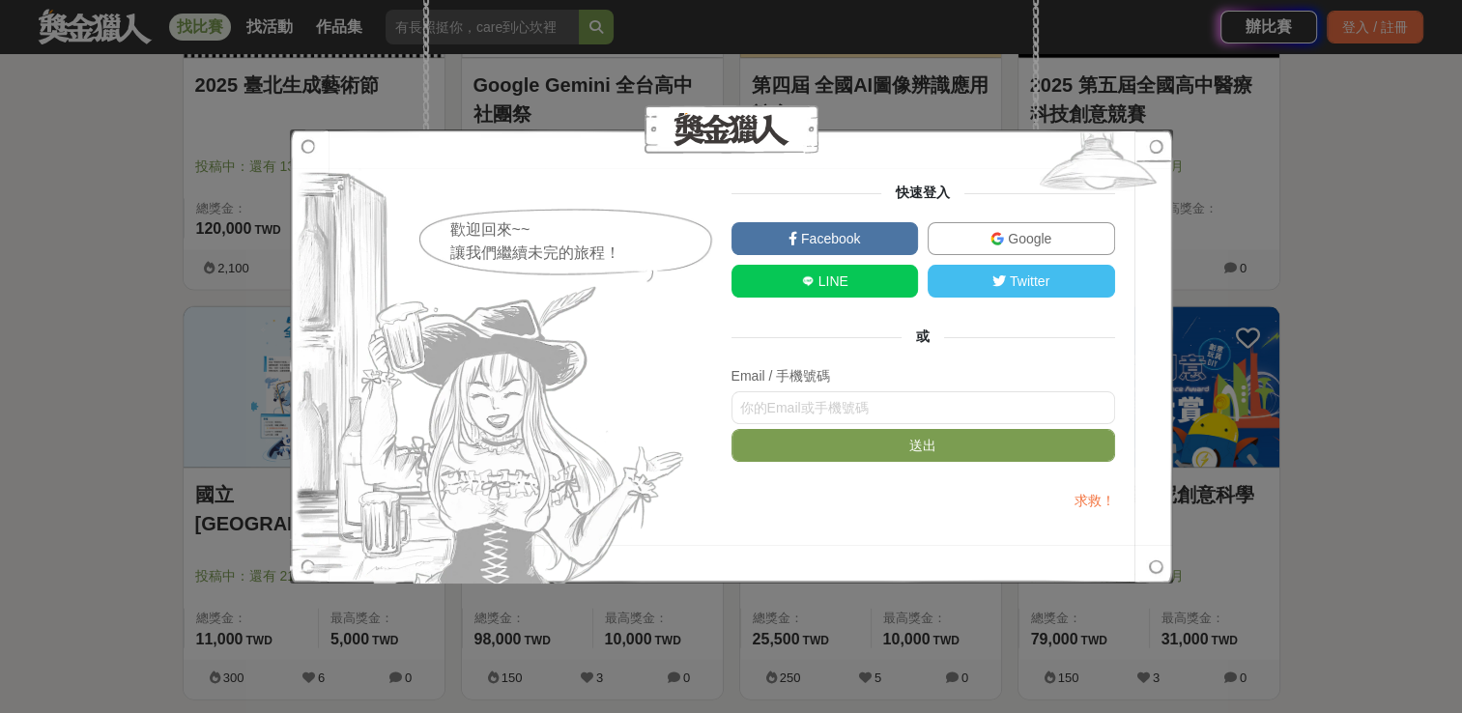
click at [985, 238] on link "Google" at bounding box center [1021, 238] width 187 height 33
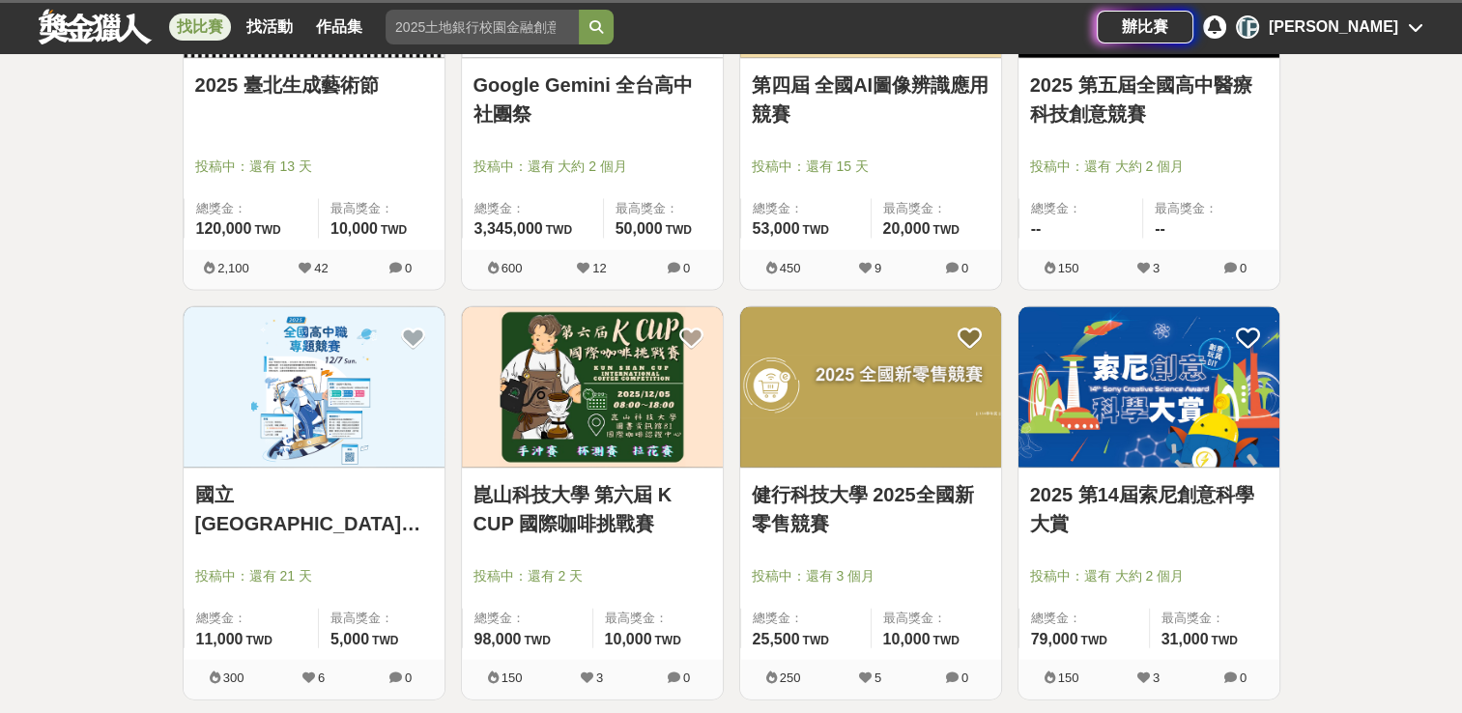
scroll to position [294, 0]
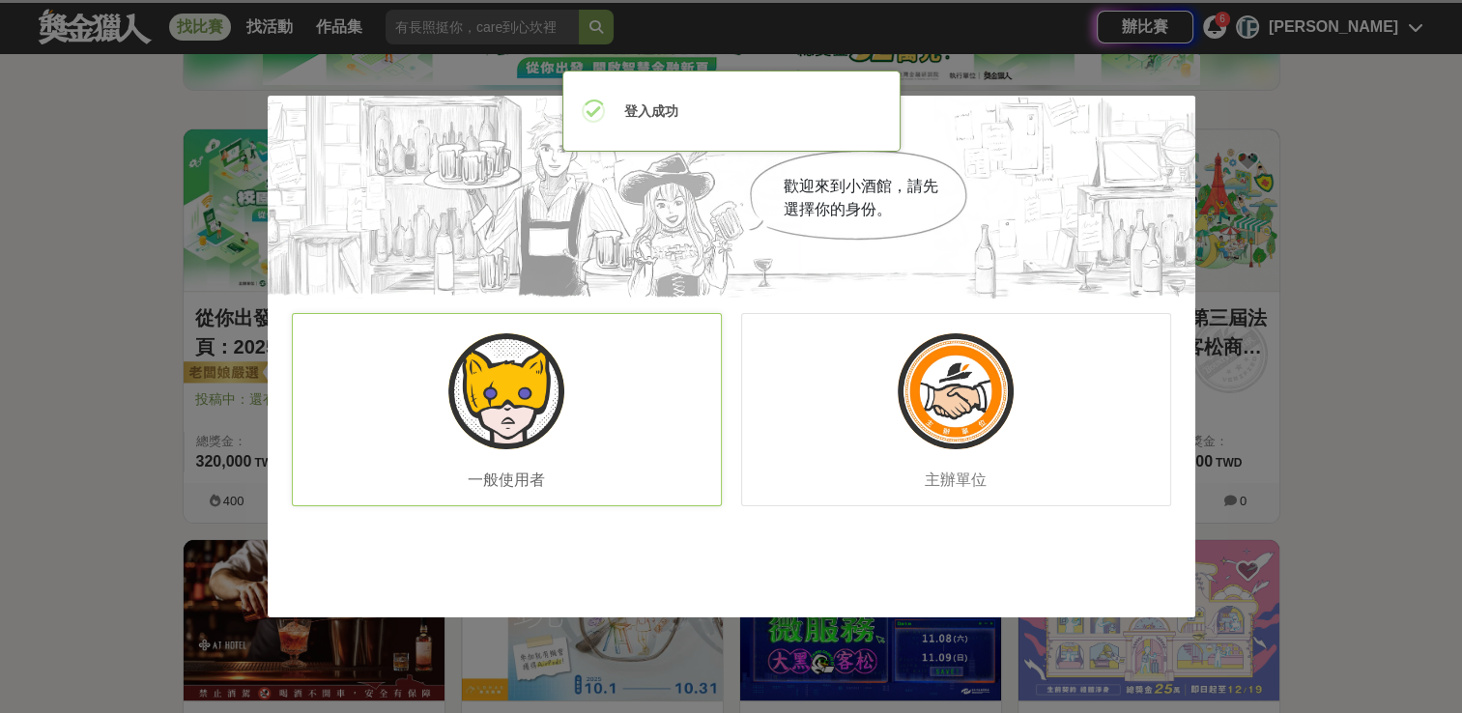
click at [648, 444] on div "一般使用者" at bounding box center [507, 409] width 430 height 193
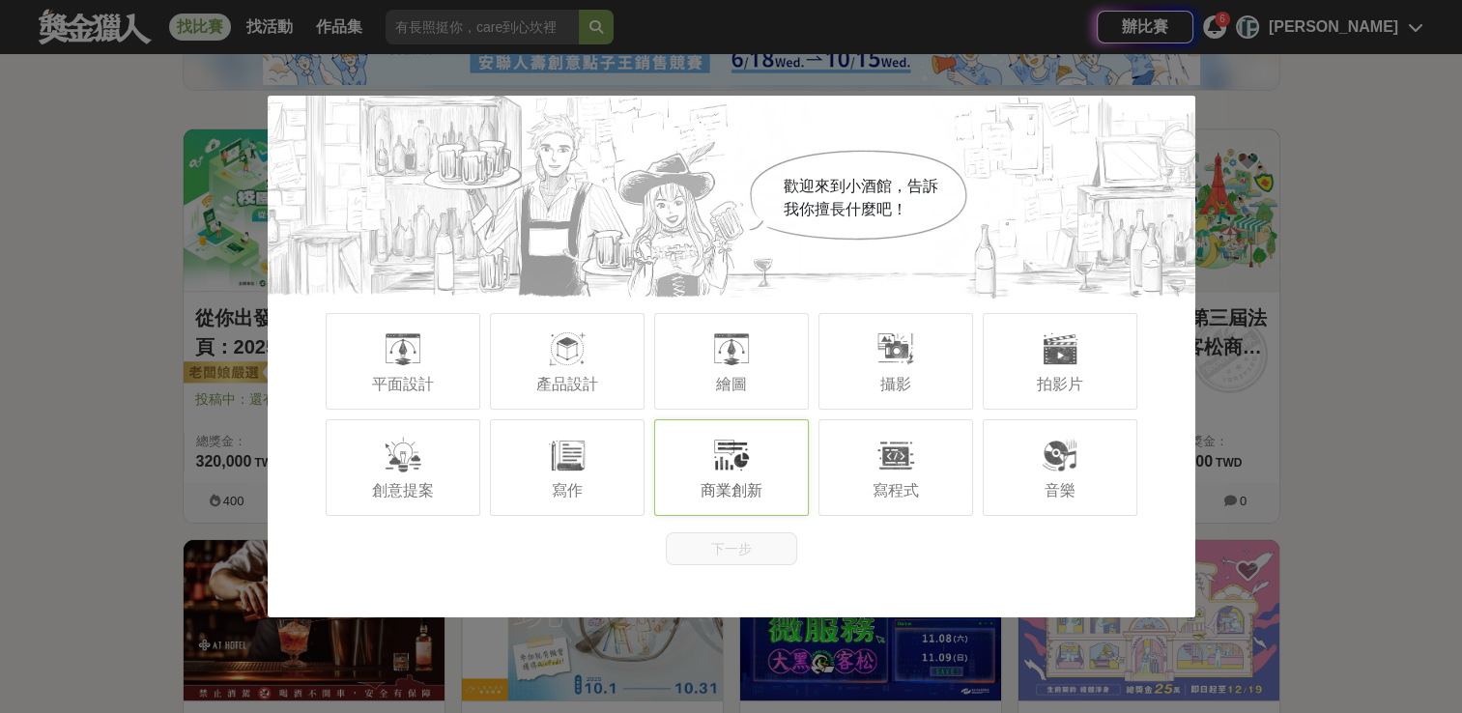
click at [712, 489] on span "商業創新" at bounding box center [732, 490] width 62 height 16
click at [866, 340] on div "攝影" at bounding box center [895, 361] width 155 height 97
click at [1005, 349] on div "拍影片" at bounding box center [1060, 361] width 155 height 97
click at [603, 344] on div "產品設計" at bounding box center [567, 361] width 155 height 97
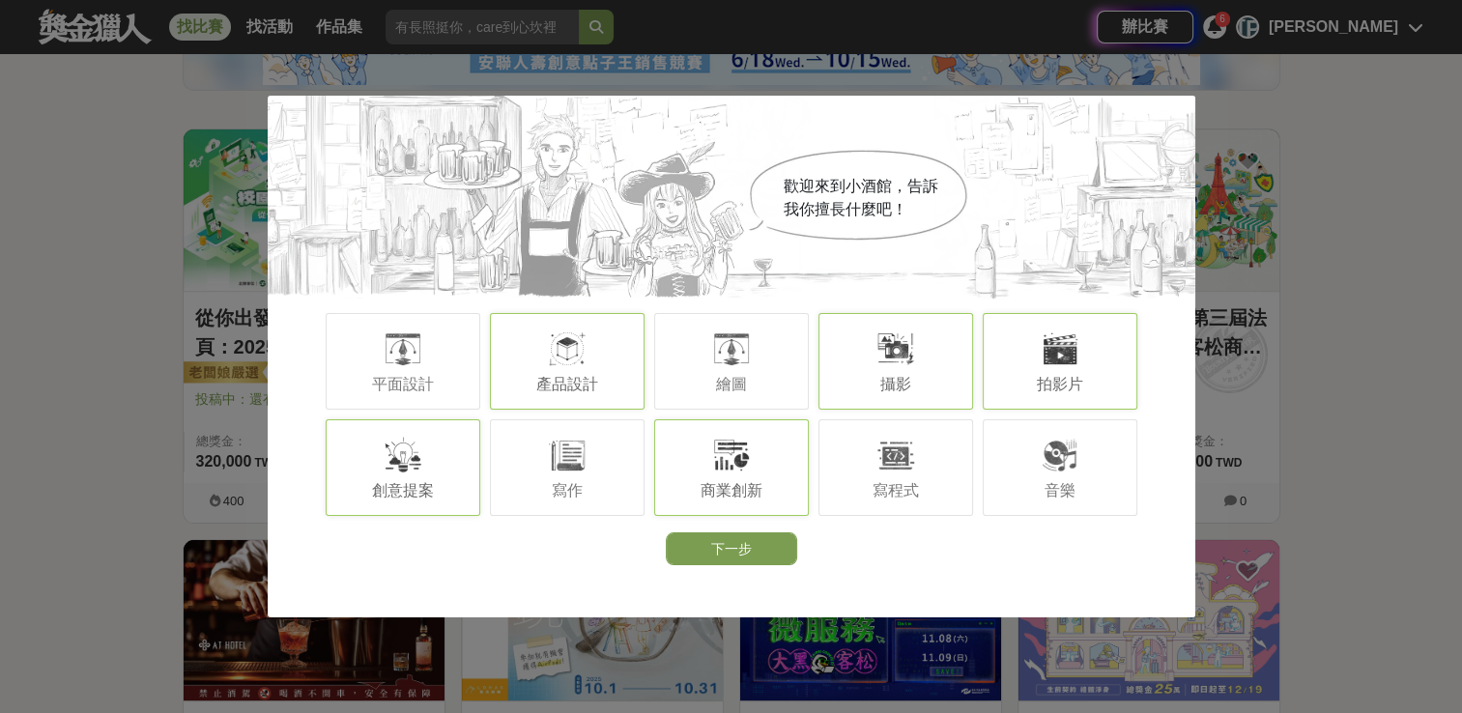
click at [362, 458] on div "創意提案" at bounding box center [403, 467] width 155 height 97
click at [631, 495] on div "寫作" at bounding box center [567, 467] width 155 height 97
click at [1050, 486] on span "音樂" at bounding box center [1060, 490] width 31 height 16
click at [429, 356] on div "平面設計" at bounding box center [403, 361] width 155 height 97
click at [769, 347] on div "繪圖" at bounding box center [731, 361] width 155 height 97
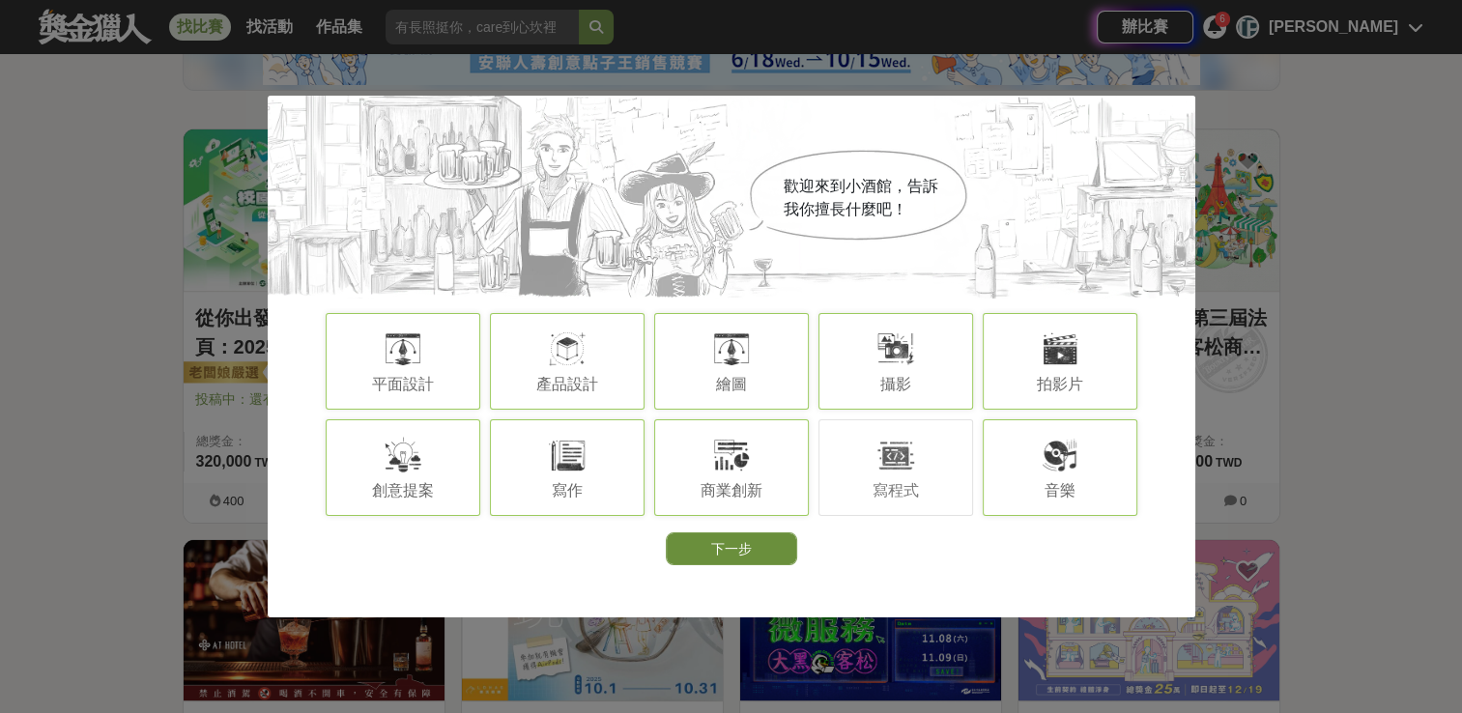
click at [738, 543] on button "下一步" at bounding box center [731, 548] width 131 height 33
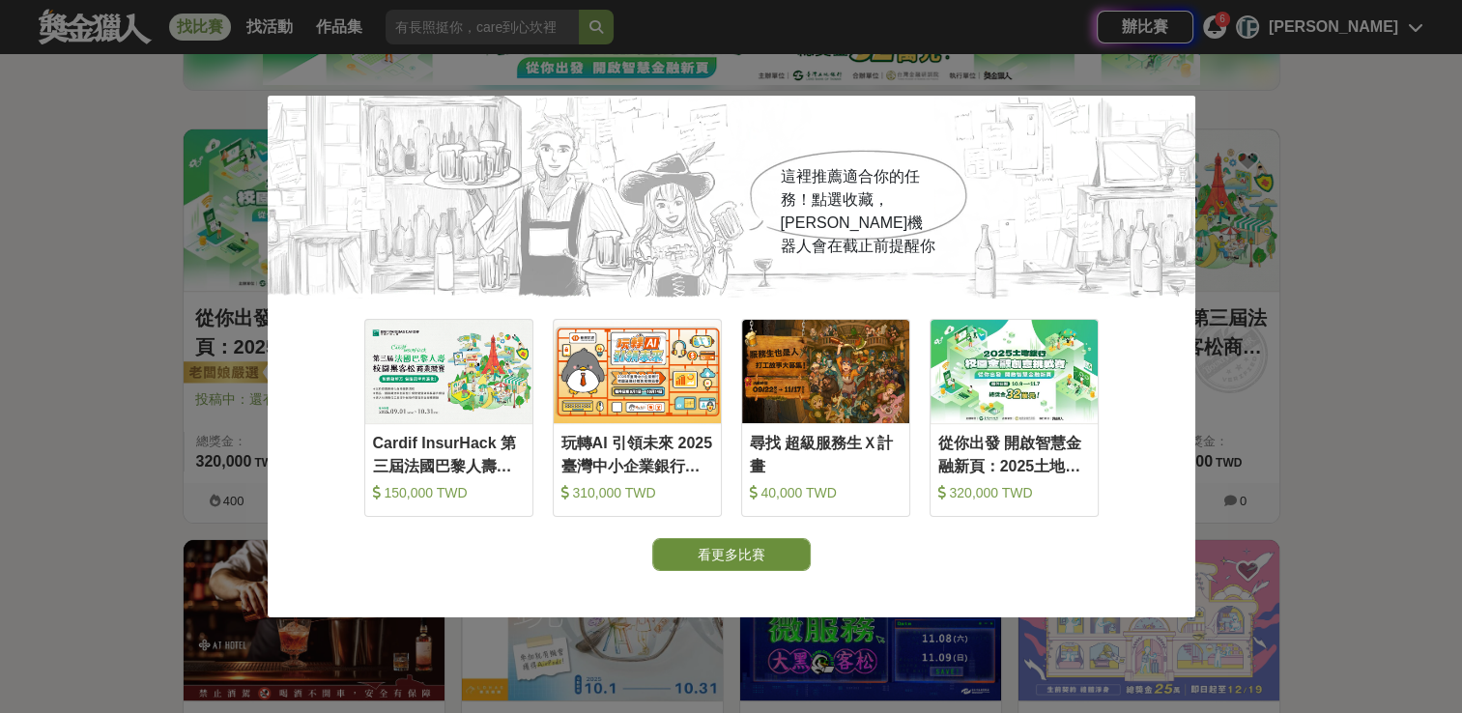
click at [734, 559] on button "看更多比賽" at bounding box center [731, 554] width 158 height 33
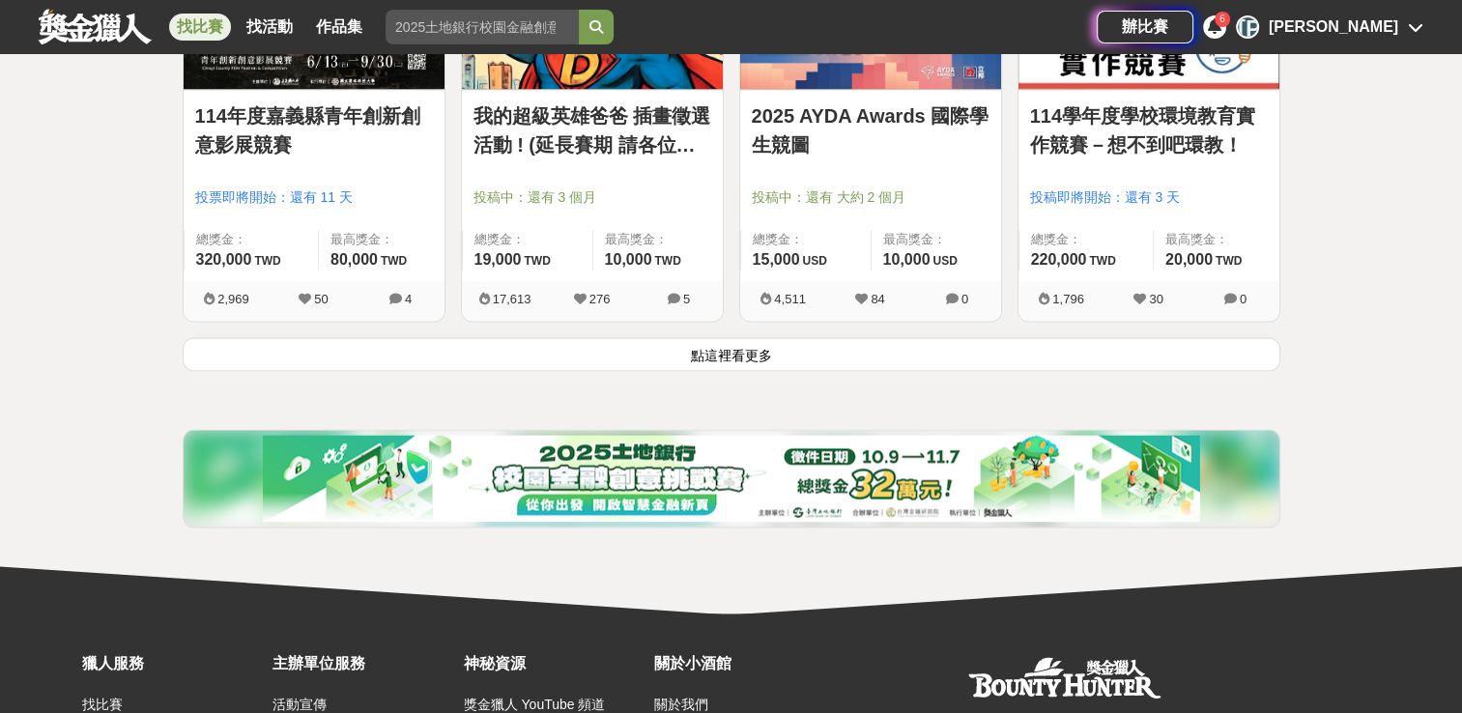
scroll to position [2716, 0]
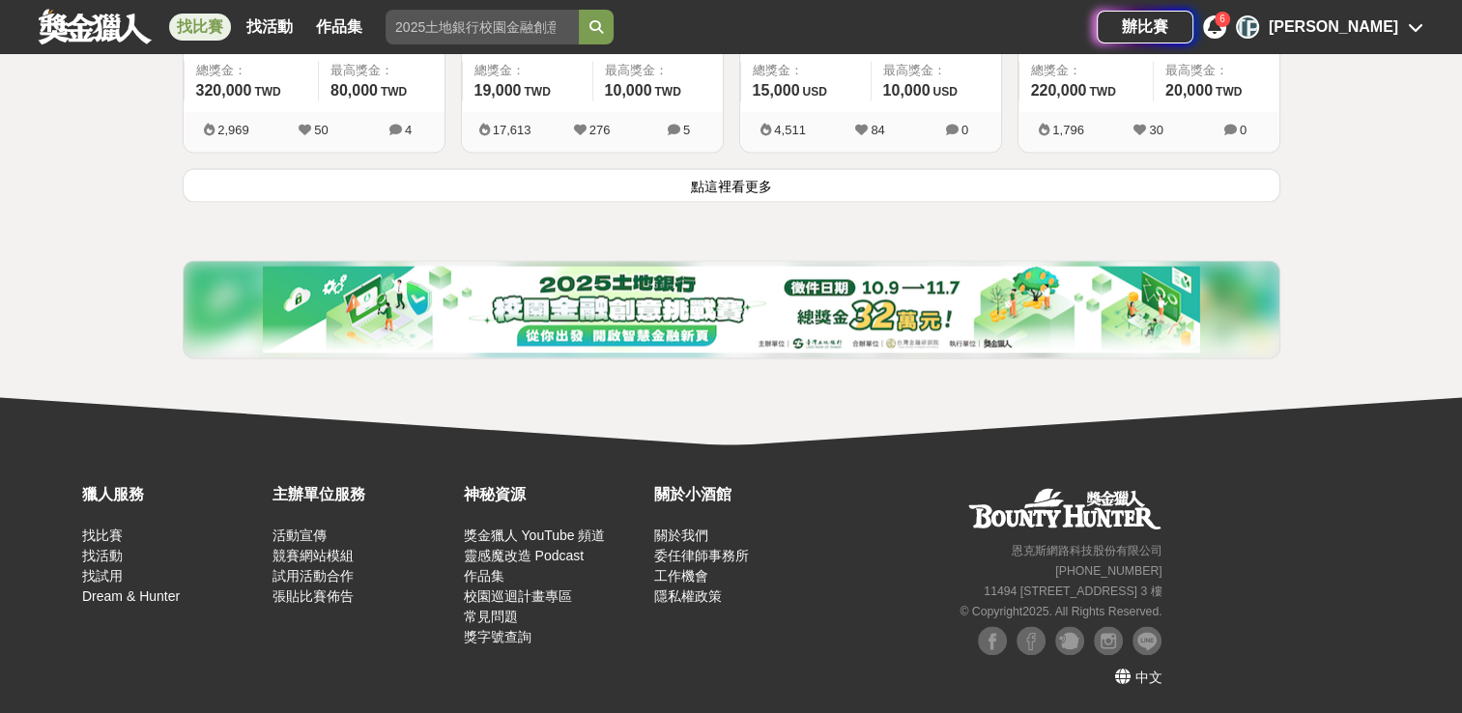
click at [693, 176] on button "點這裡看更多" at bounding box center [732, 185] width 1098 height 34
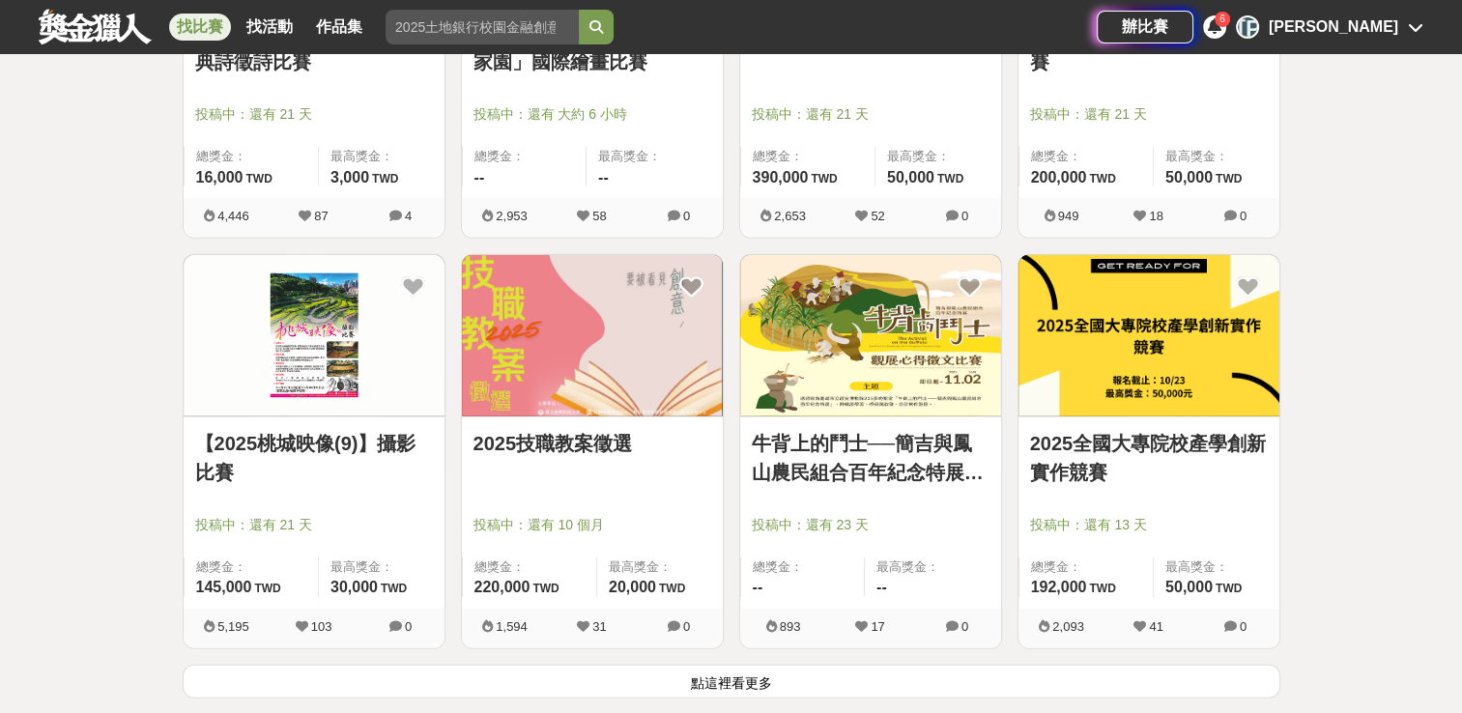
scroll to position [5176, 0]
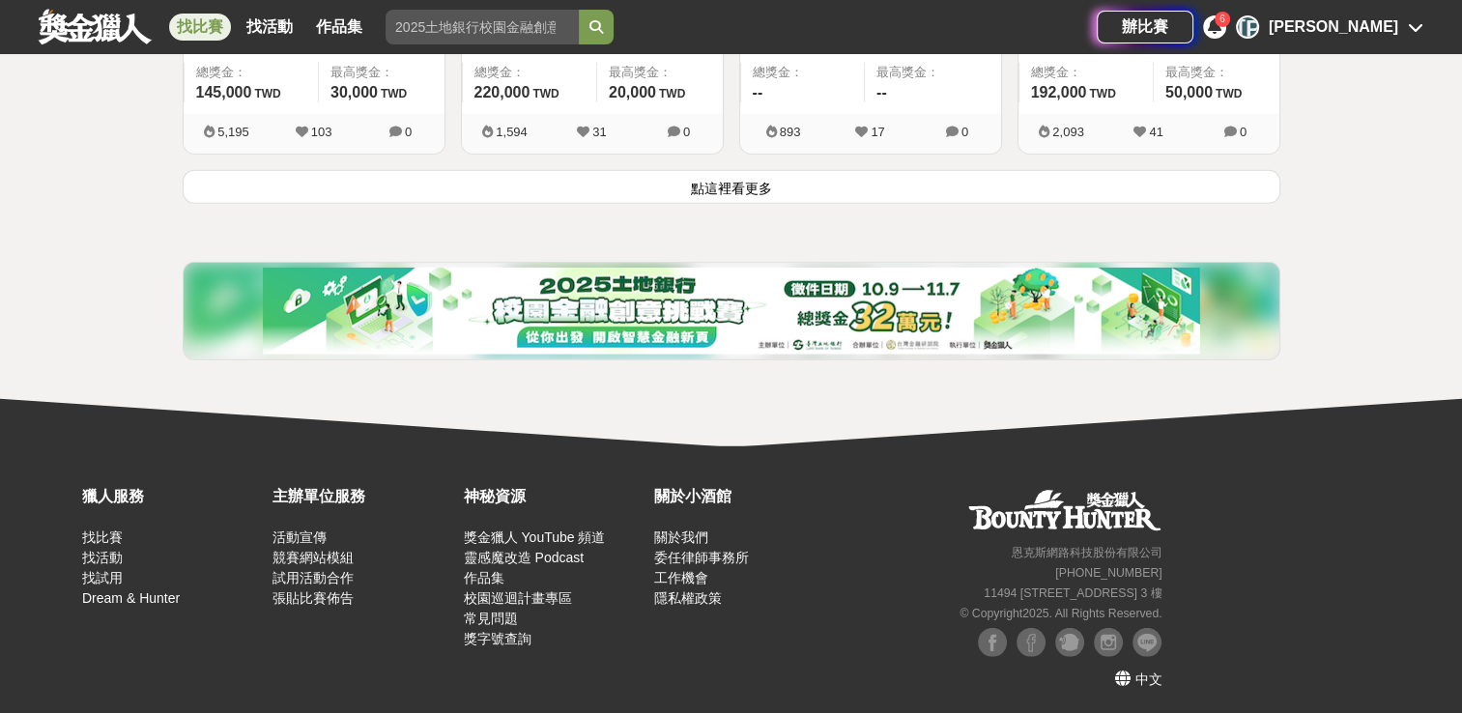
click at [667, 191] on button "點這裡看更多" at bounding box center [732, 187] width 1098 height 34
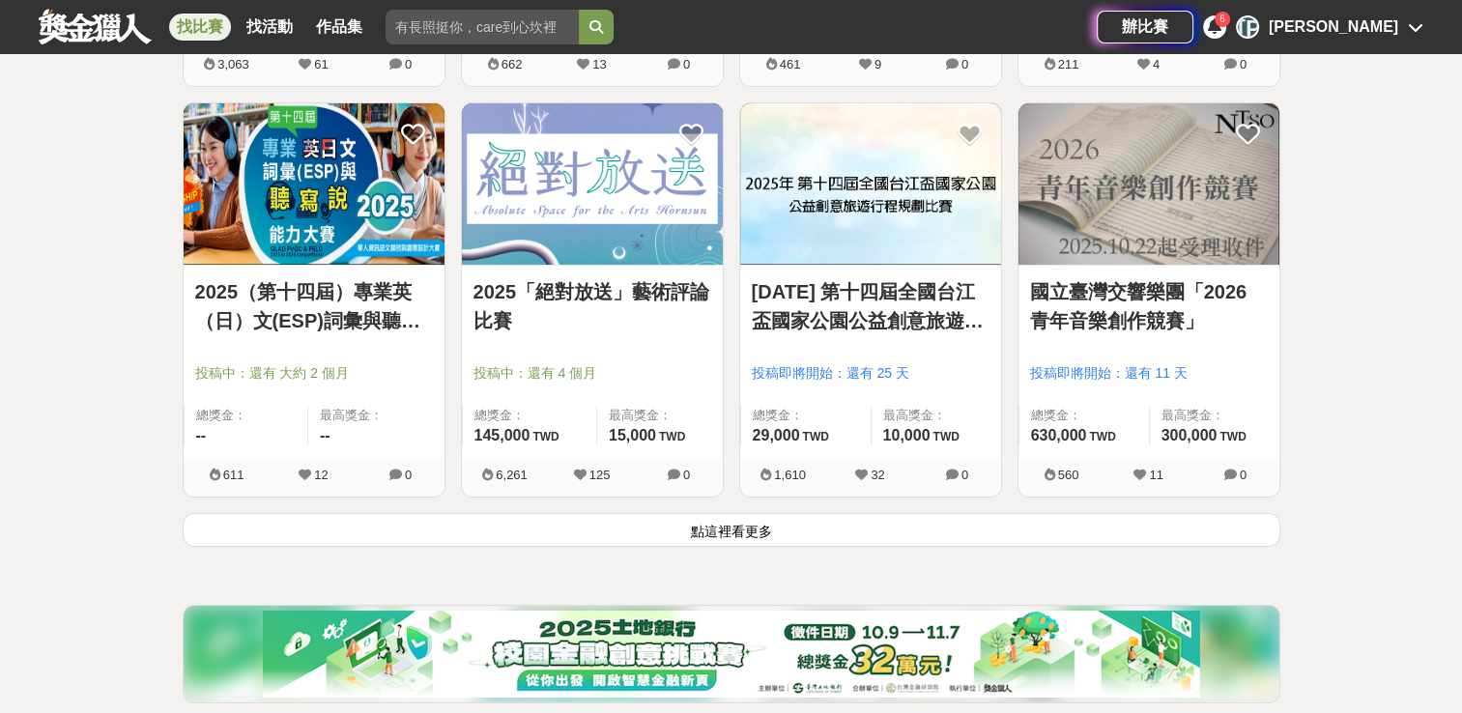
scroll to position [7290, 0]
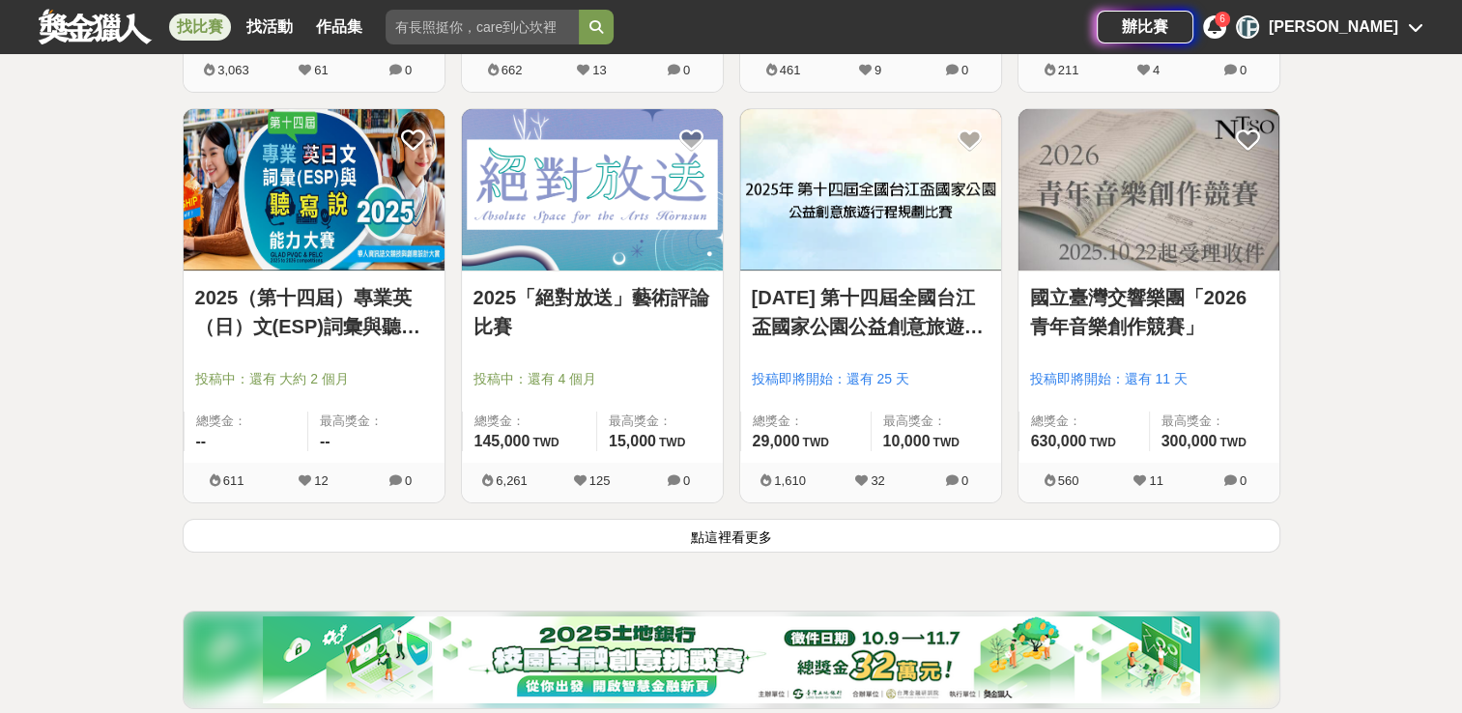
click at [653, 539] on button "點這裡看更多" at bounding box center [732, 536] width 1098 height 34
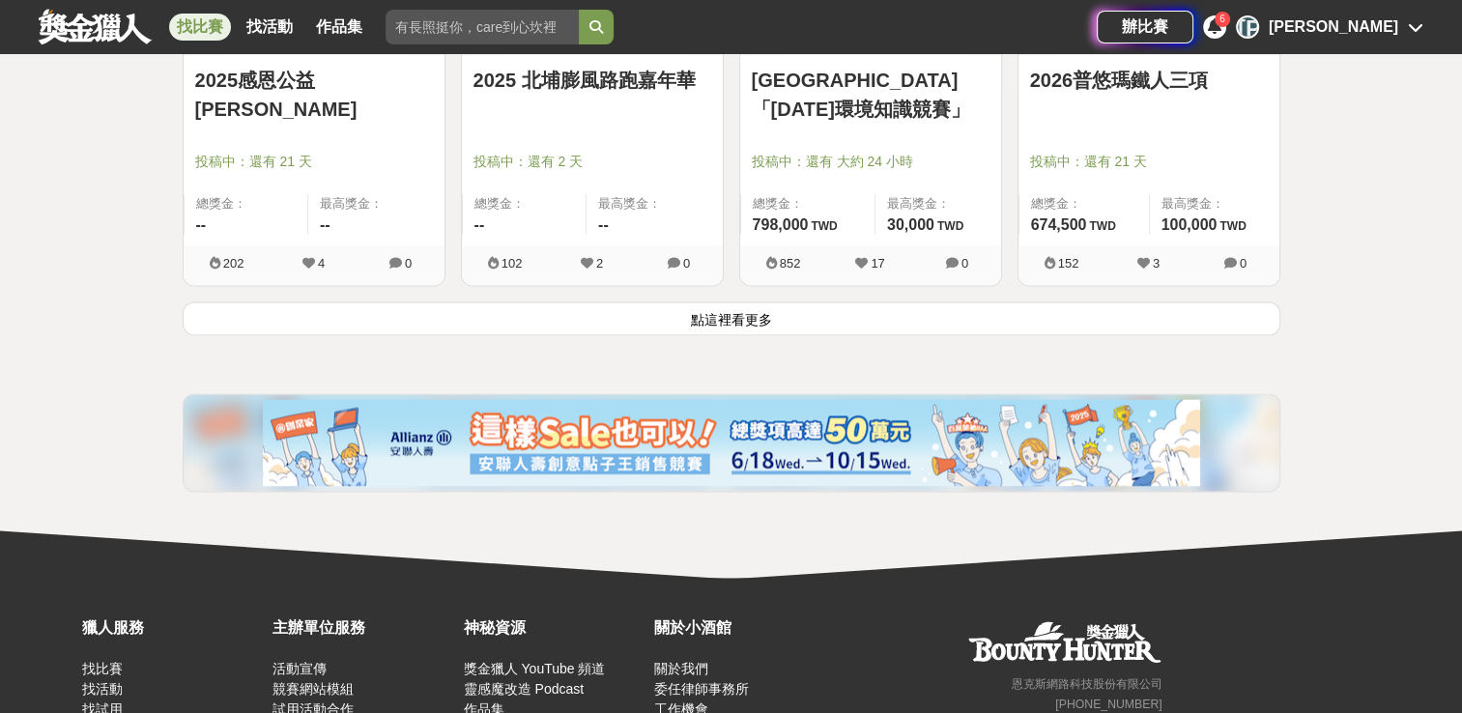
scroll to position [10097, 0]
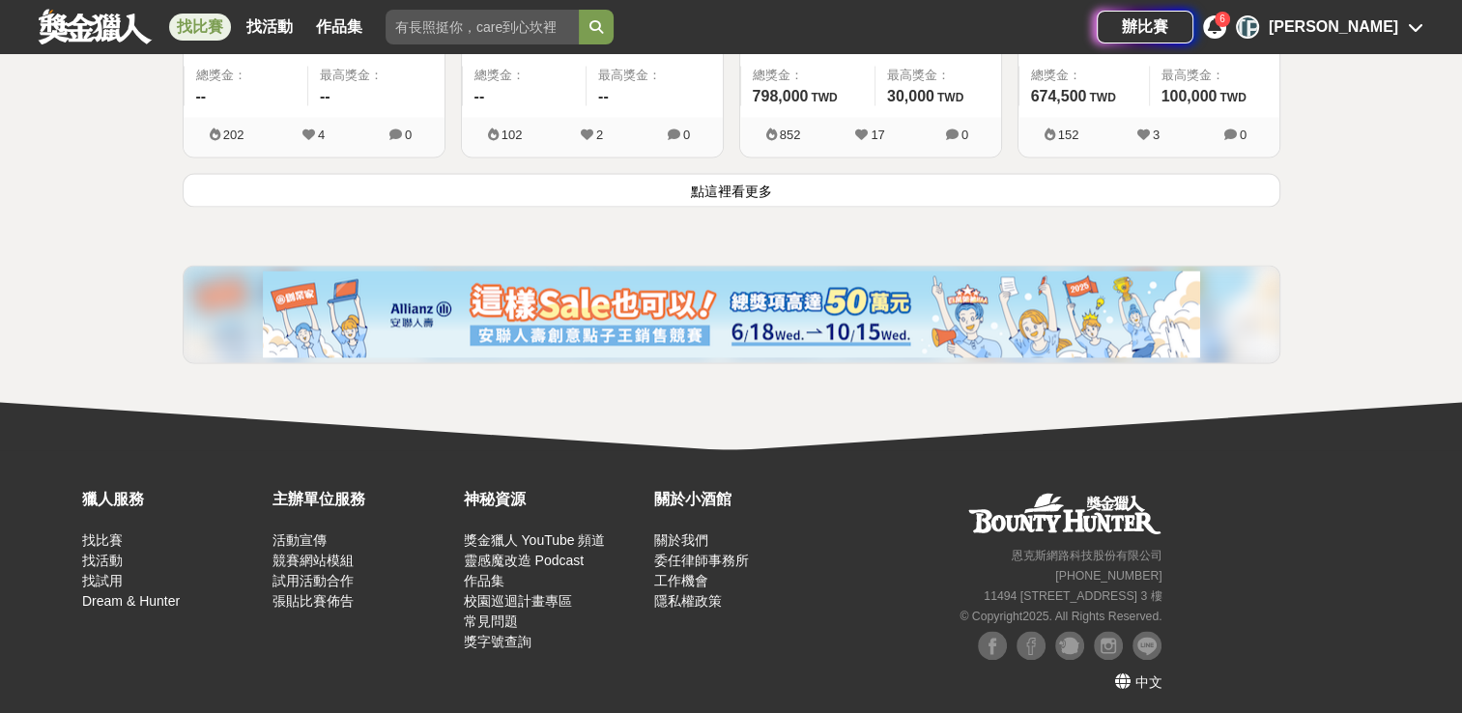
click at [617, 187] on button "點這裡看更多" at bounding box center [732, 190] width 1098 height 34
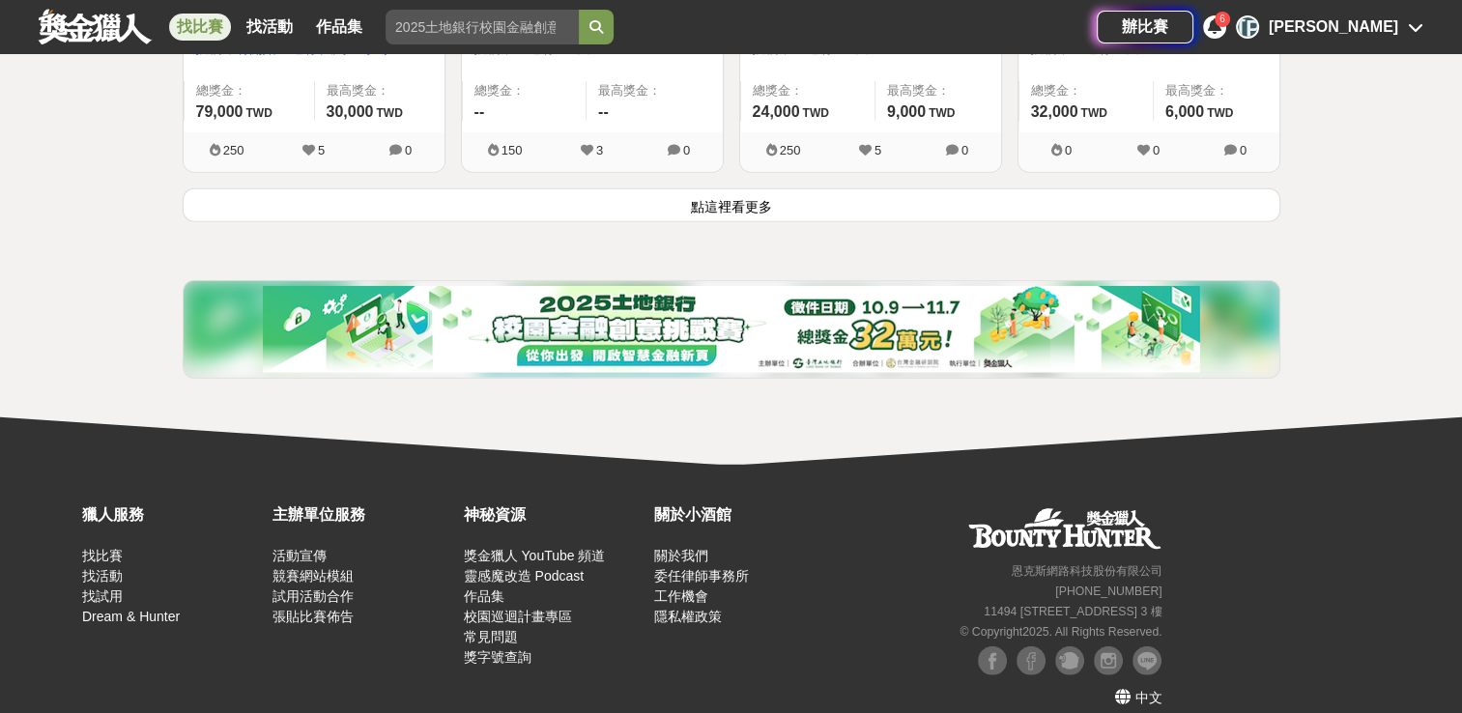
scroll to position [12558, 0]
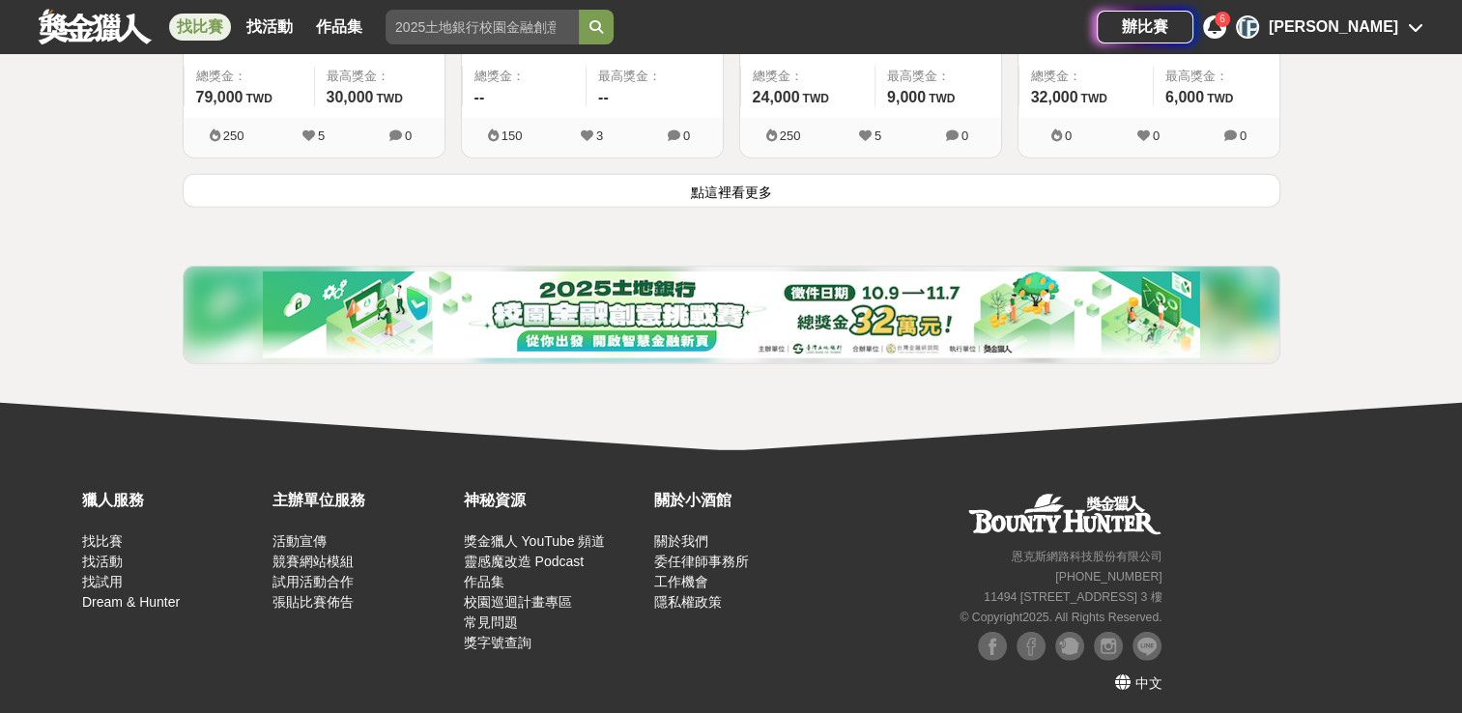
click at [605, 197] on button "點這裡看更多" at bounding box center [732, 191] width 1098 height 34
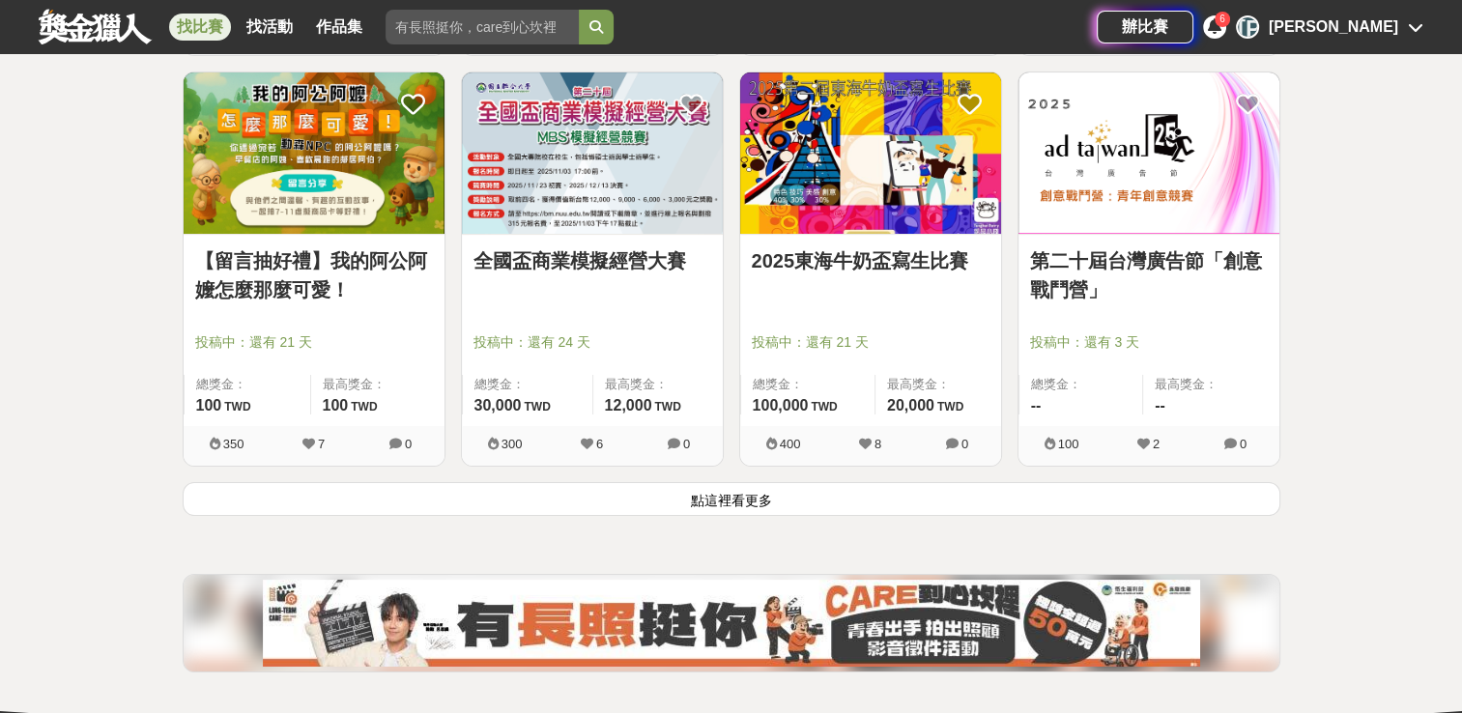
scroll to position [15018, 0]
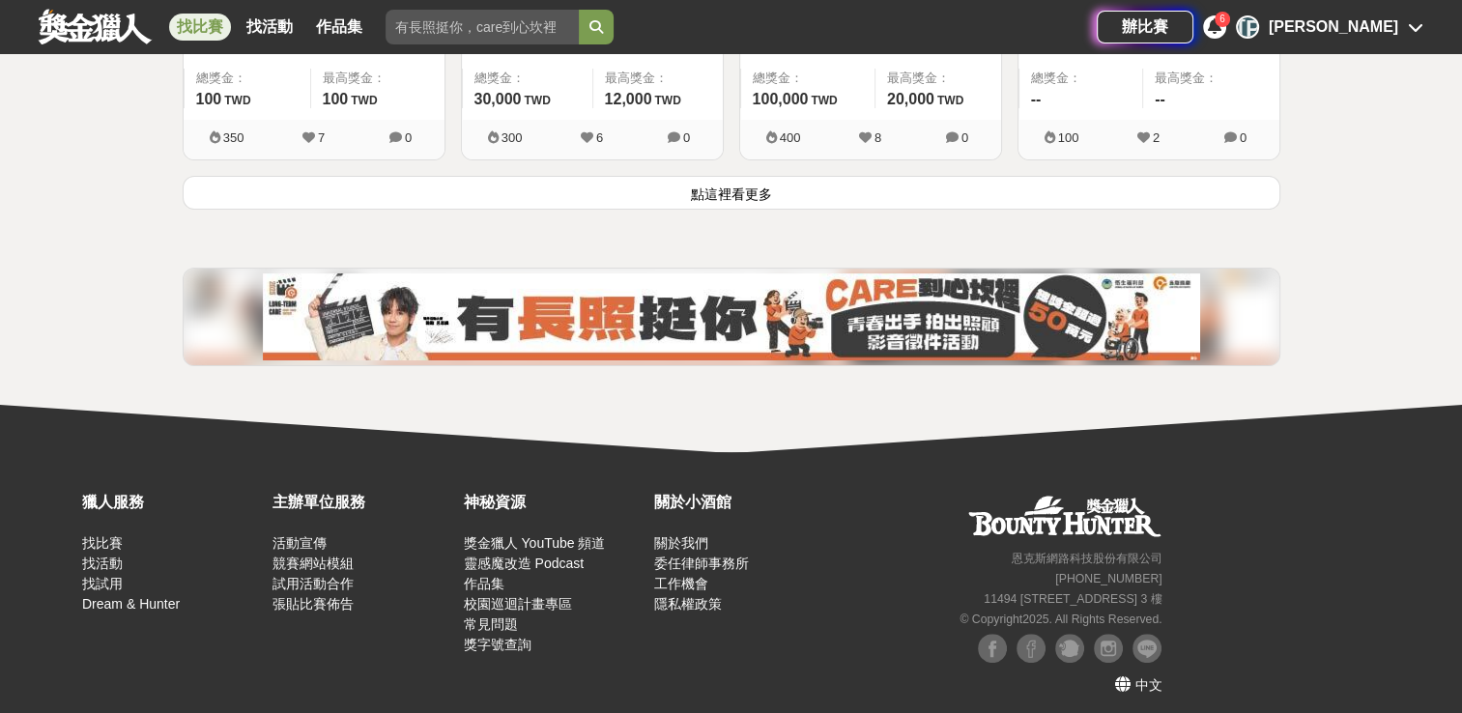
click at [594, 186] on button "點這裡看更多" at bounding box center [732, 193] width 1098 height 34
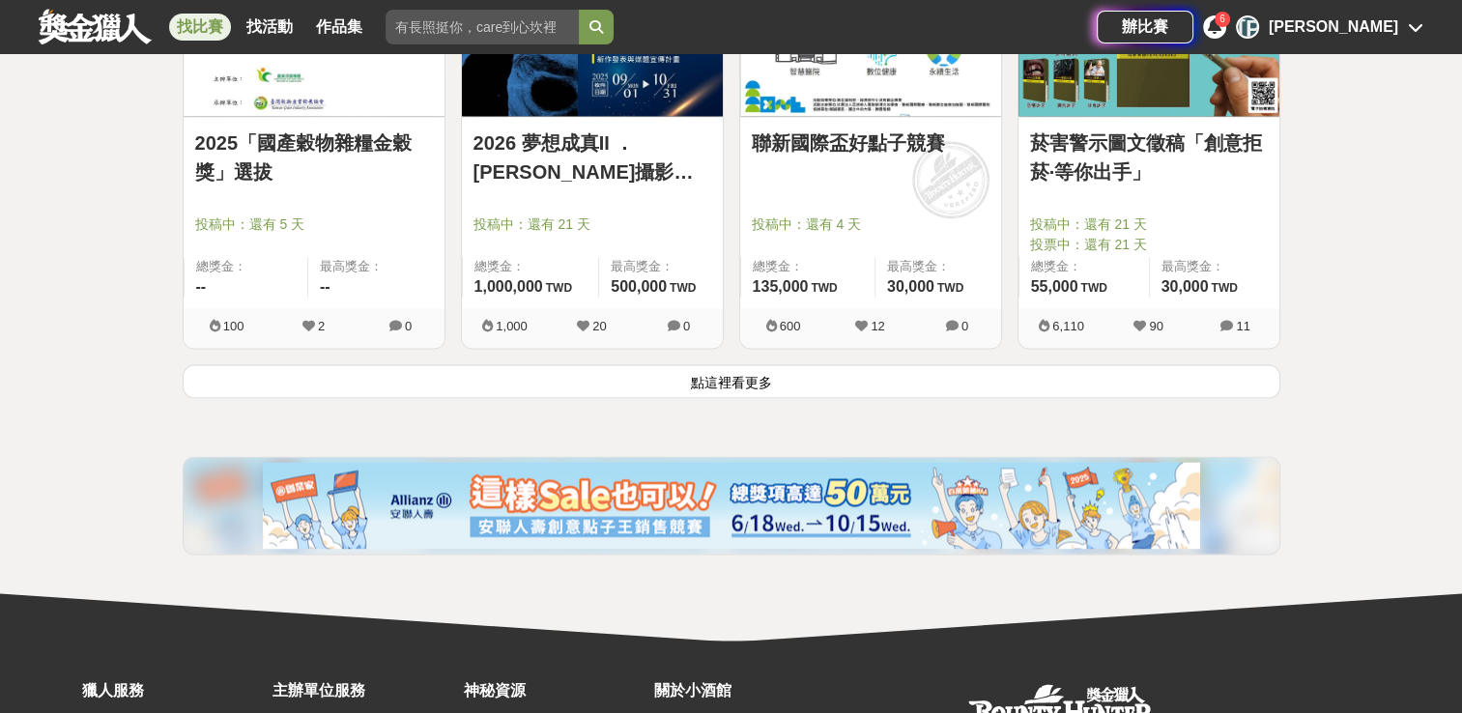
scroll to position [17293, 0]
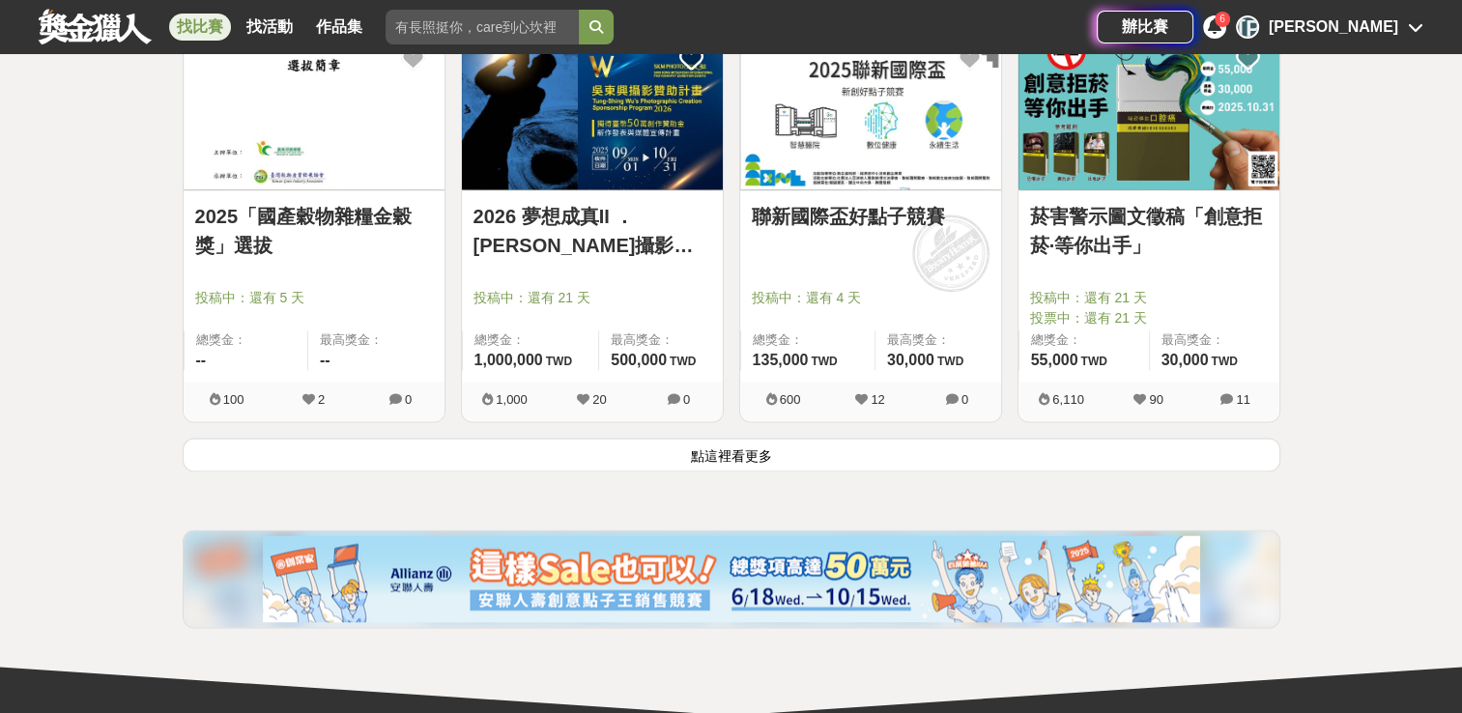
scroll to position [17227, 0]
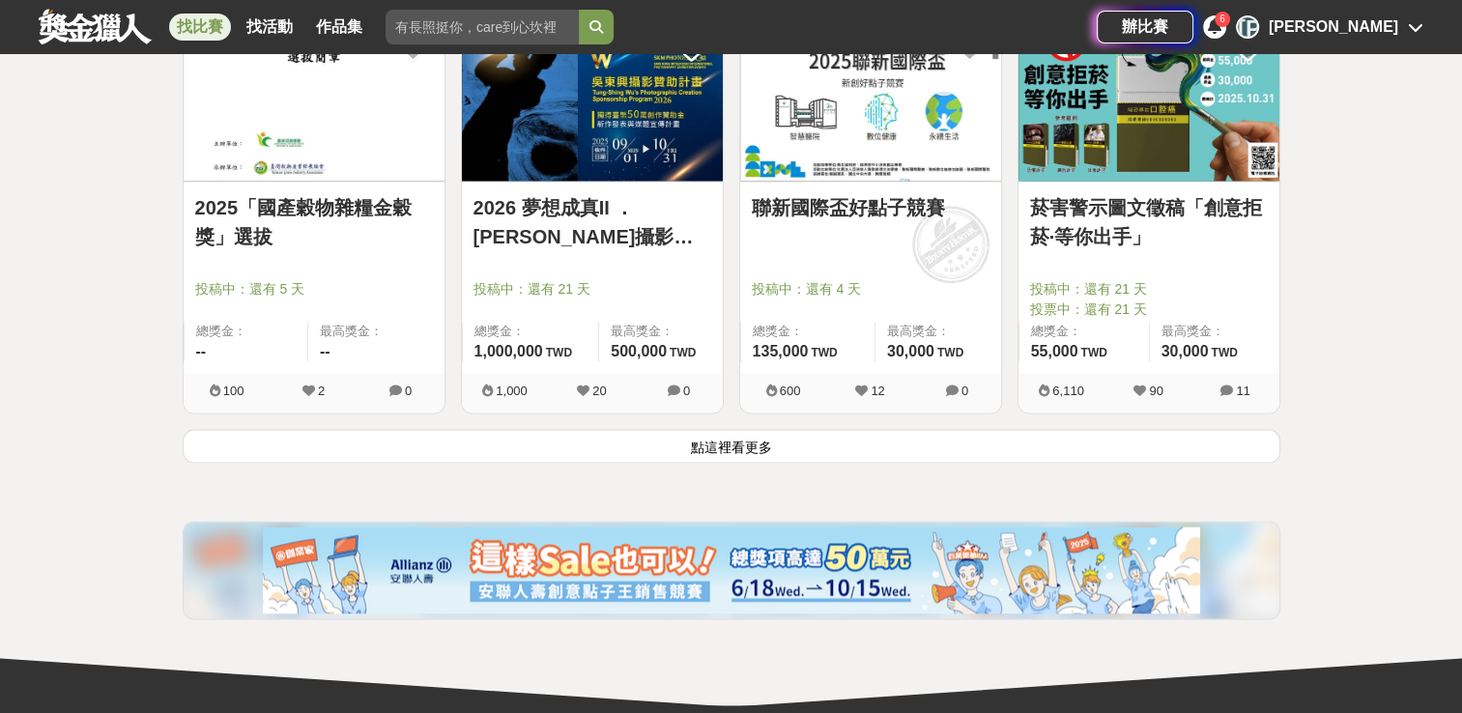
click at [730, 429] on button "點這裡看更多" at bounding box center [732, 446] width 1098 height 34
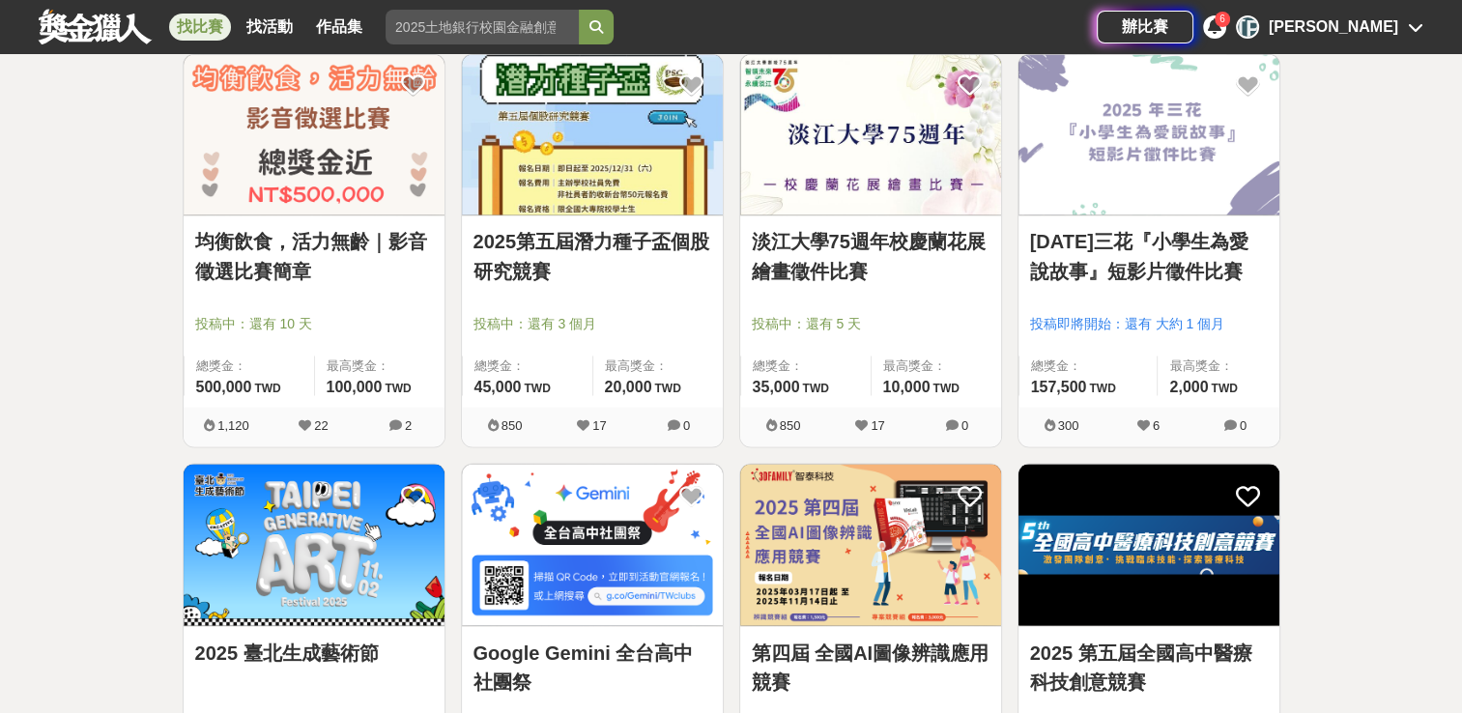
scroll to position [18017, 0]
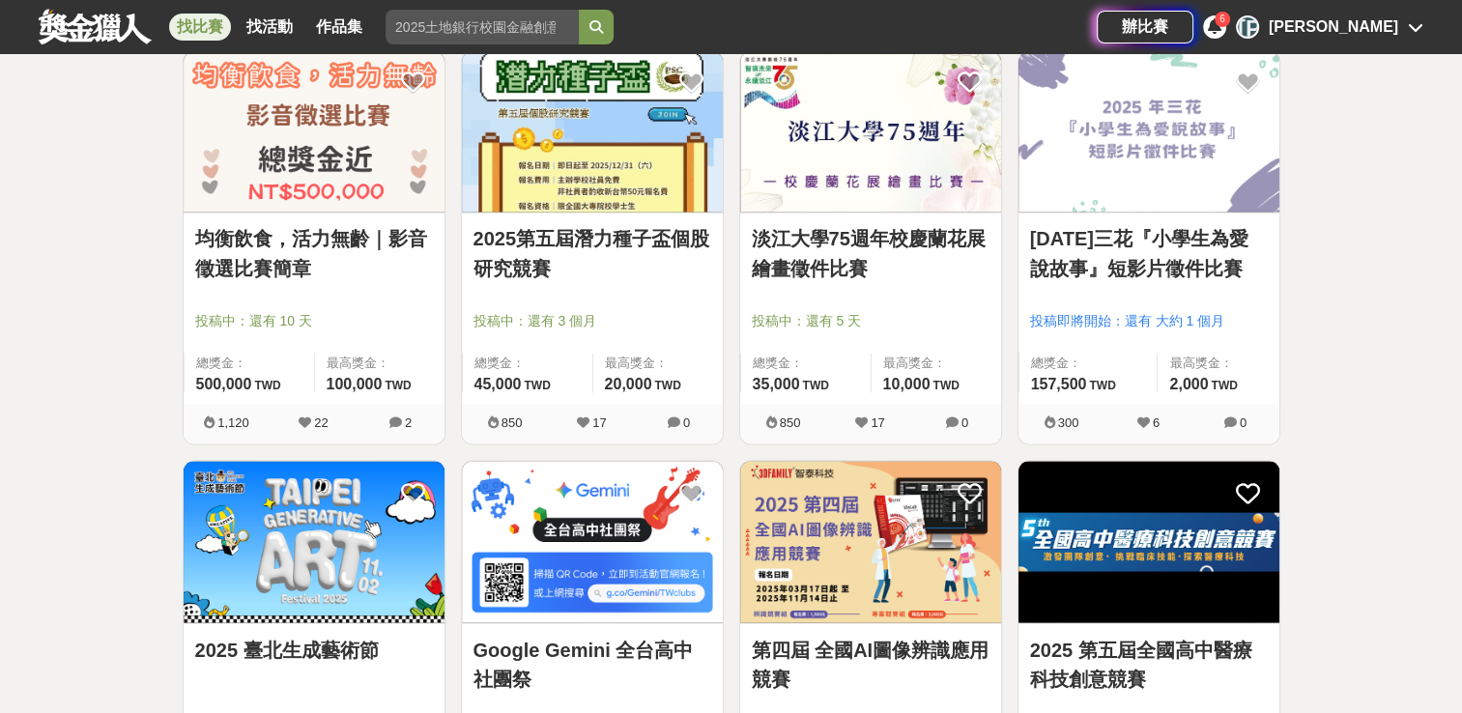
click at [667, 224] on link "2025第五屆潛力種子盃個股研究競賽" at bounding box center [592, 253] width 238 height 58
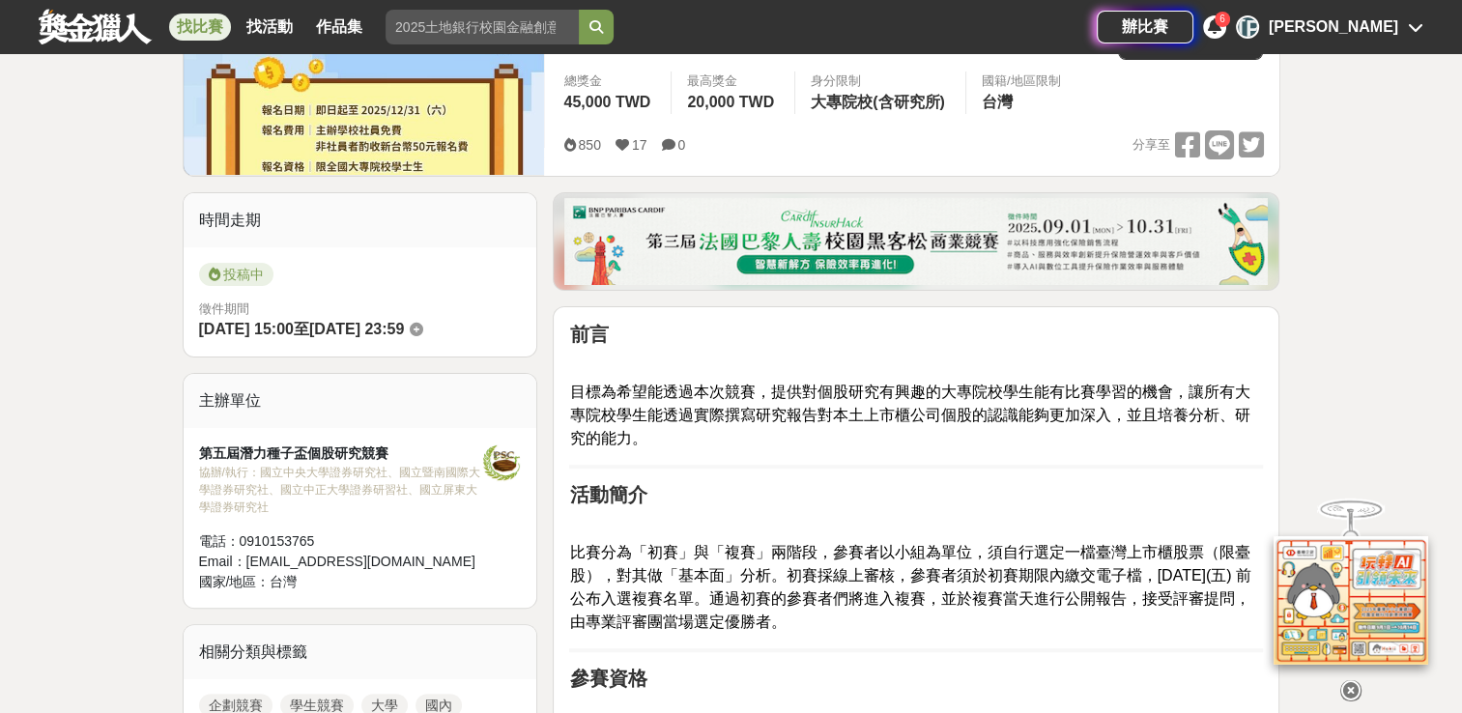
scroll to position [362, 0]
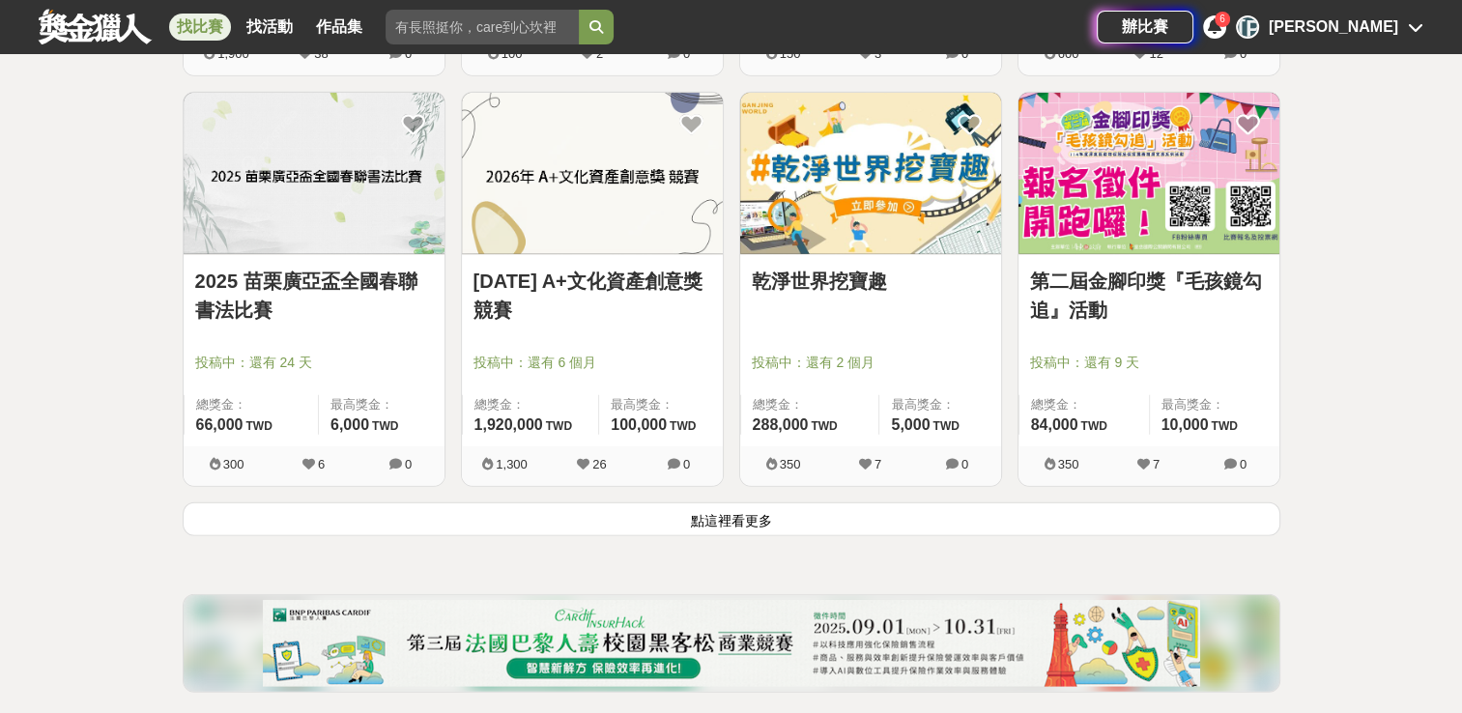
scroll to position [19616, 0]
click at [742, 509] on button "點這裡看更多" at bounding box center [732, 519] width 1098 height 34
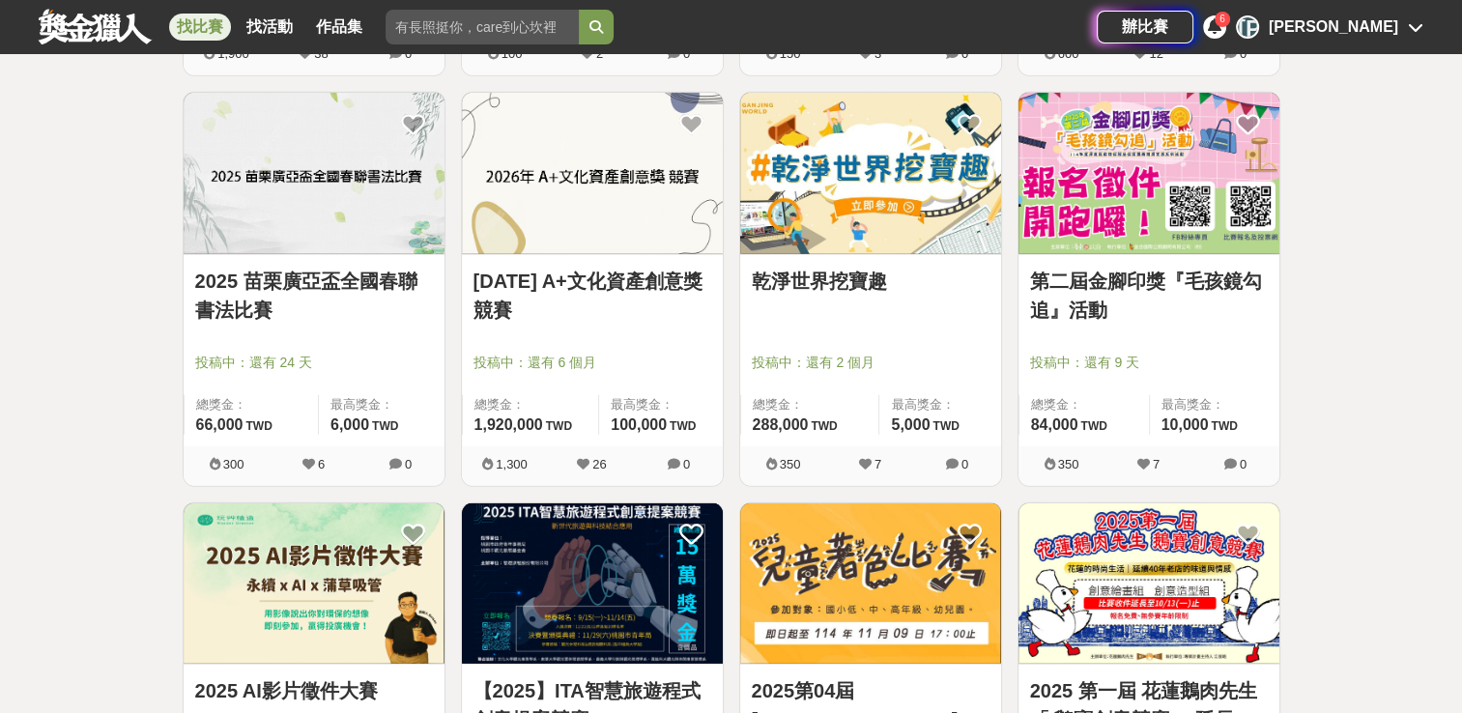
click at [631, 272] on link "[DATE] A+文化資產創意獎 競賽" at bounding box center [592, 296] width 238 height 58
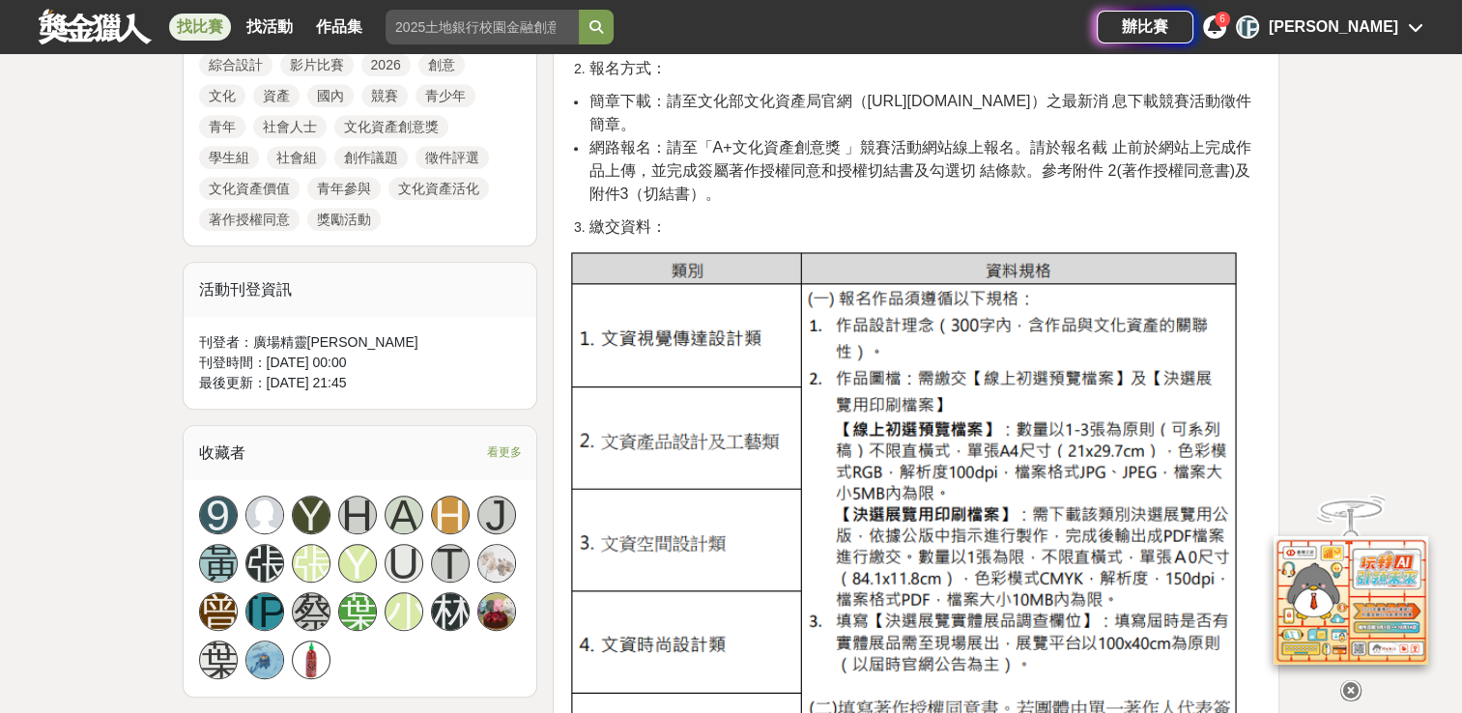
scroll to position [949, 0]
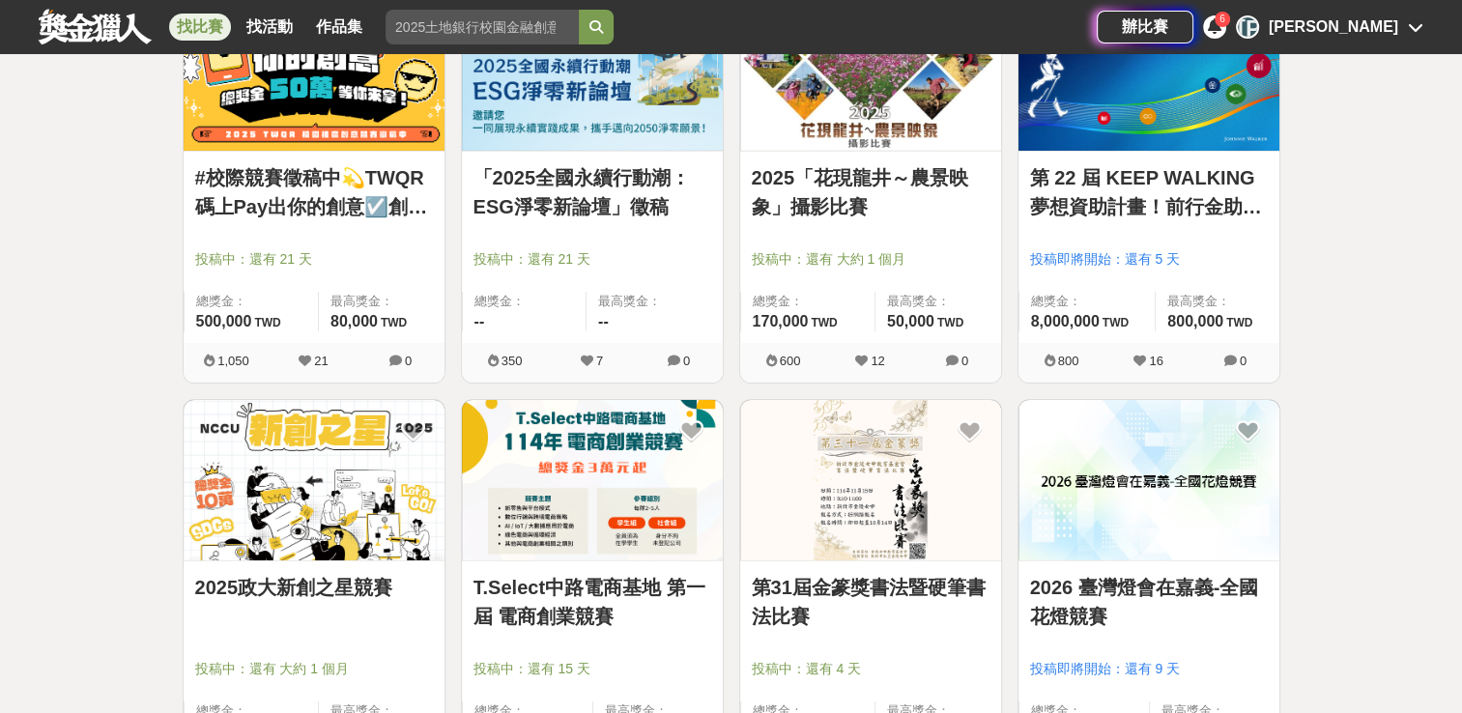
scroll to position [19616, 0]
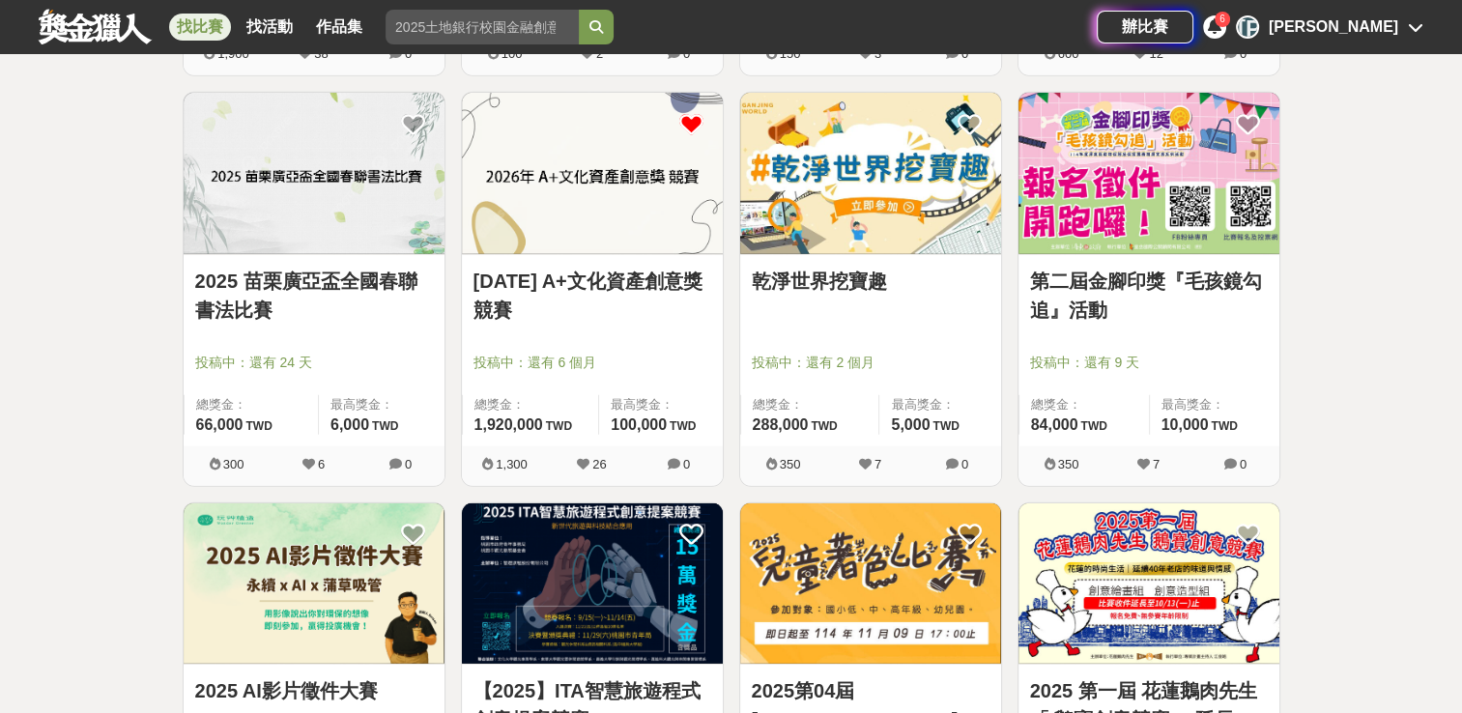
click at [683, 115] on icon at bounding box center [691, 124] width 24 height 24
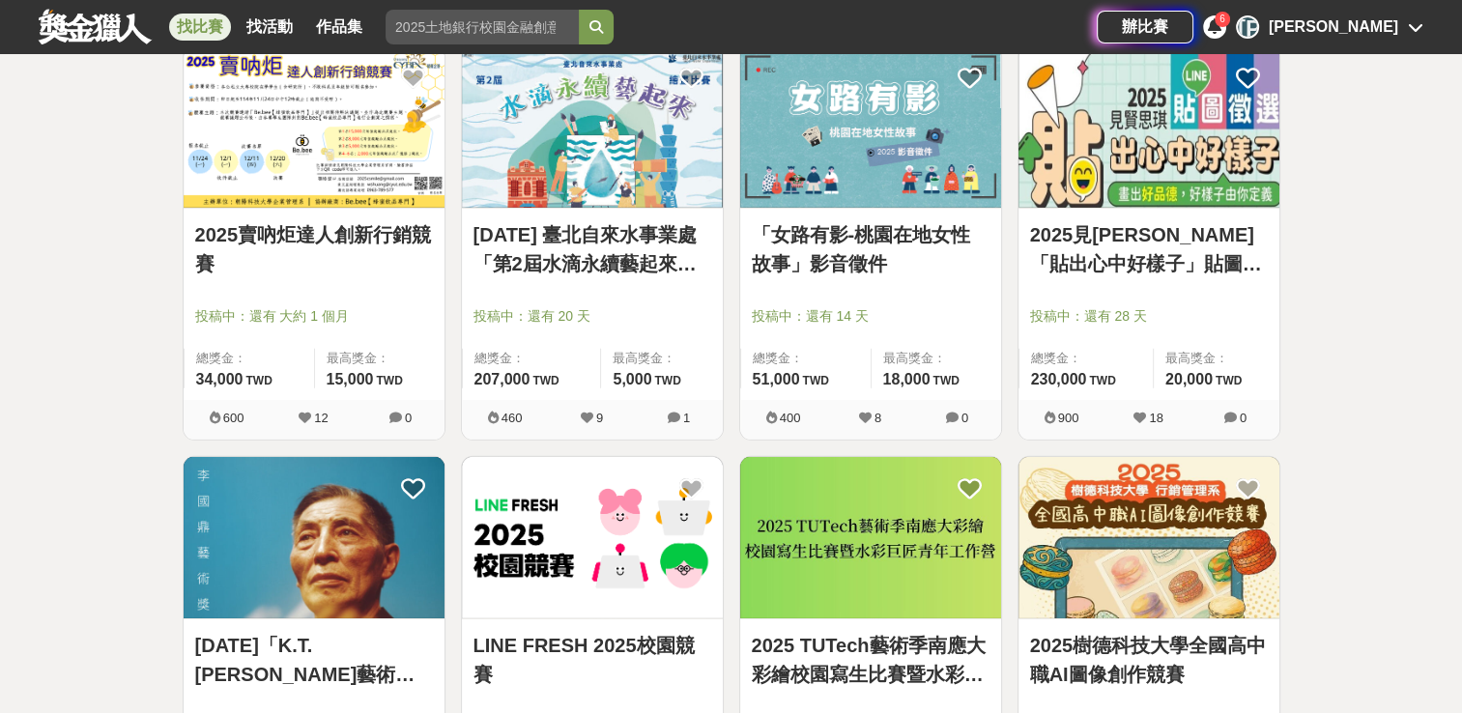
scroll to position [20482, 0]
click at [867, 222] on link "「女路有影-桃園在地女性故事」影音徵件" at bounding box center [871, 250] width 238 height 58
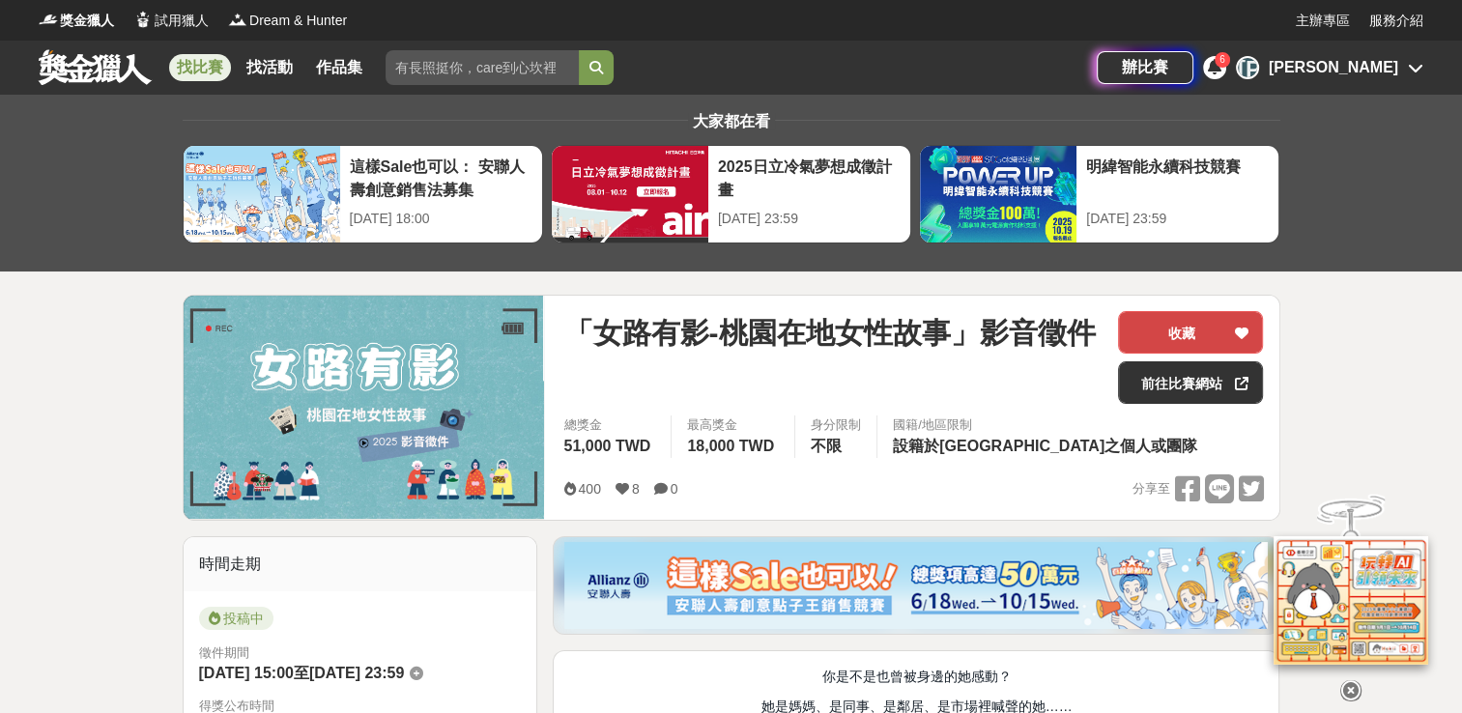
click at [1150, 348] on button "收藏" at bounding box center [1190, 332] width 145 height 43
